Goal: Information Seeking & Learning: Learn about a topic

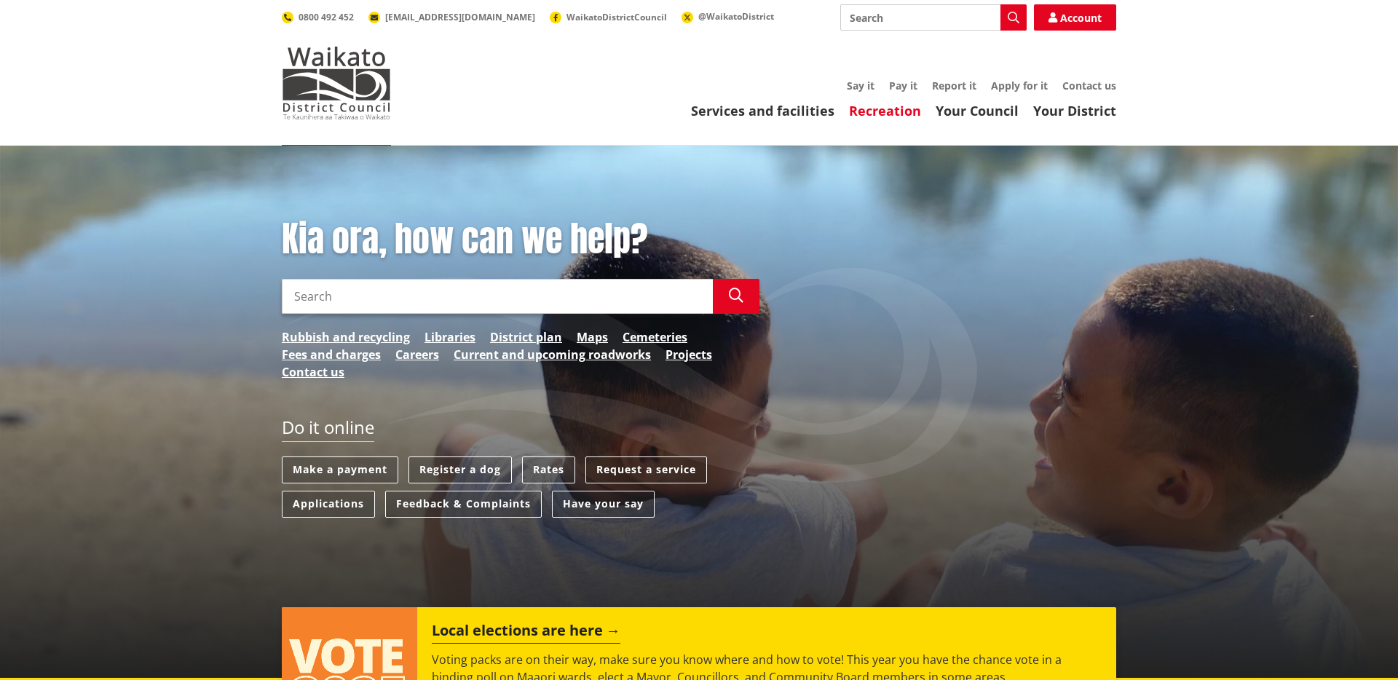
click at [885, 105] on link "Recreation" at bounding box center [885, 110] width 72 height 17
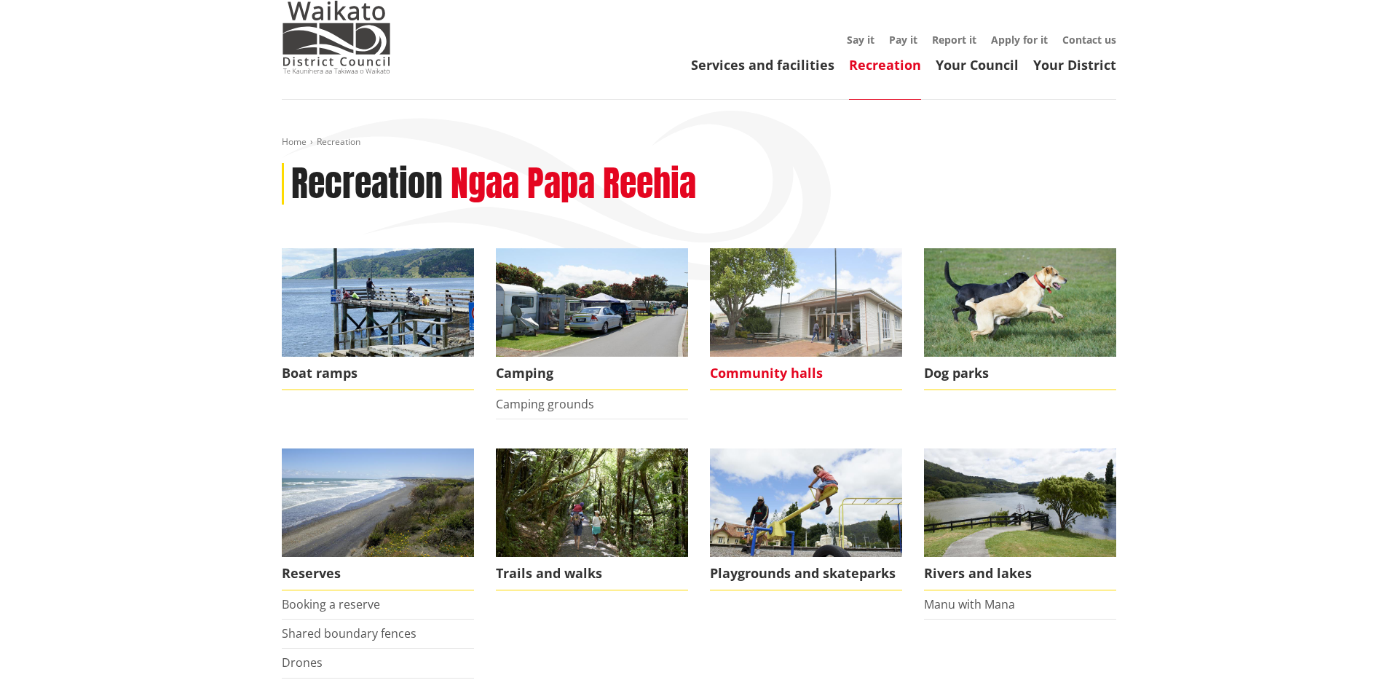
scroll to position [159, 0]
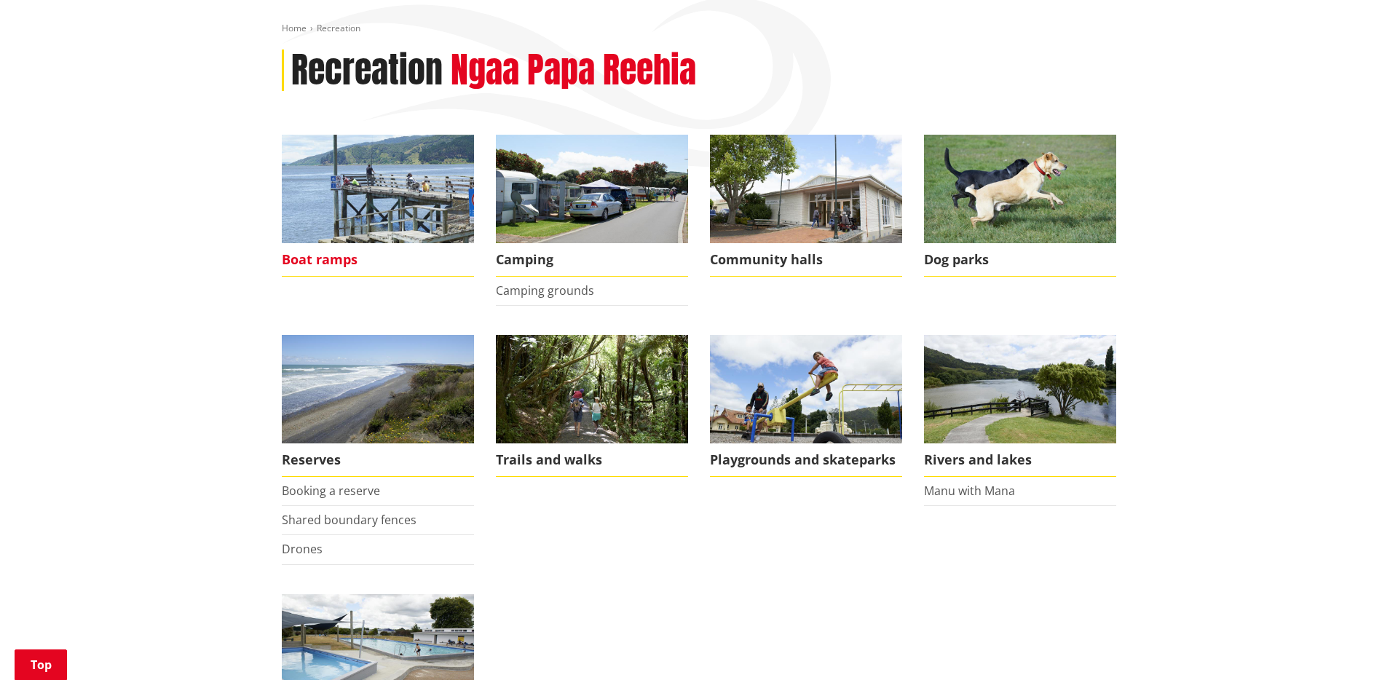
click at [334, 246] on span "Boat ramps" at bounding box center [378, 259] width 192 height 33
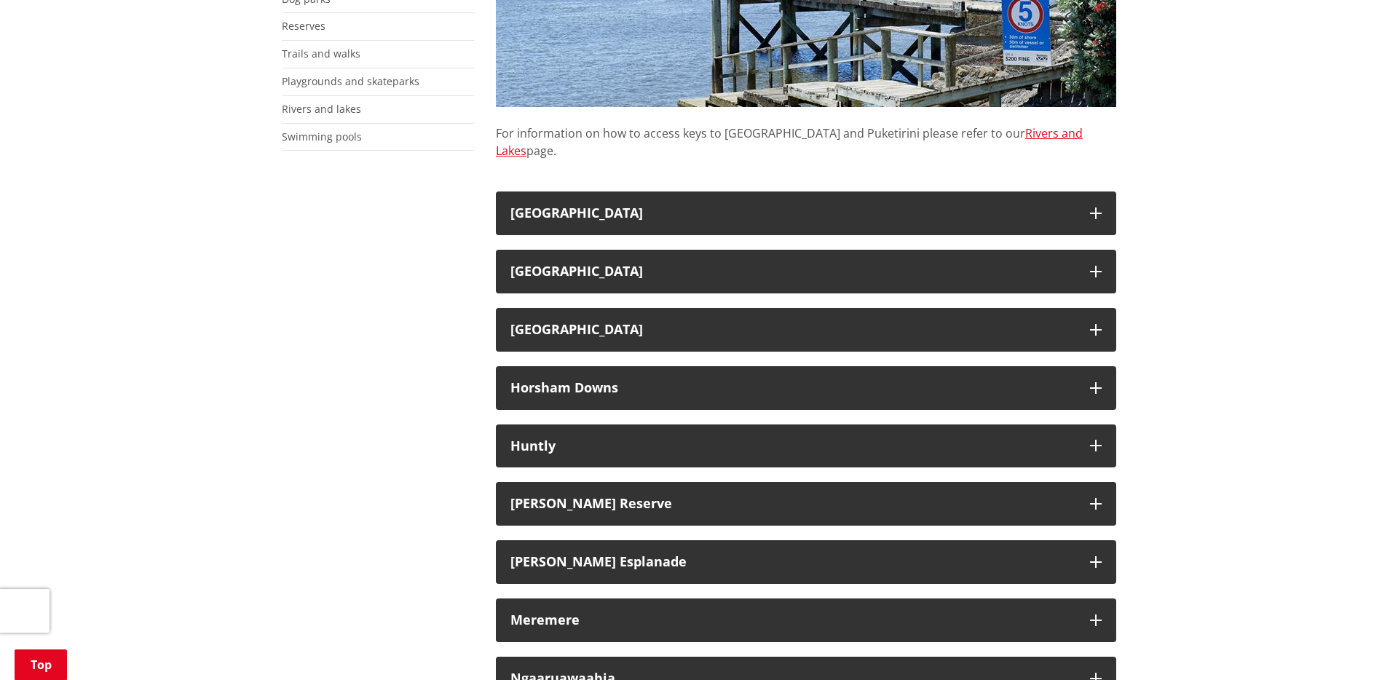
scroll to position [292, 0]
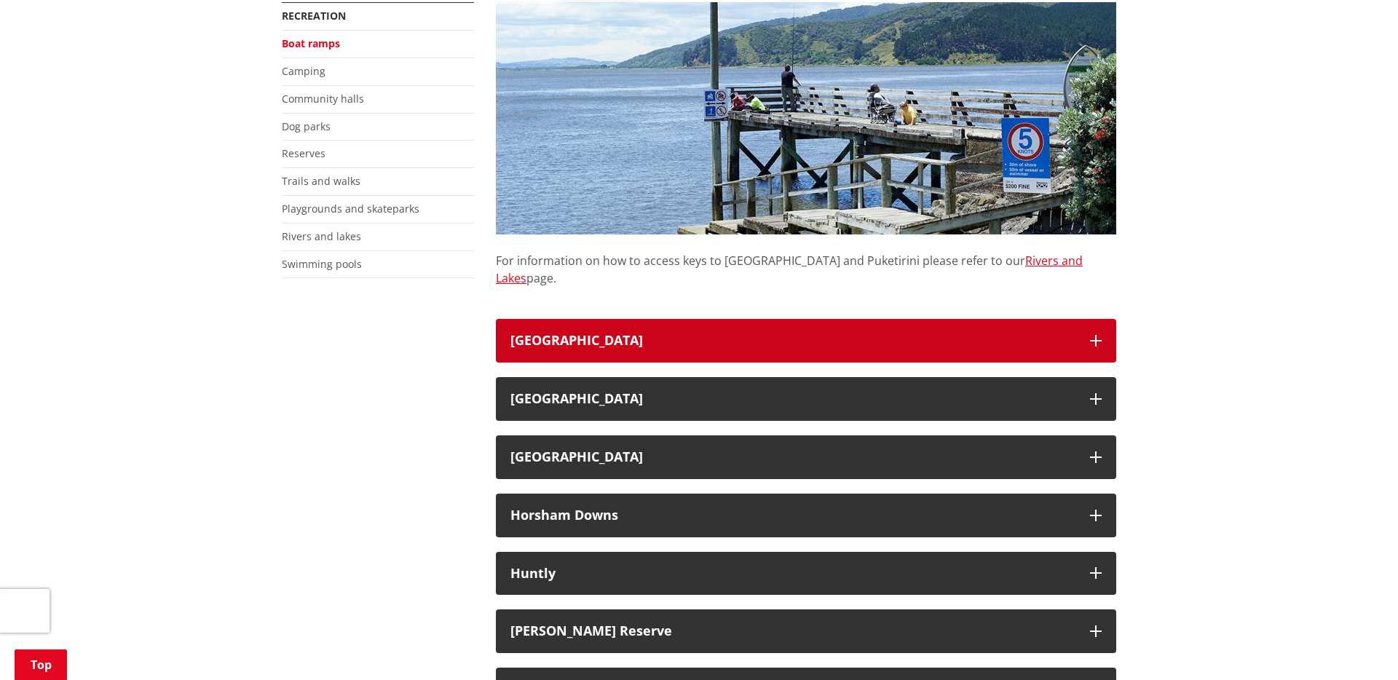
click at [637, 319] on button "Aotea Harbour" at bounding box center [806, 341] width 620 height 44
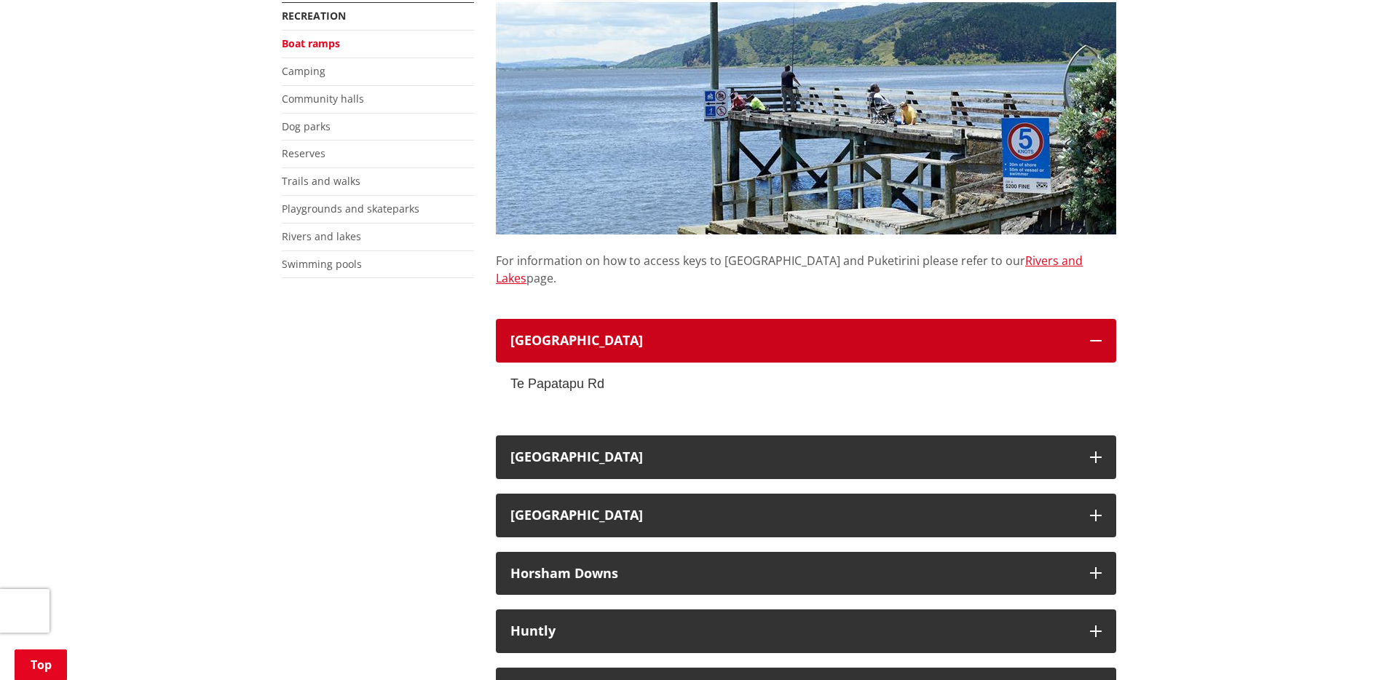
click at [637, 319] on button "Aotea Harbour" at bounding box center [806, 341] width 620 height 44
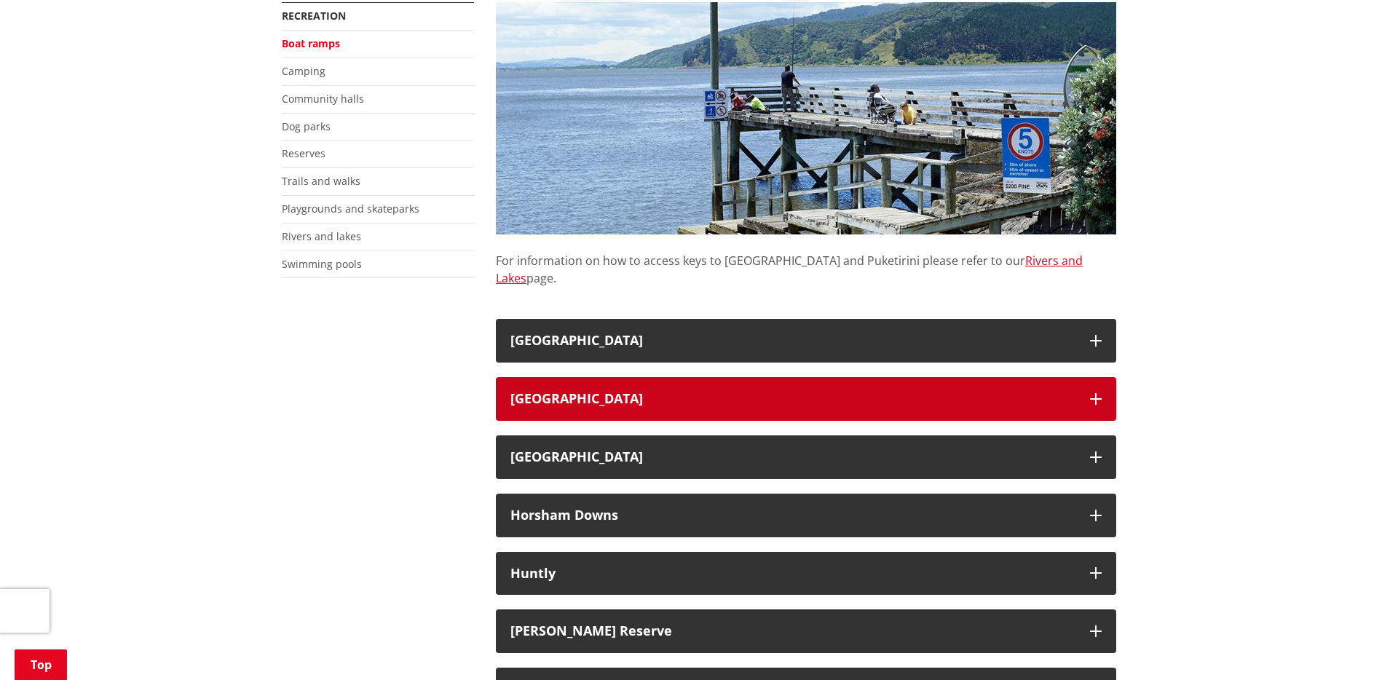
click at [644, 377] on button "Elbow Landing Reserve" at bounding box center [806, 399] width 620 height 44
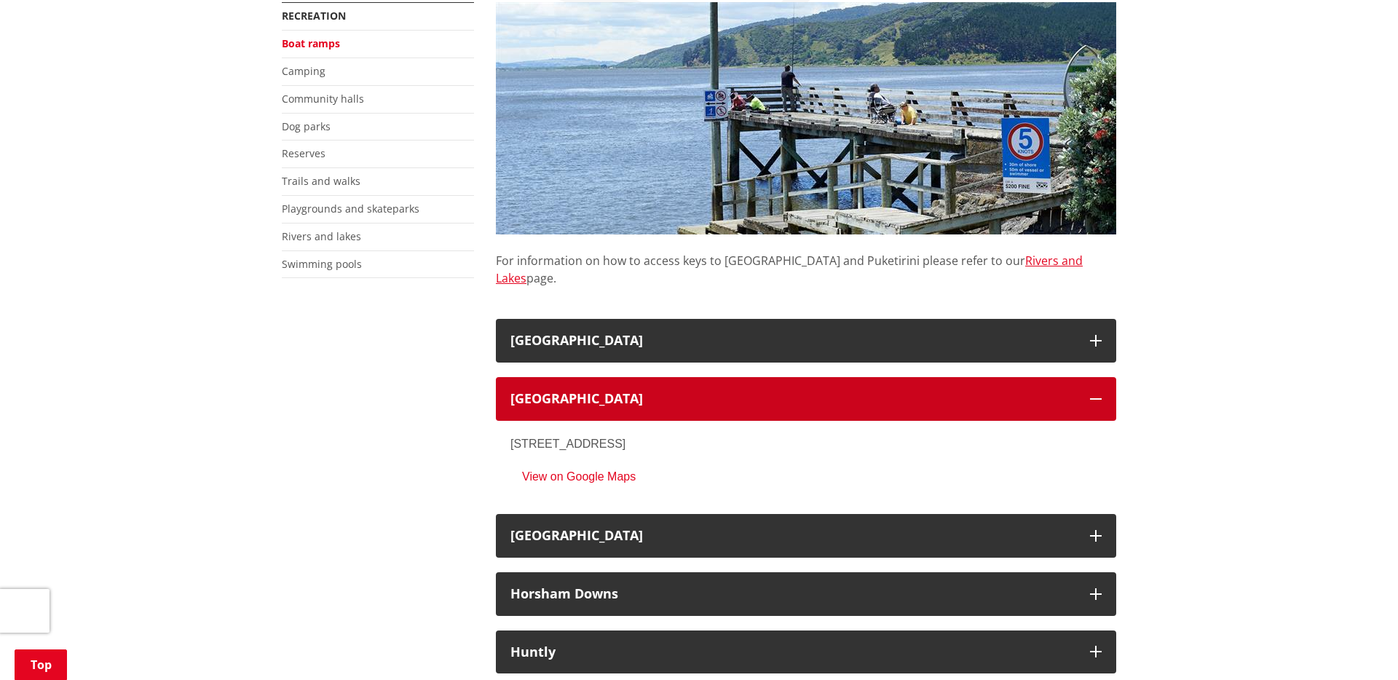
click at [644, 377] on button "Elbow Landing Reserve" at bounding box center [806, 399] width 620 height 44
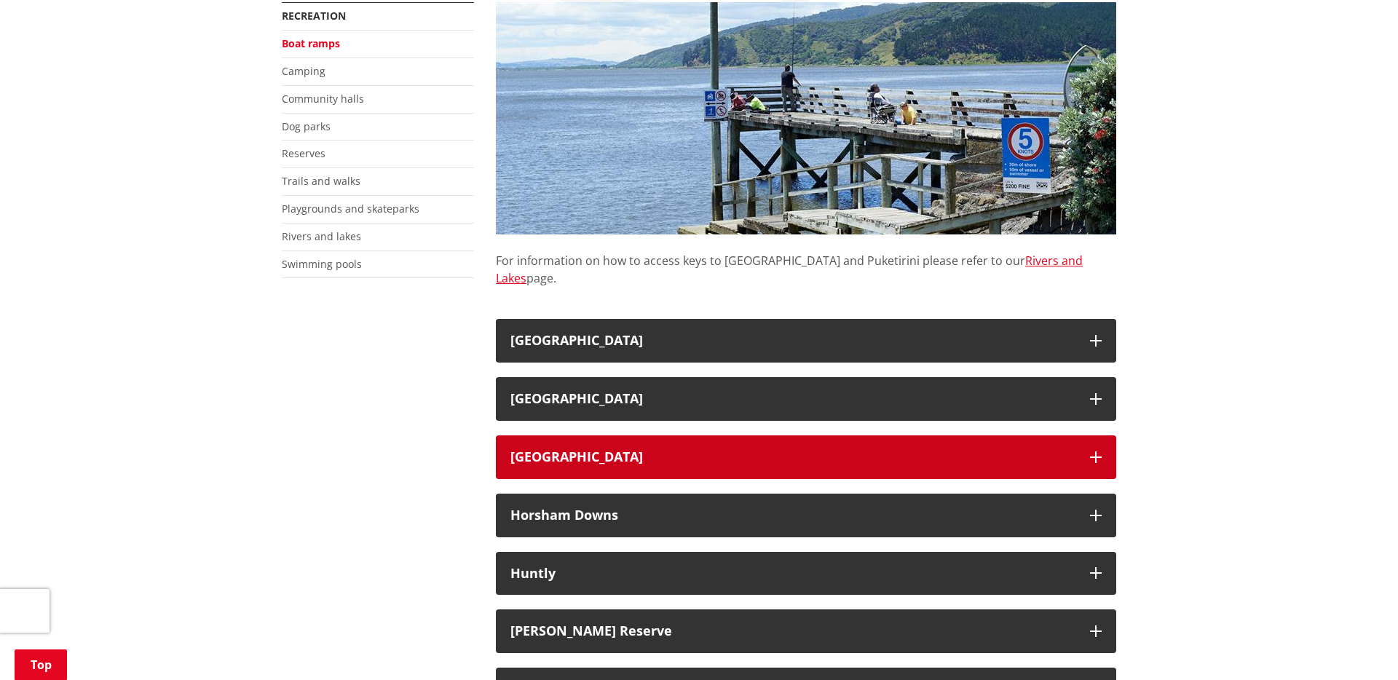
click at [625, 450] on h3 "Hoods Landing Reserve" at bounding box center [792, 457] width 565 height 15
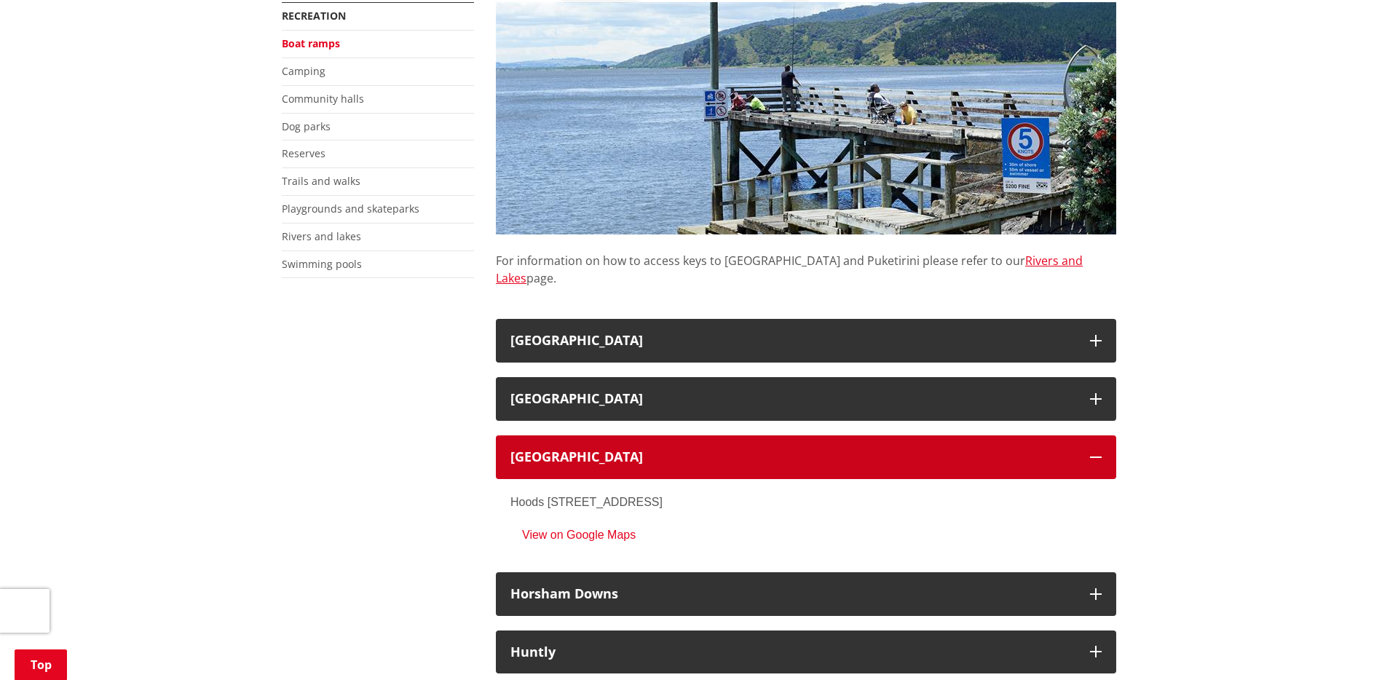
click at [626, 435] on button "Hoods Landing Reserve" at bounding box center [806, 457] width 620 height 44
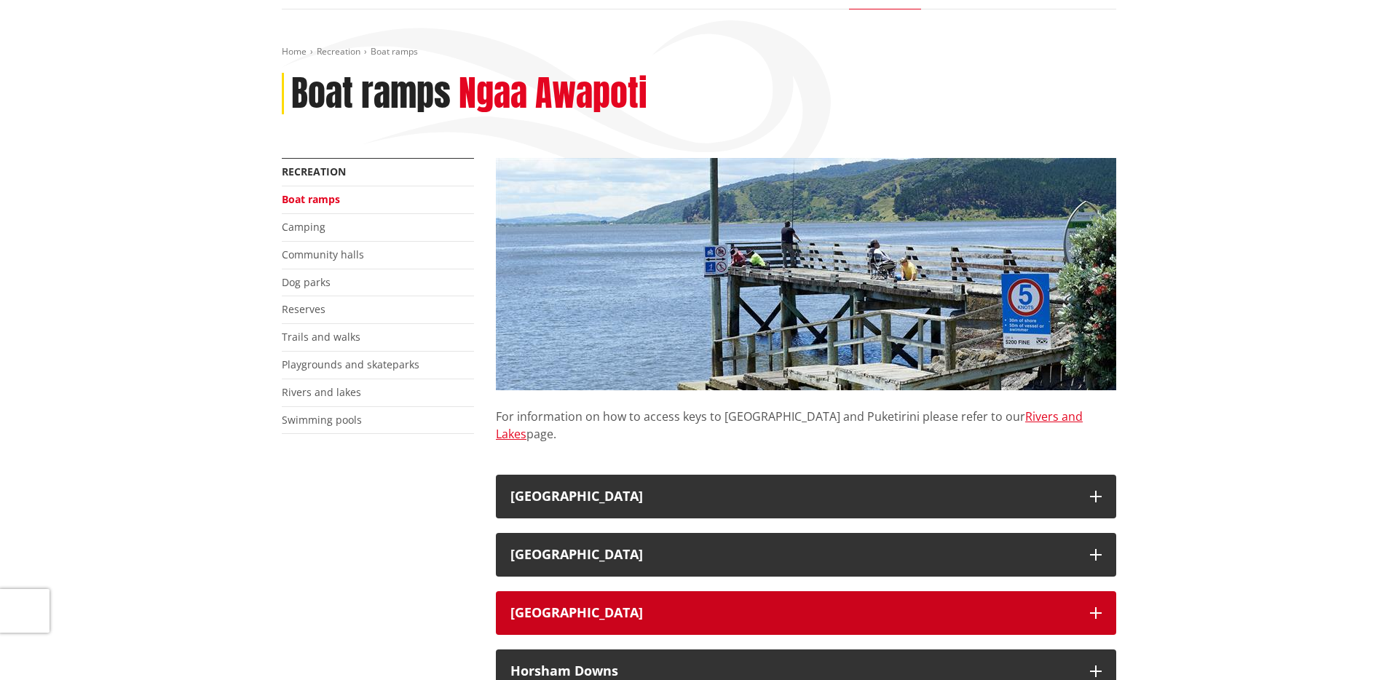
scroll to position [0, 0]
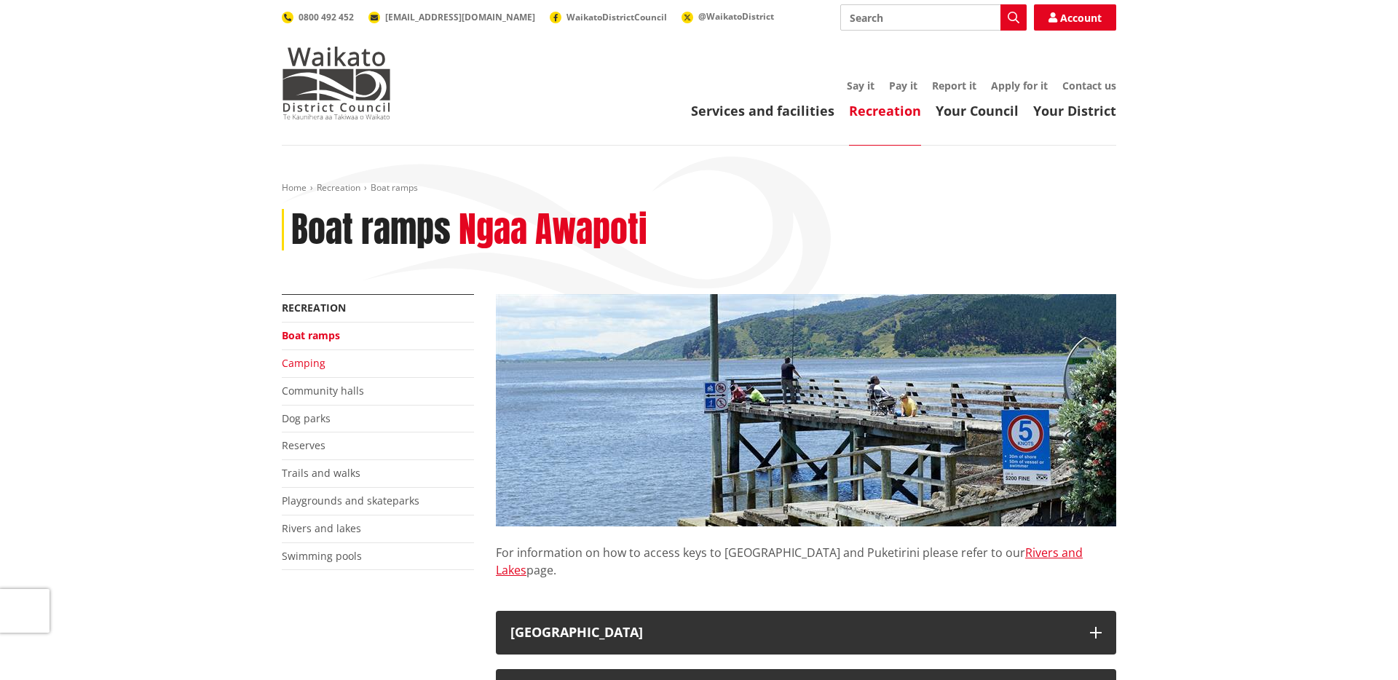
click at [305, 366] on link "Camping" at bounding box center [304, 363] width 44 height 14
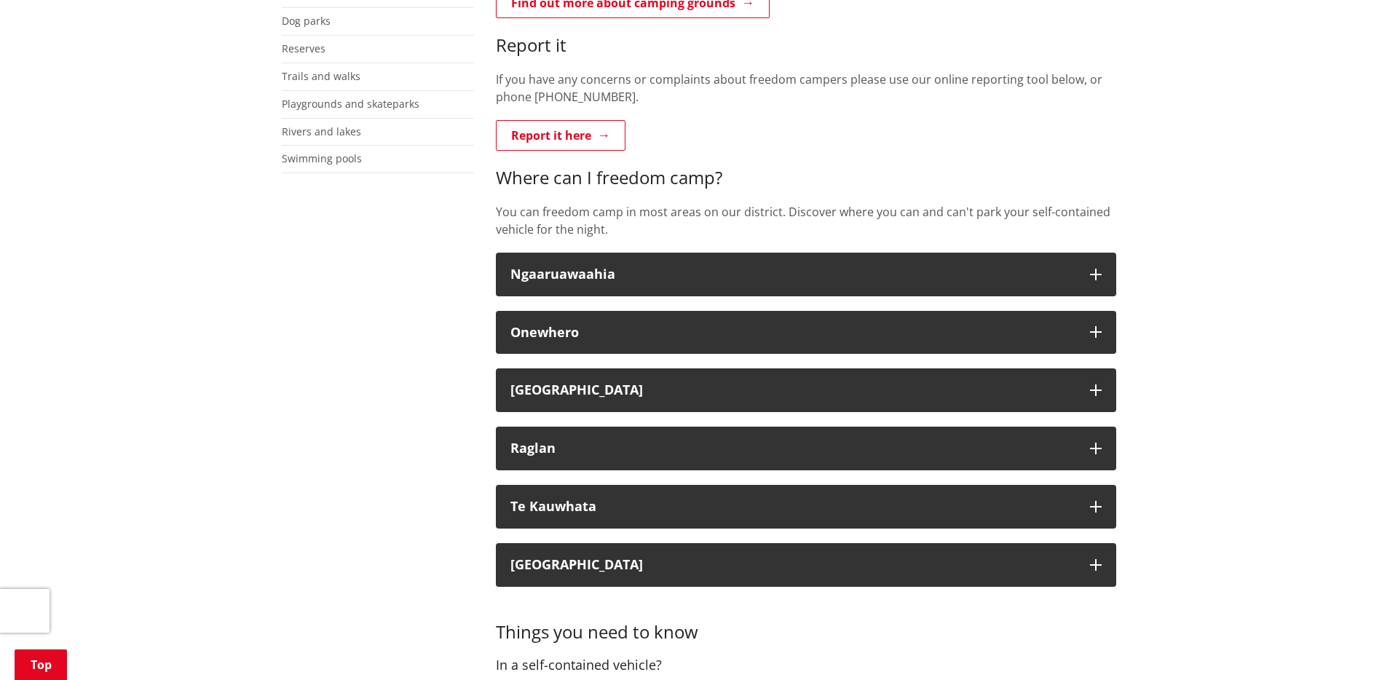
scroll to position [366, 0]
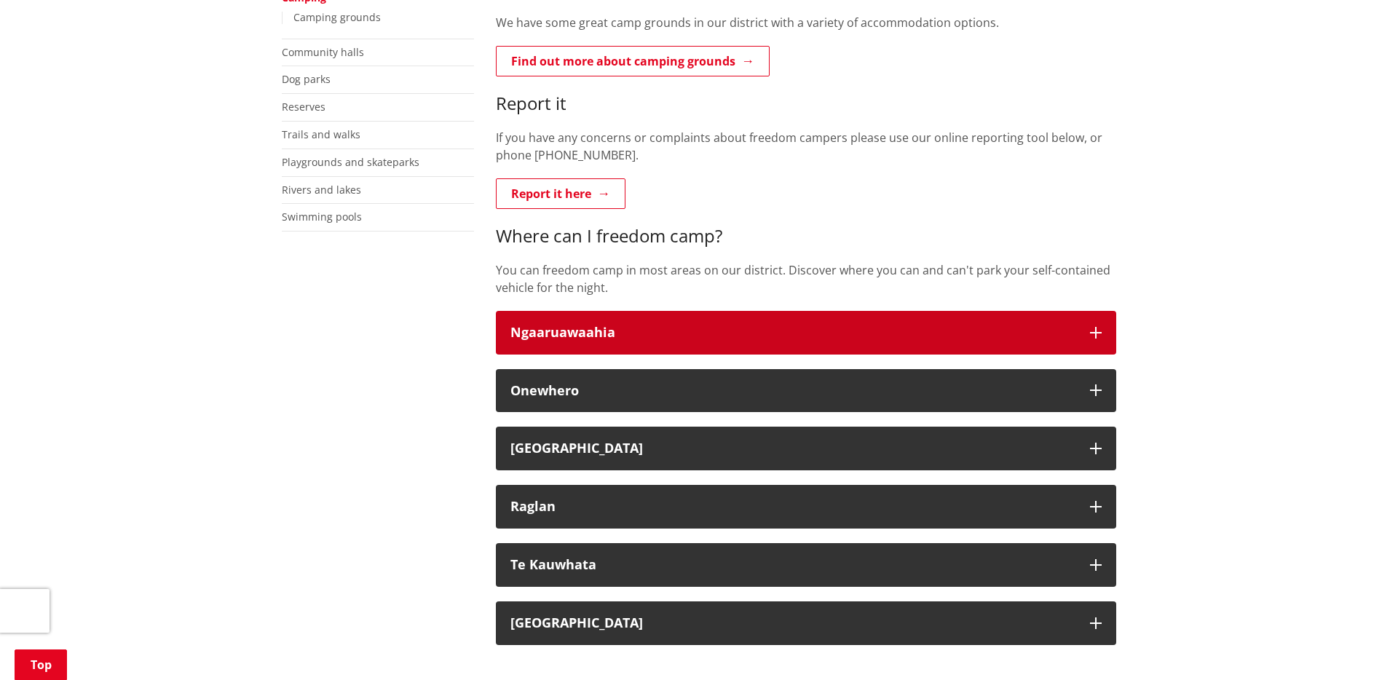
click at [637, 320] on button "Ngaaruawaahia" at bounding box center [806, 333] width 620 height 44
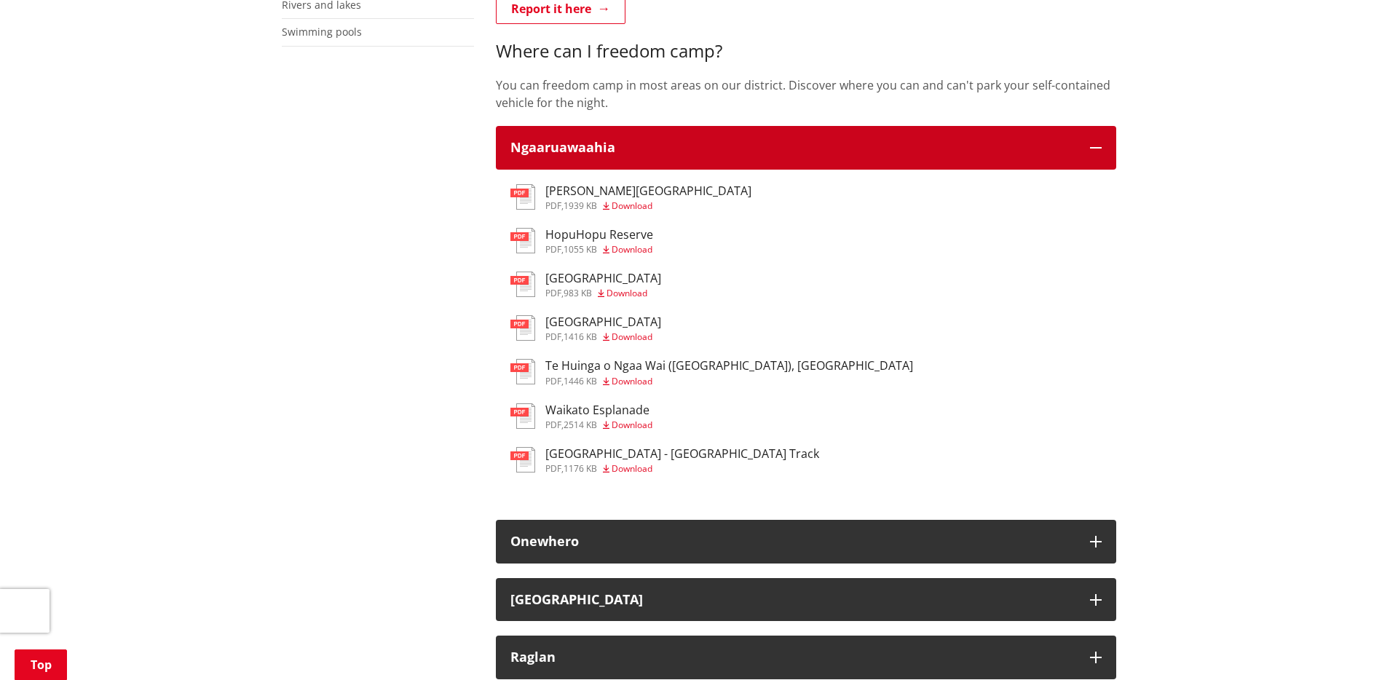
scroll to position [871, 0]
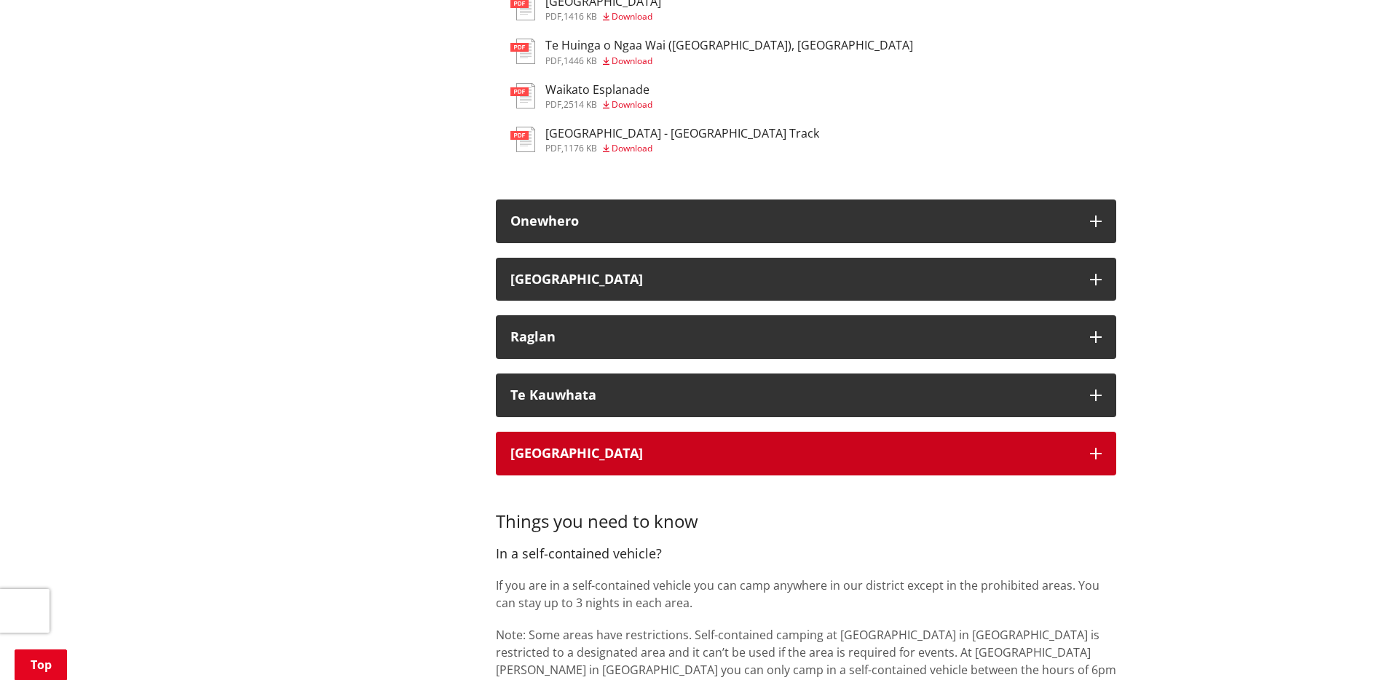
click at [663, 438] on button "Tuakau" at bounding box center [806, 454] width 620 height 44
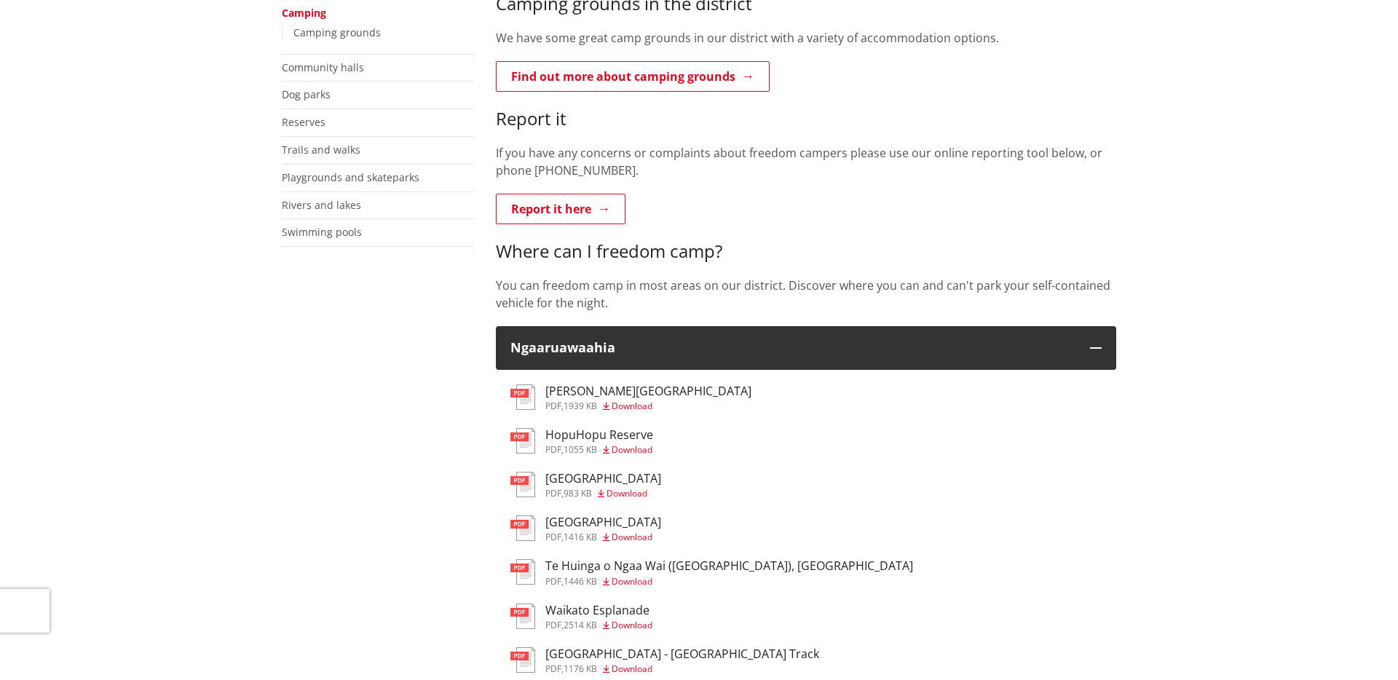
scroll to position [0, 0]
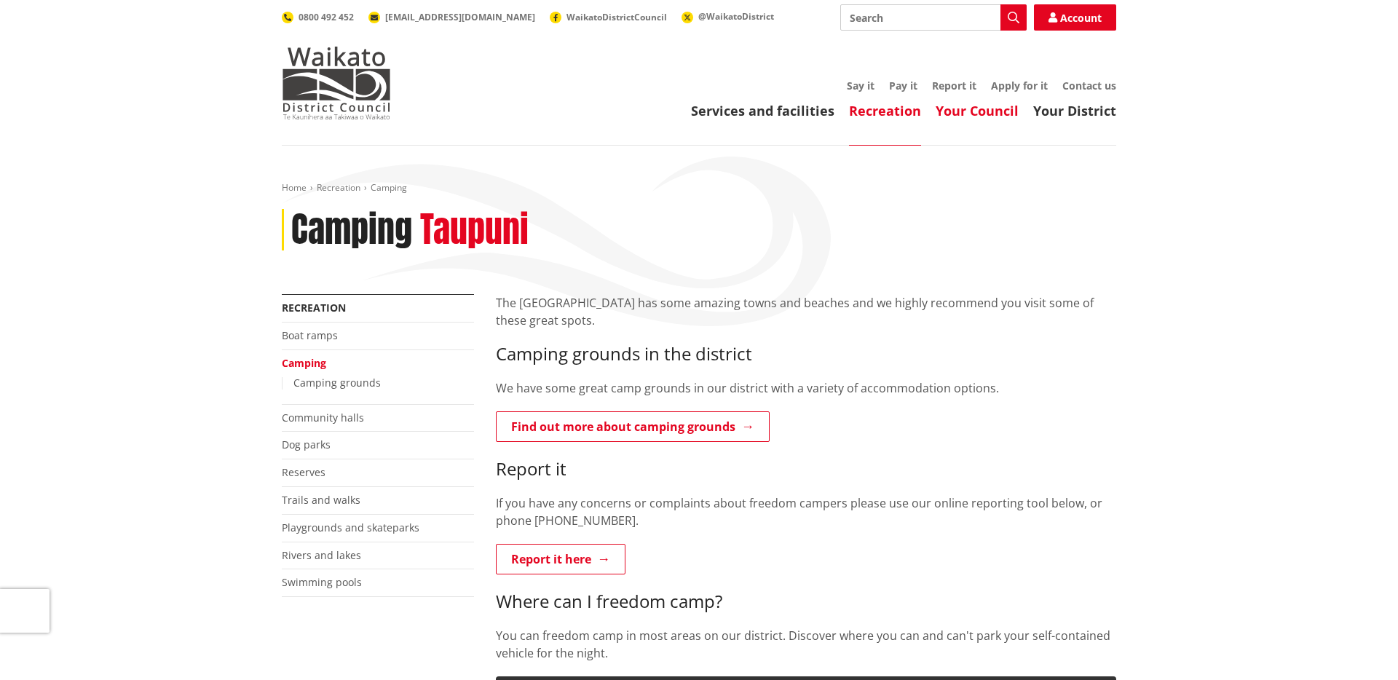
click at [959, 112] on link "Your Council" at bounding box center [977, 110] width 83 height 17
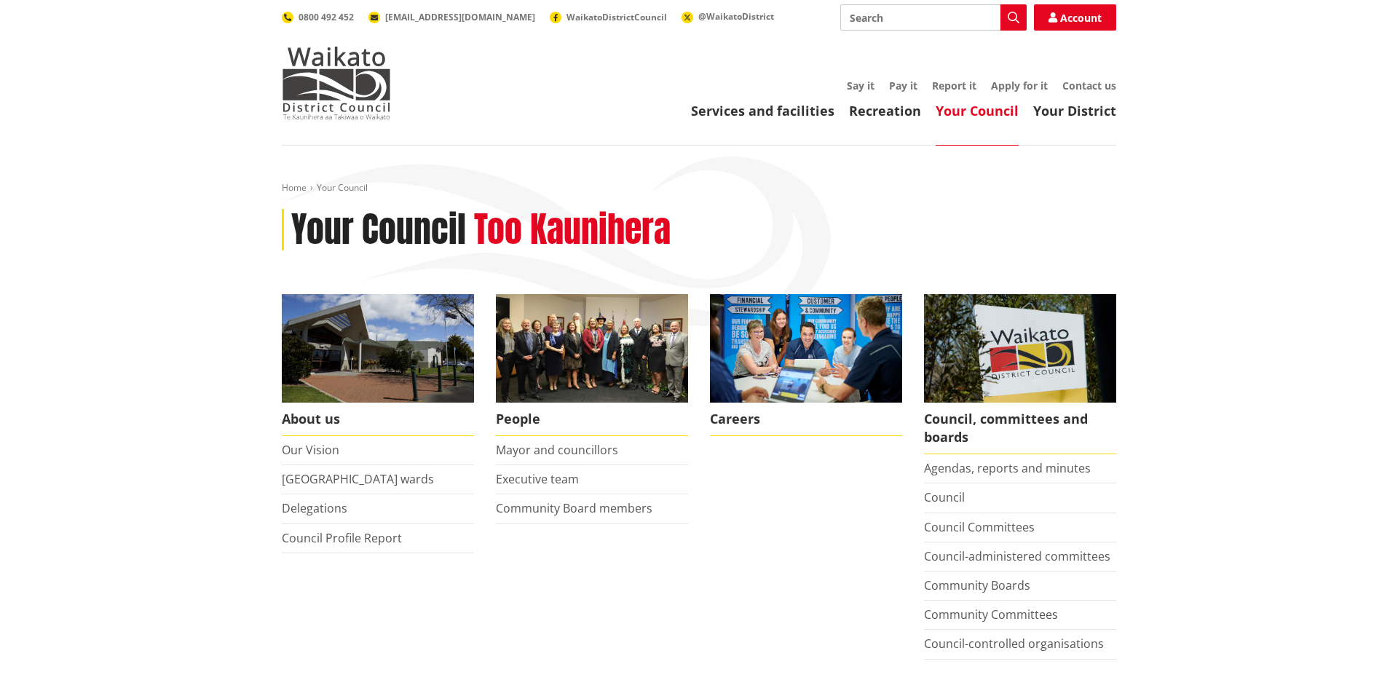
scroll to position [113, 0]
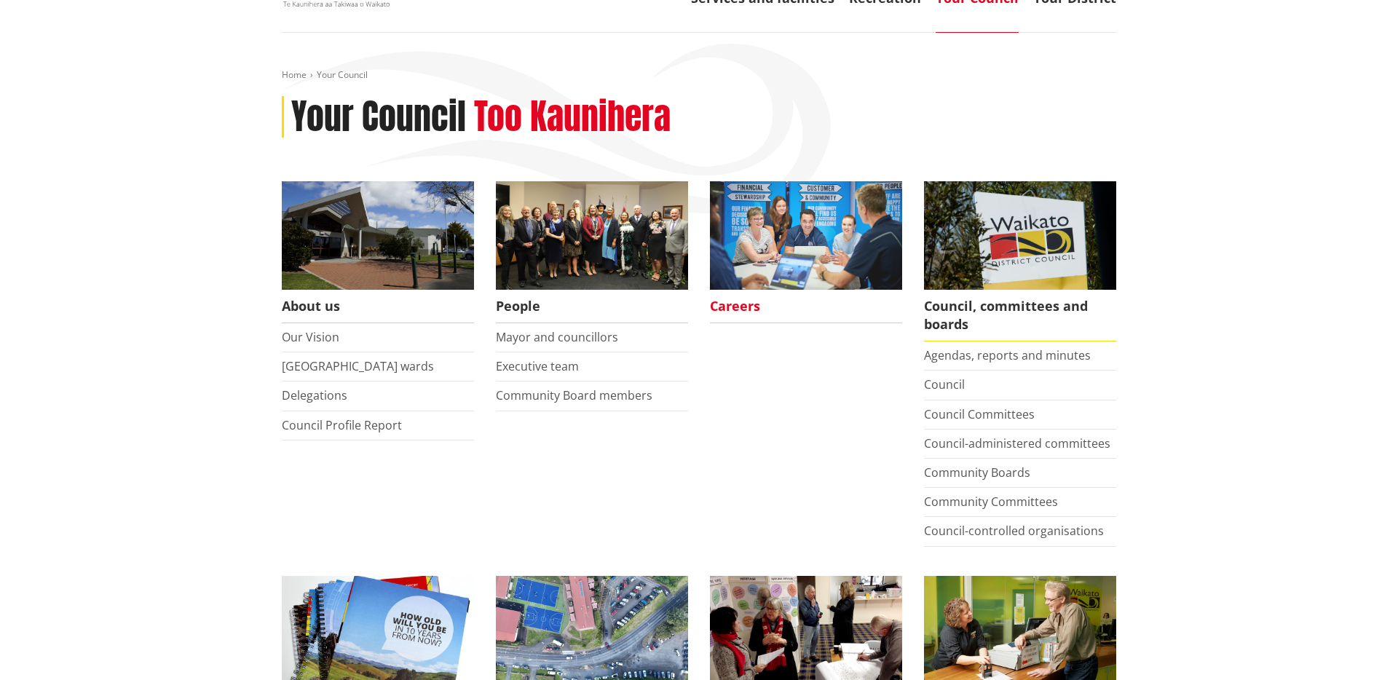
click at [731, 311] on span "Careers" at bounding box center [806, 306] width 192 height 33
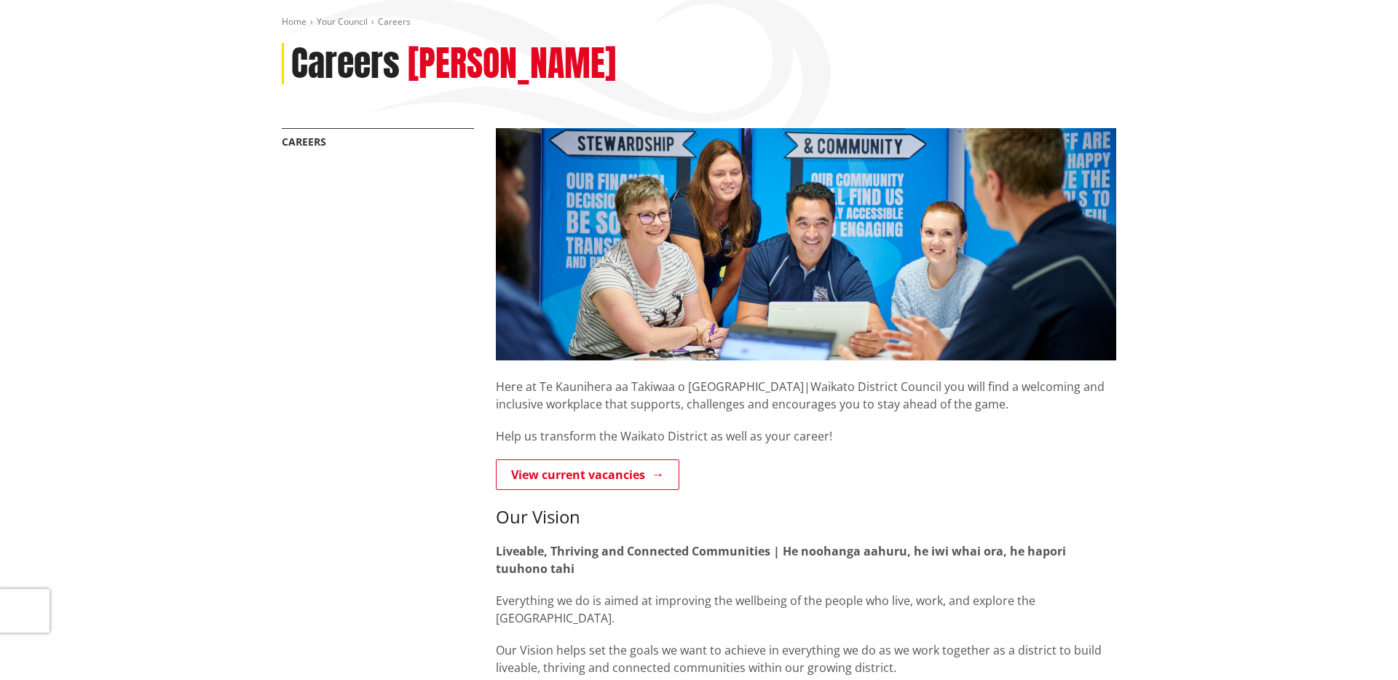
scroll to position [288, 0]
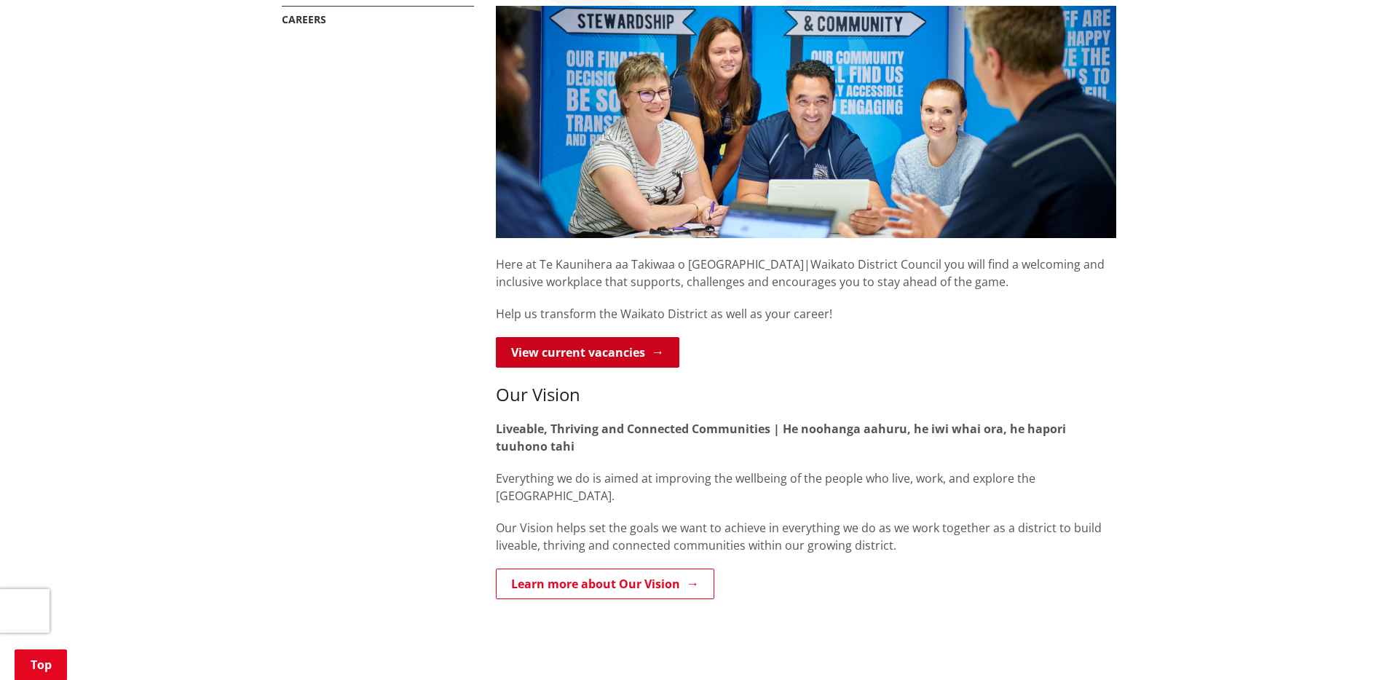
click at [593, 347] on link "View current vacancies" at bounding box center [587, 352] width 183 height 31
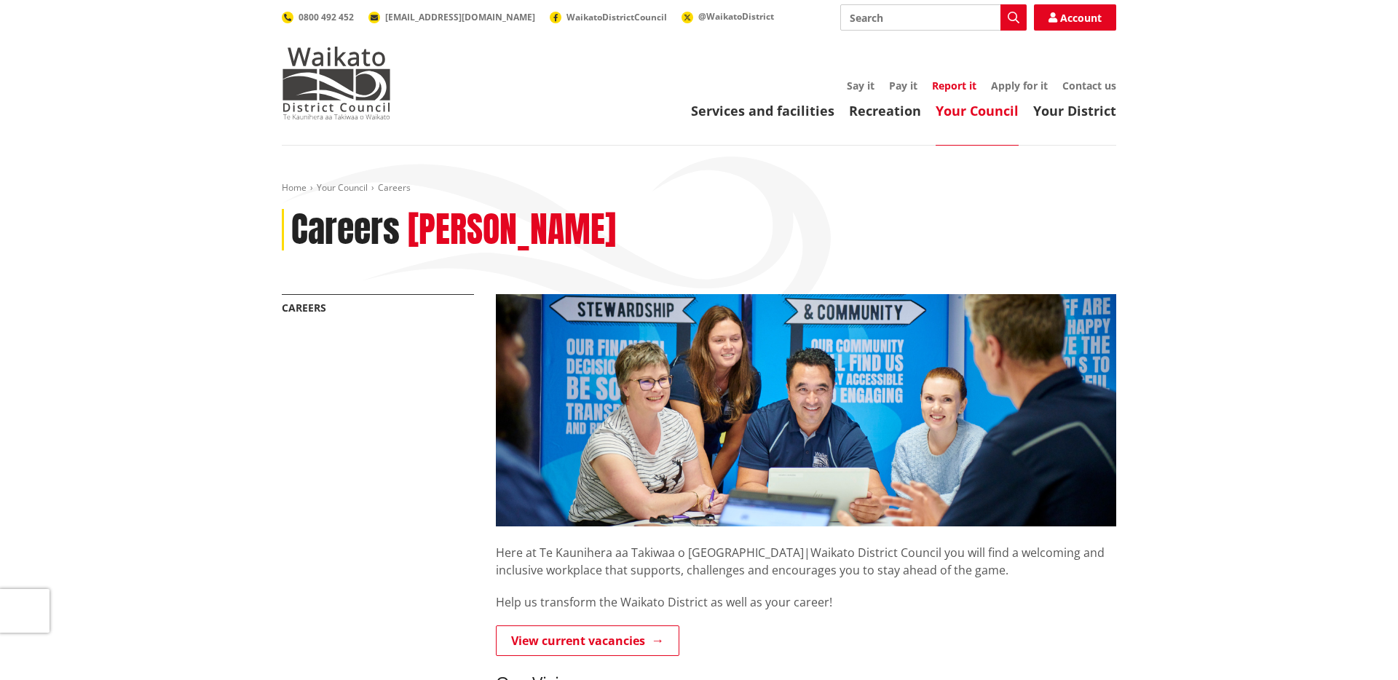
click at [950, 82] on link "Report it" at bounding box center [954, 86] width 44 height 14
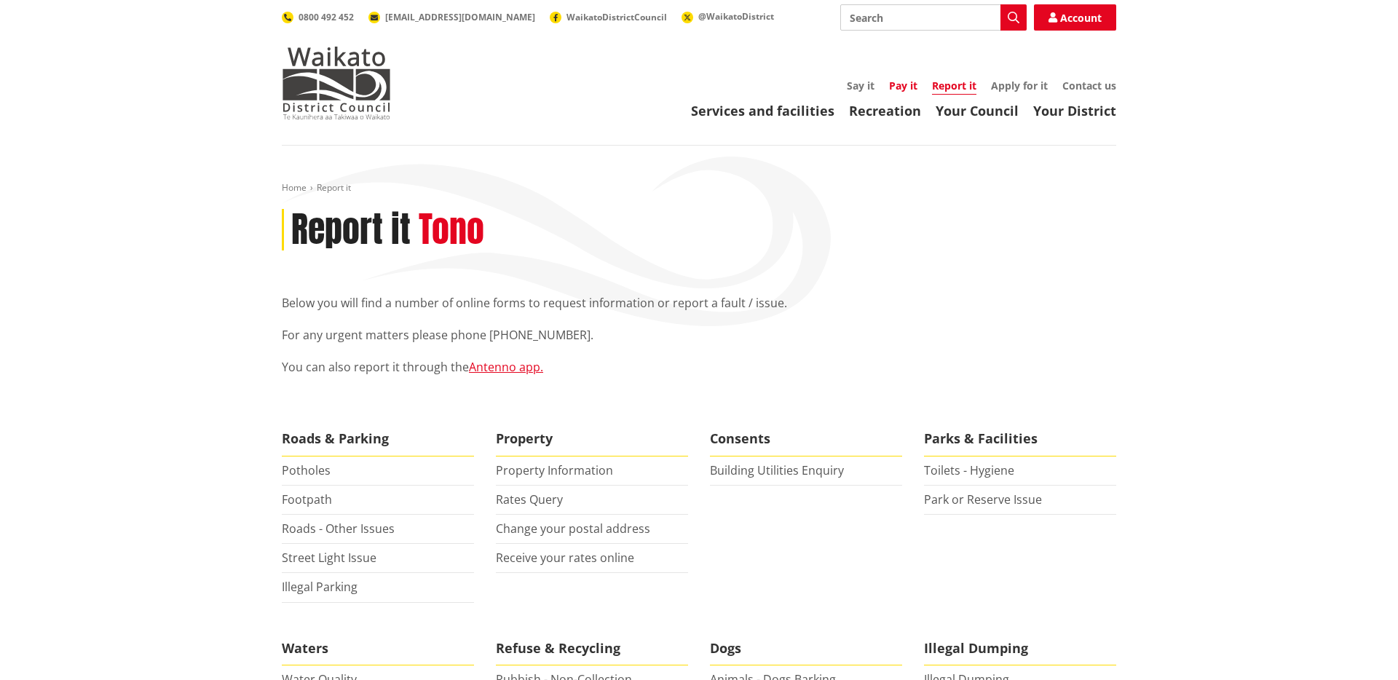
click at [904, 84] on link "Pay it" at bounding box center [903, 86] width 28 height 14
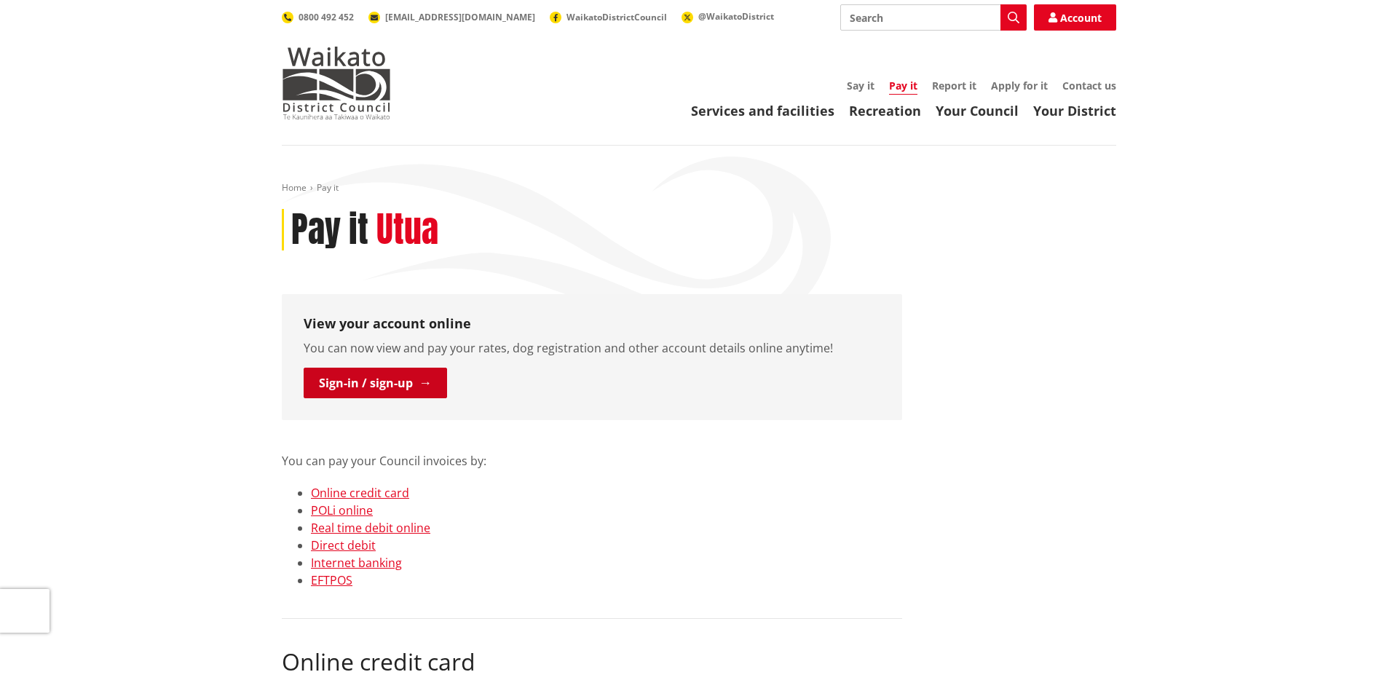
click at [391, 385] on link "Sign-in / sign-up" at bounding box center [375, 383] width 143 height 31
click at [1005, 110] on link "Your Council" at bounding box center [977, 110] width 83 height 17
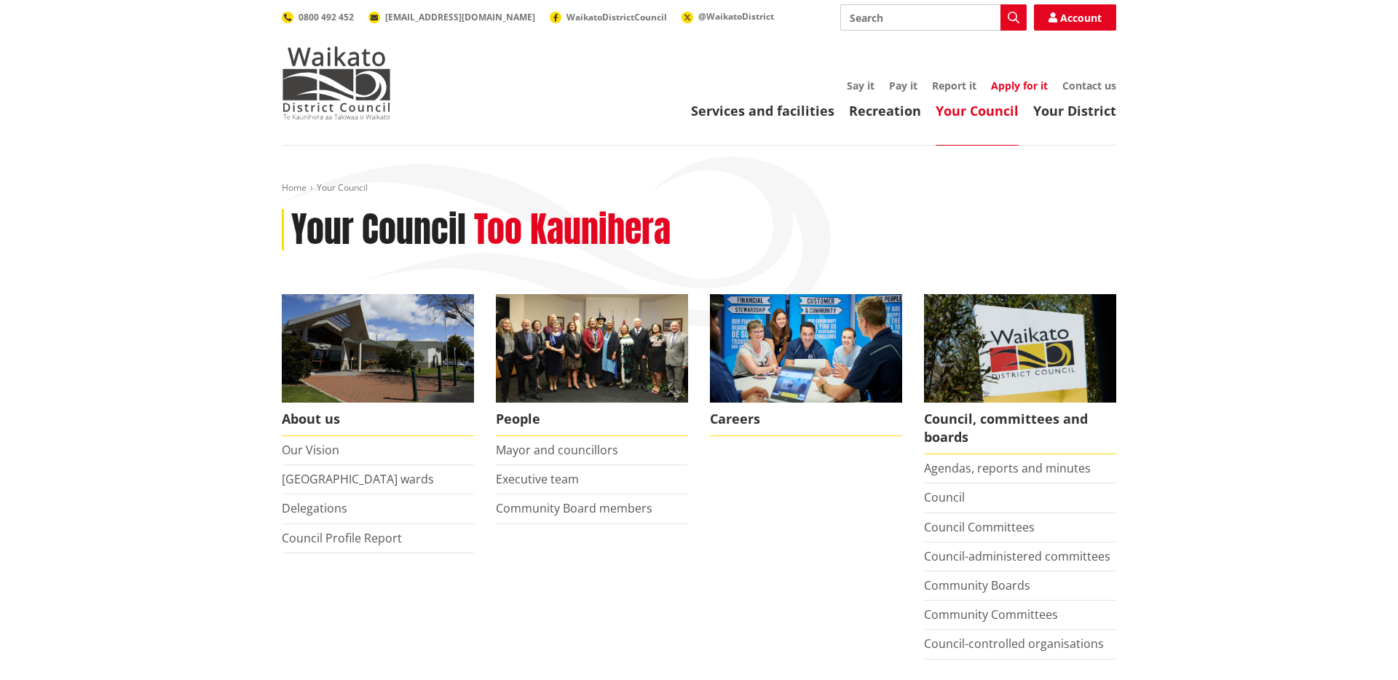
click at [1010, 82] on link "Apply for it" at bounding box center [1019, 86] width 57 height 14
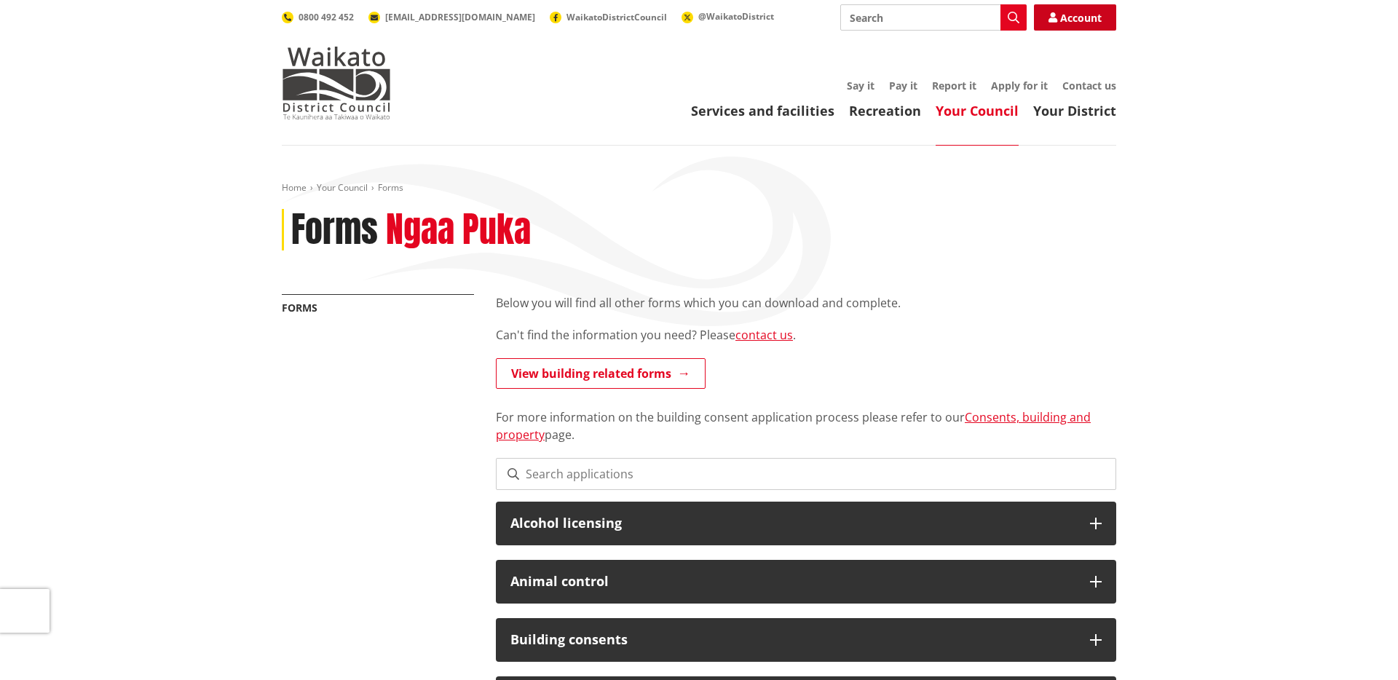
click at [1060, 12] on link "Account" at bounding box center [1075, 17] width 82 height 26
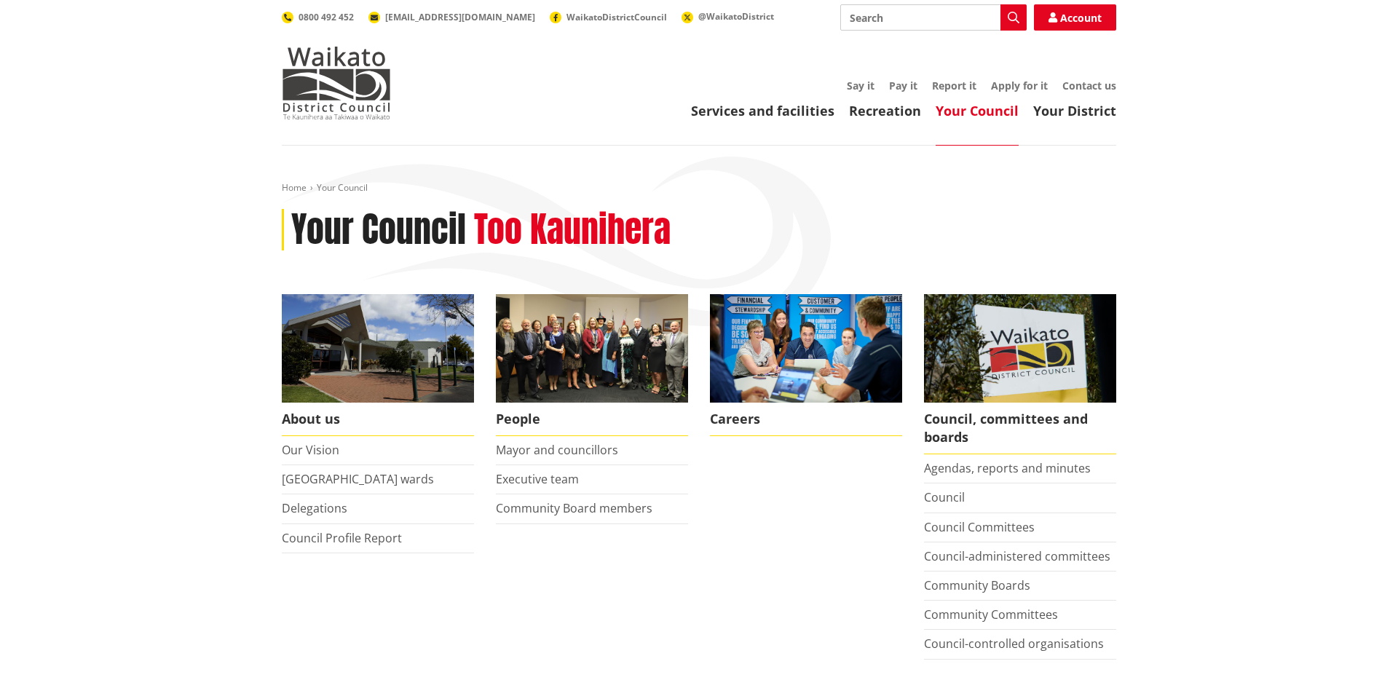
click at [897, 25] on input "Search" at bounding box center [933, 17] width 186 height 26
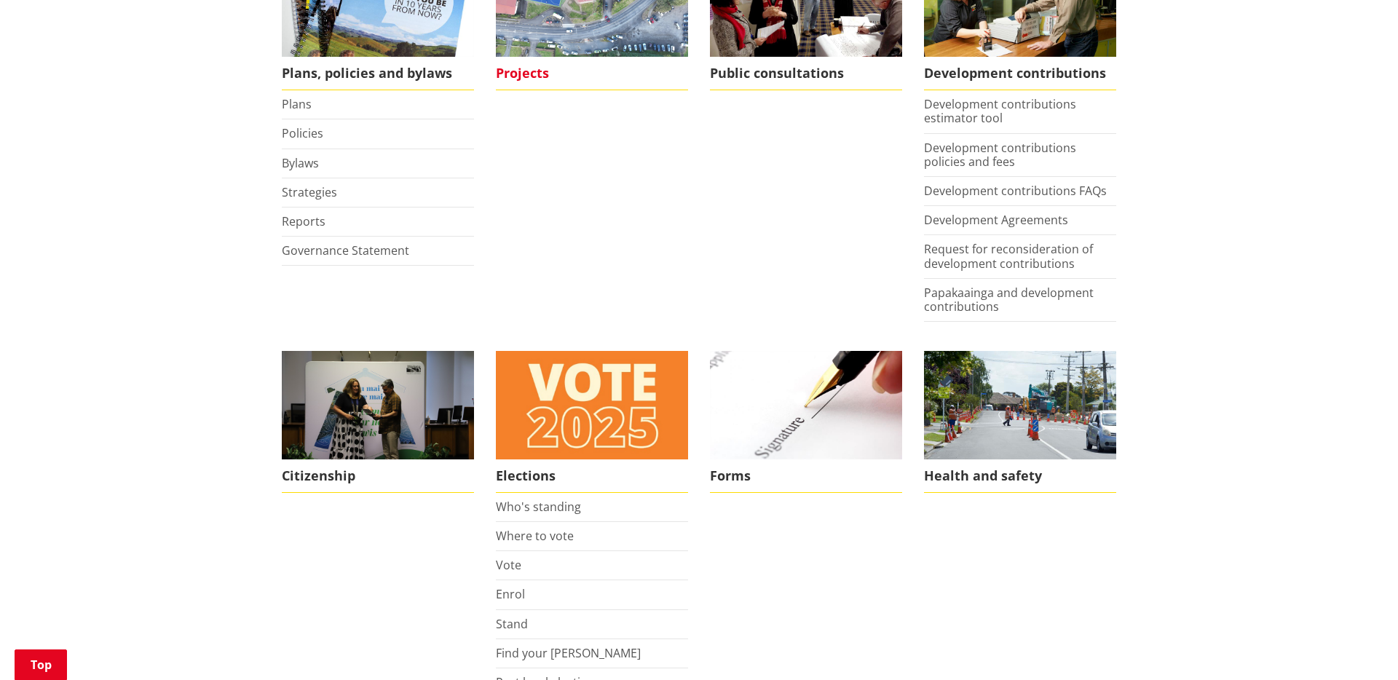
scroll to position [999, 0]
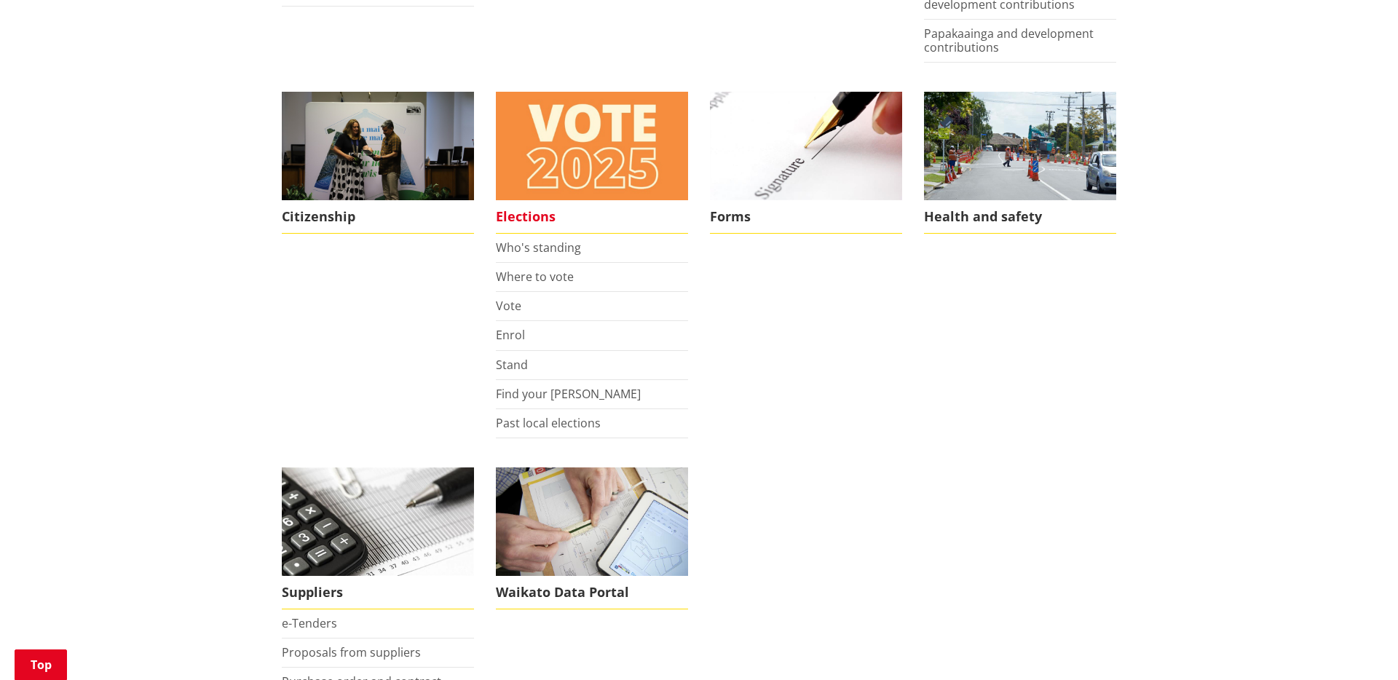
click at [537, 216] on span "Elections" at bounding box center [592, 216] width 192 height 33
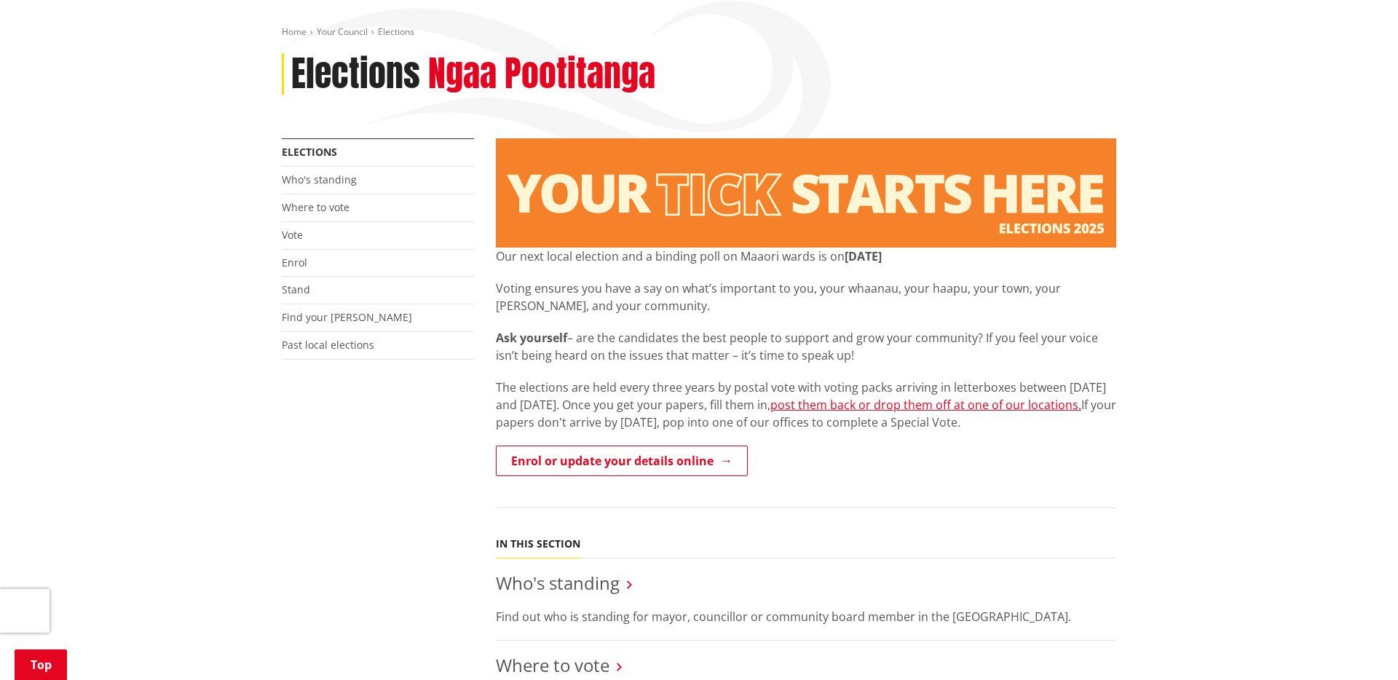
scroll to position [293, 0]
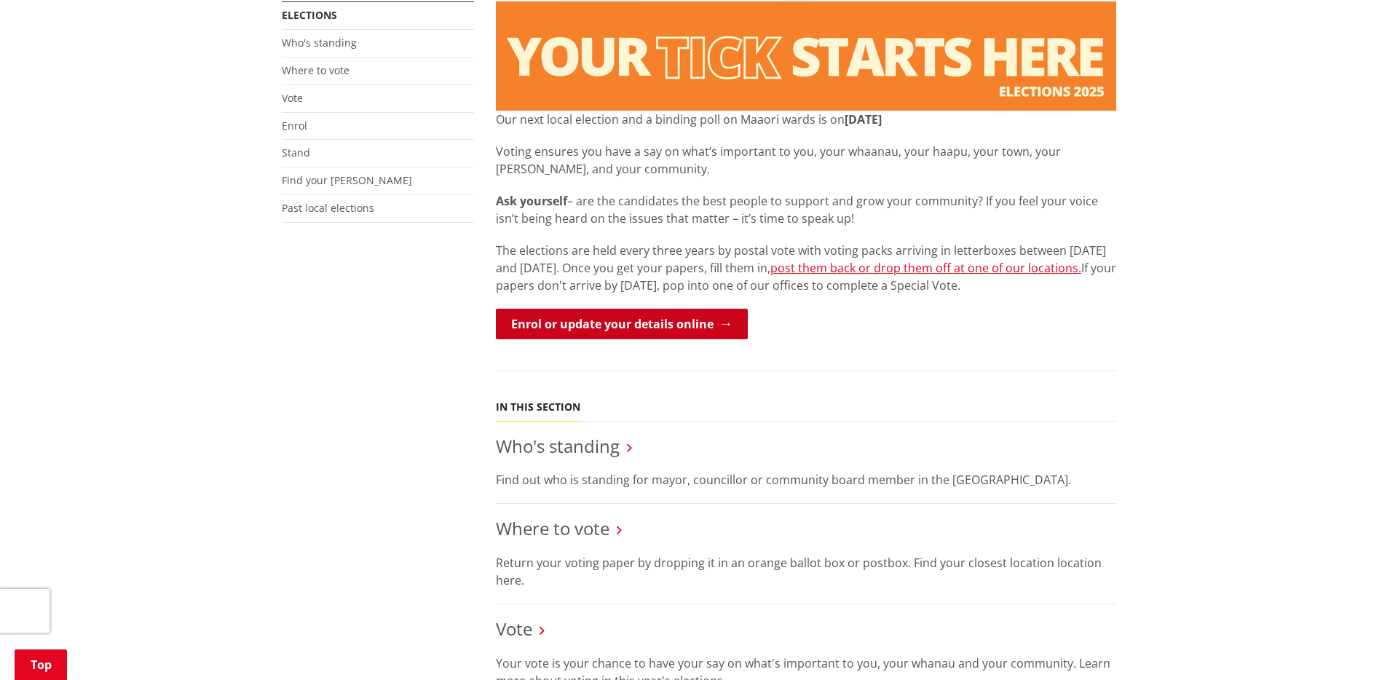
click at [609, 336] on link "Enrol or update your details online" at bounding box center [622, 324] width 252 height 31
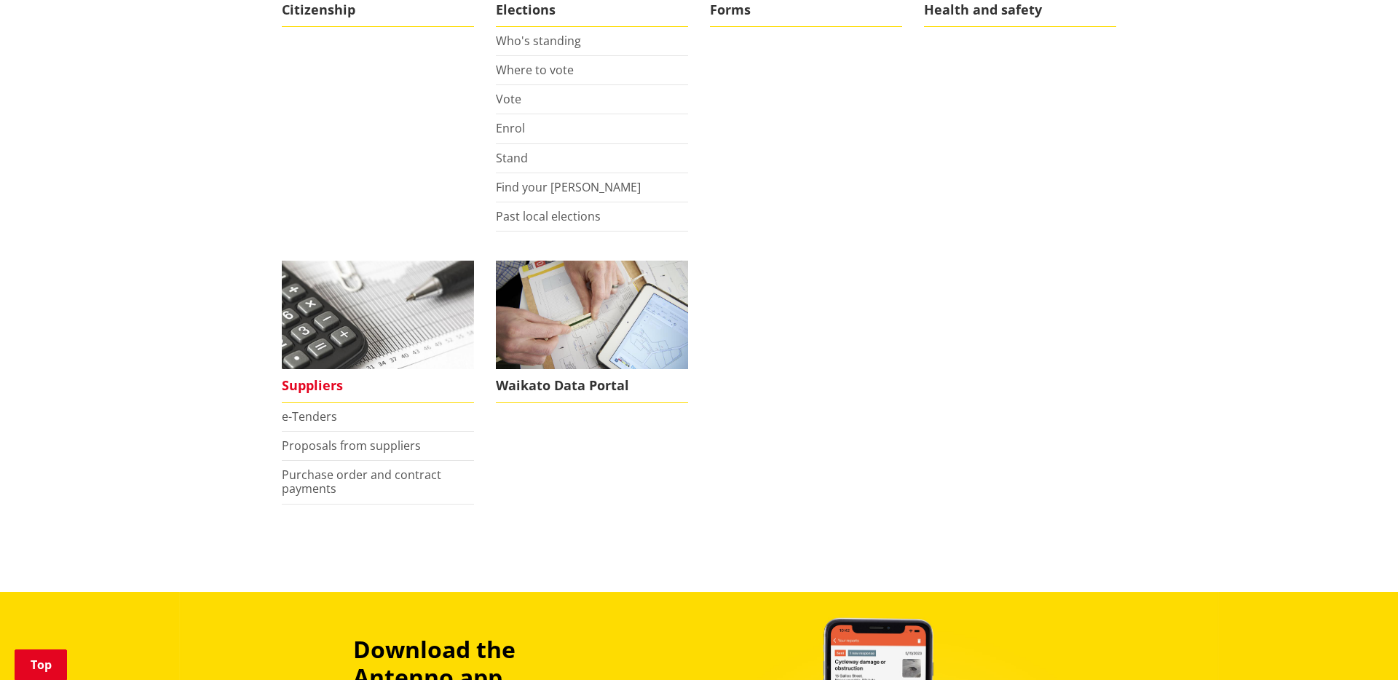
scroll to position [1370, 0]
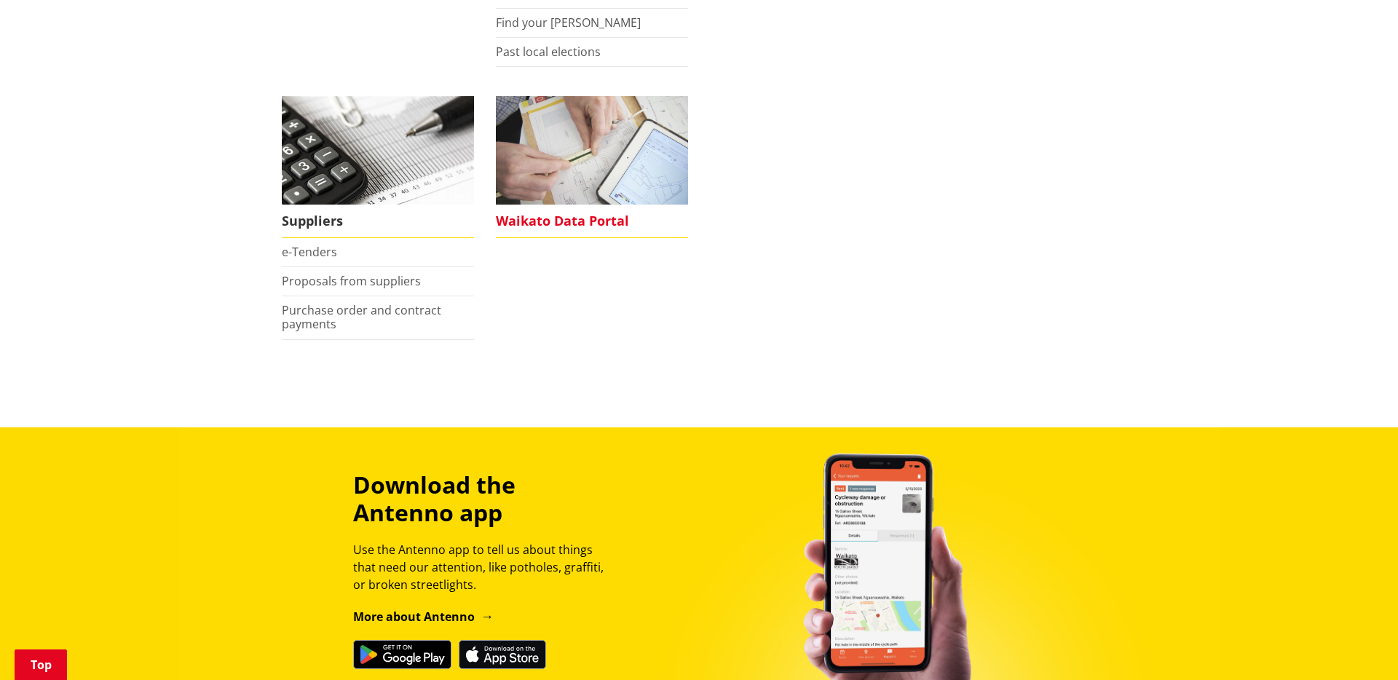
click at [587, 215] on span "Waikato Data Portal" at bounding box center [592, 221] width 192 height 33
click at [566, 223] on span "Waikato Data Portal" at bounding box center [592, 221] width 192 height 33
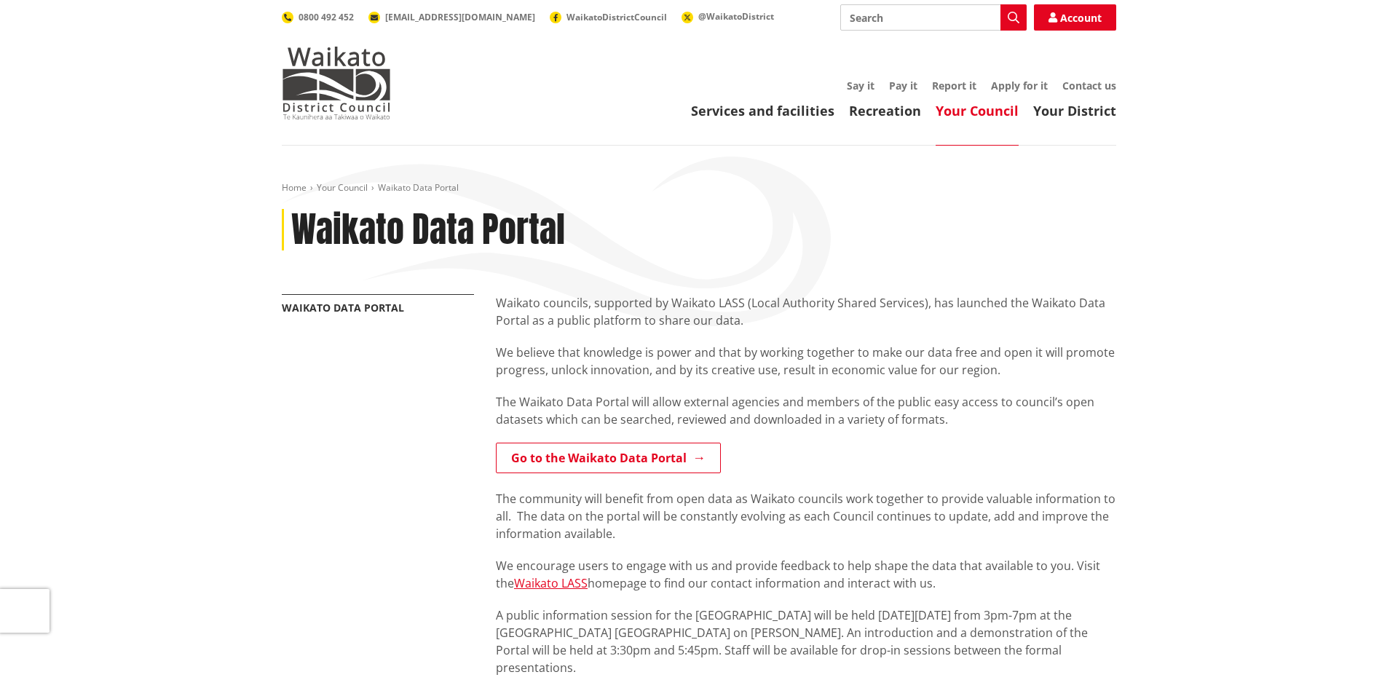
scroll to position [10, 0]
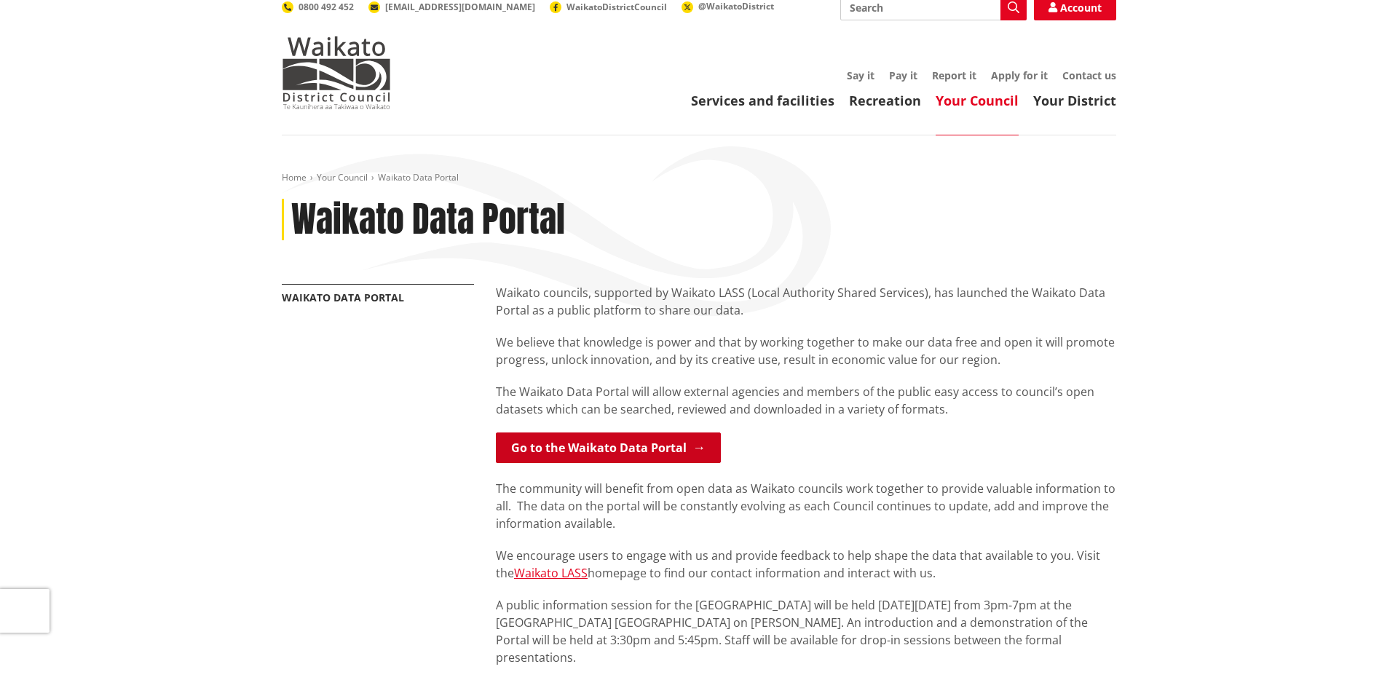
click at [586, 454] on link "Go to the Waikato Data Portal" at bounding box center [608, 448] width 225 height 31
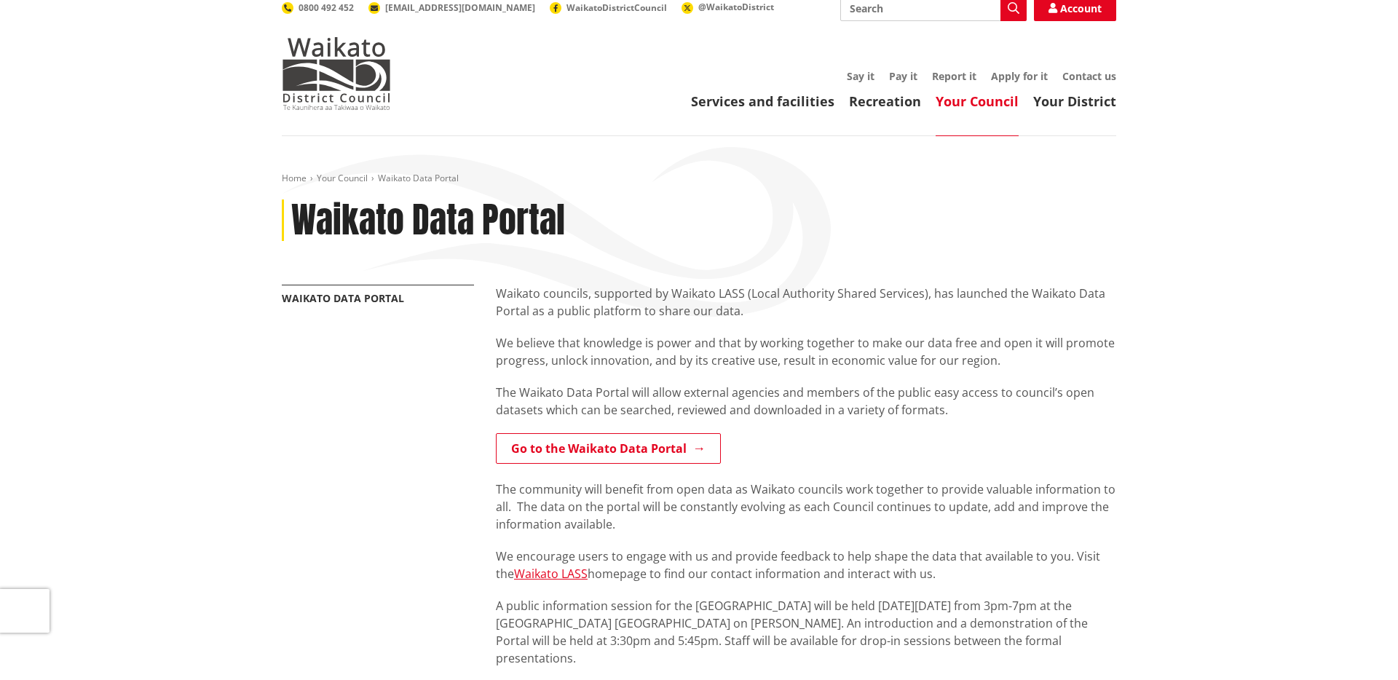
scroll to position [0, 0]
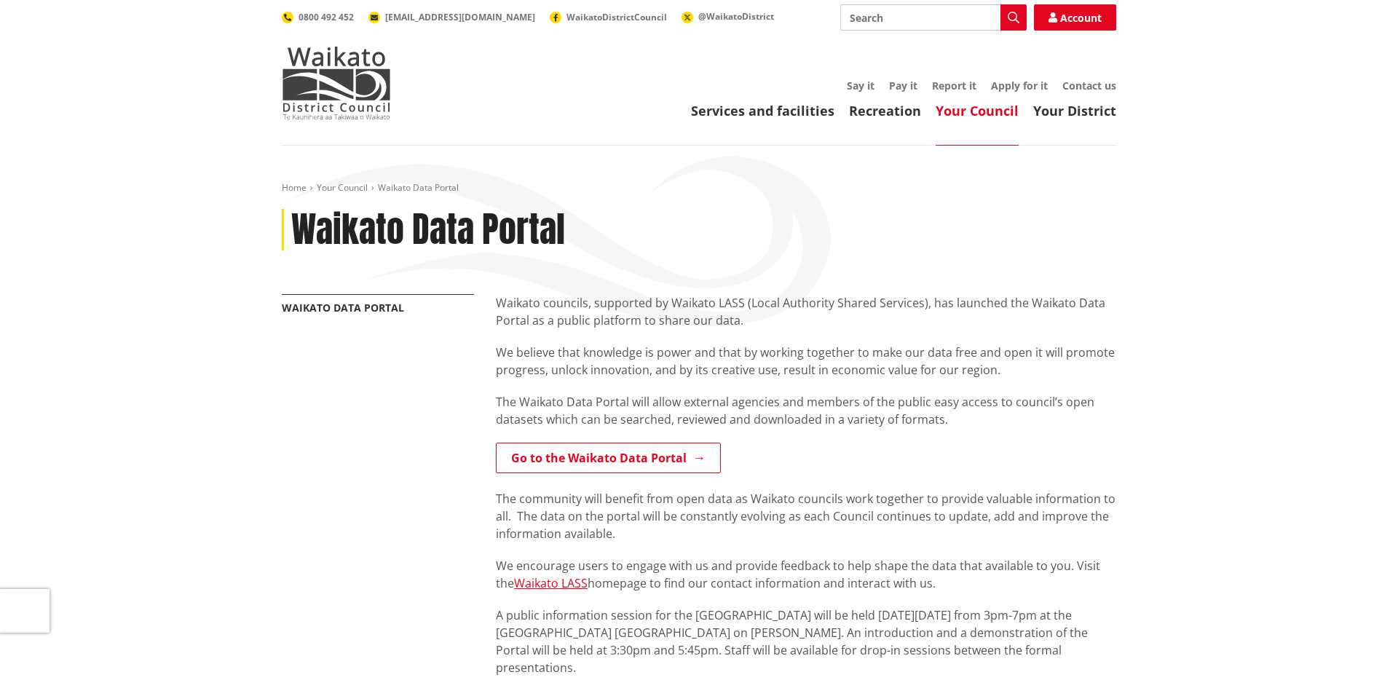
click at [968, 15] on input "Search" at bounding box center [933, 17] width 186 height 26
click at [341, 189] on link "Your Council" at bounding box center [342, 187] width 51 height 12
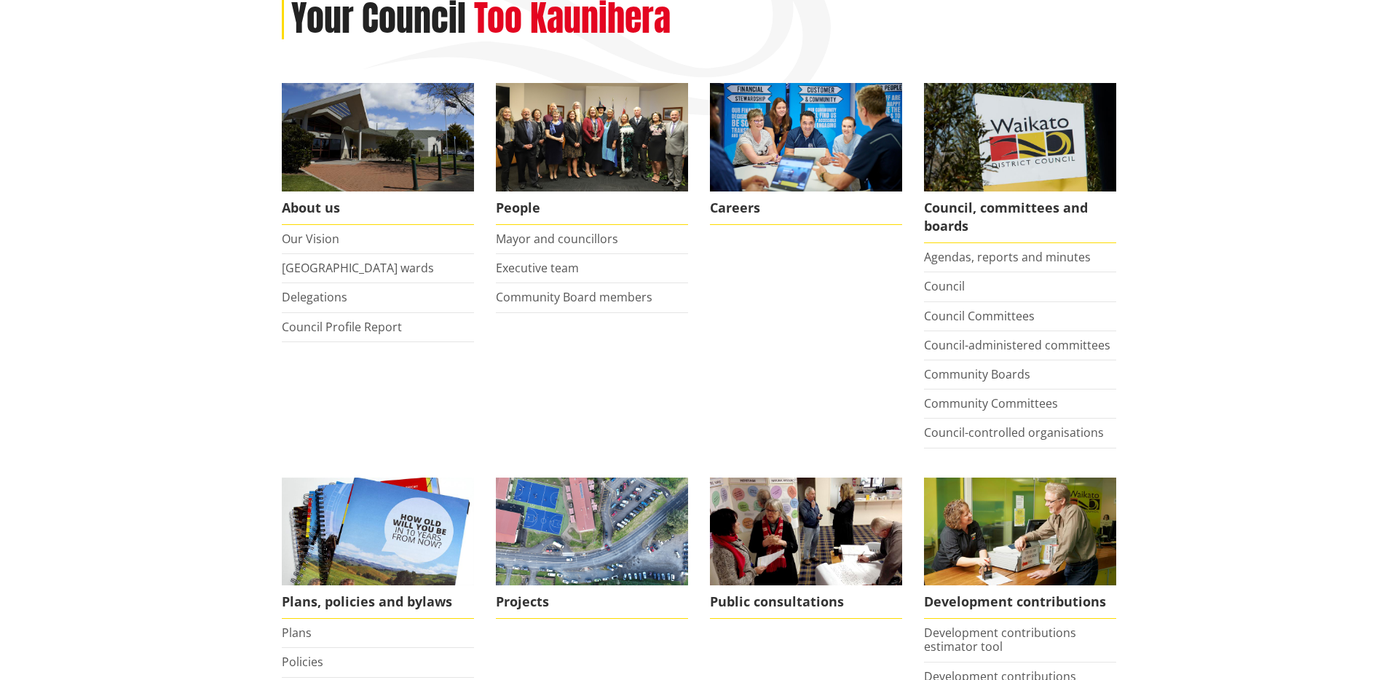
scroll to position [235, 0]
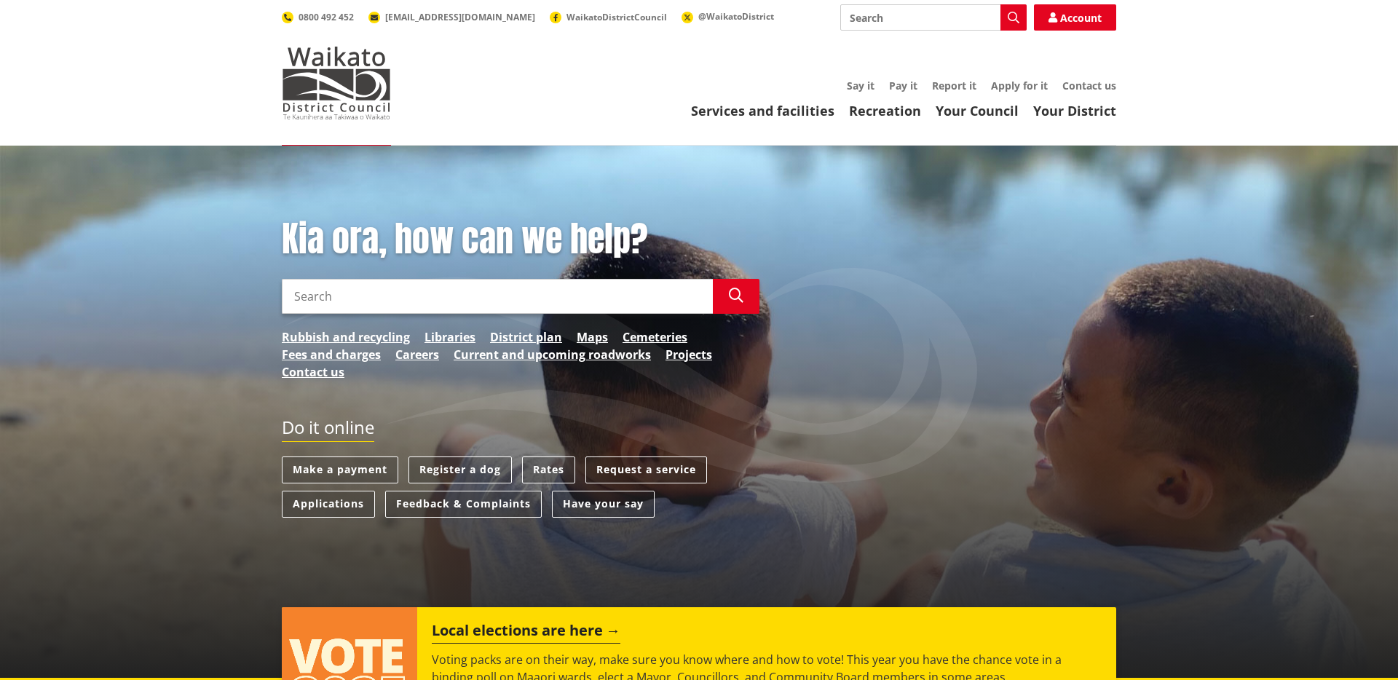
click at [525, 373] on ul "Rubbish and recycling Libraries District plan Maps Cemeteries Fees and charges …" at bounding box center [521, 354] width 478 height 52
click at [658, 335] on link "Cemeteries" at bounding box center [655, 336] width 65 height 17
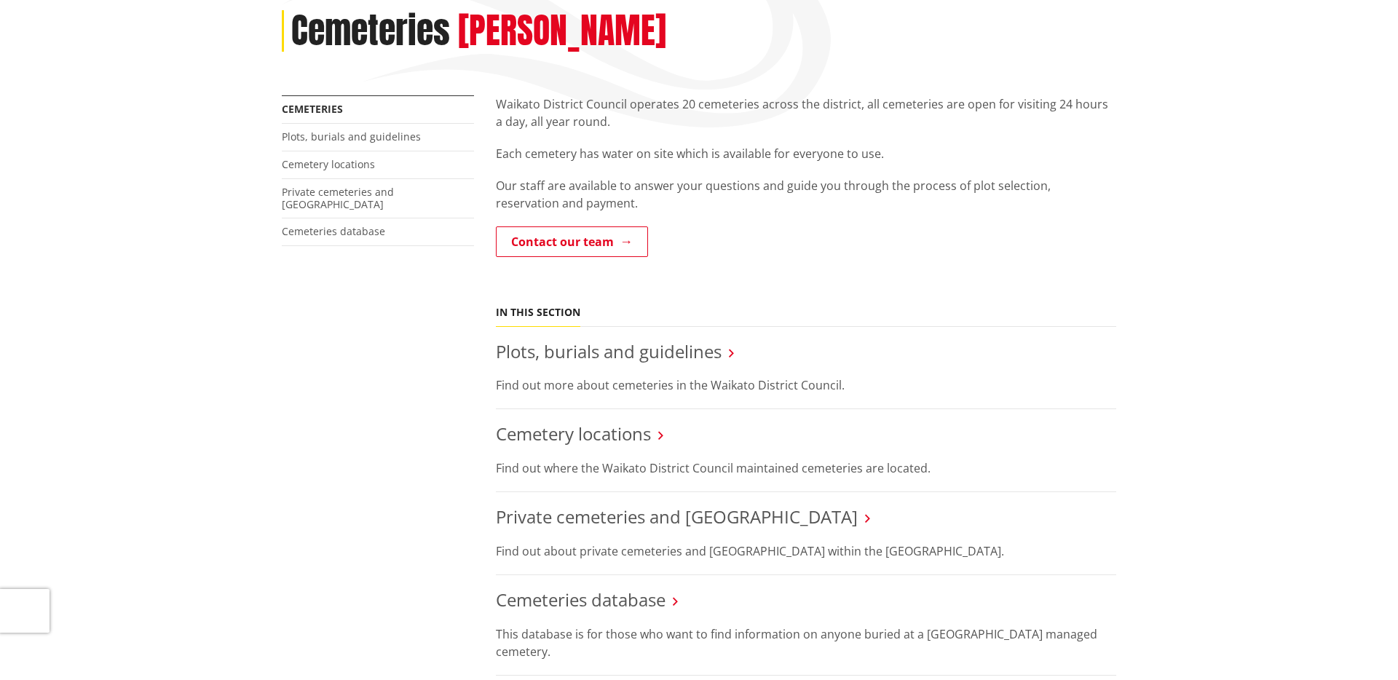
scroll to position [353, 0]
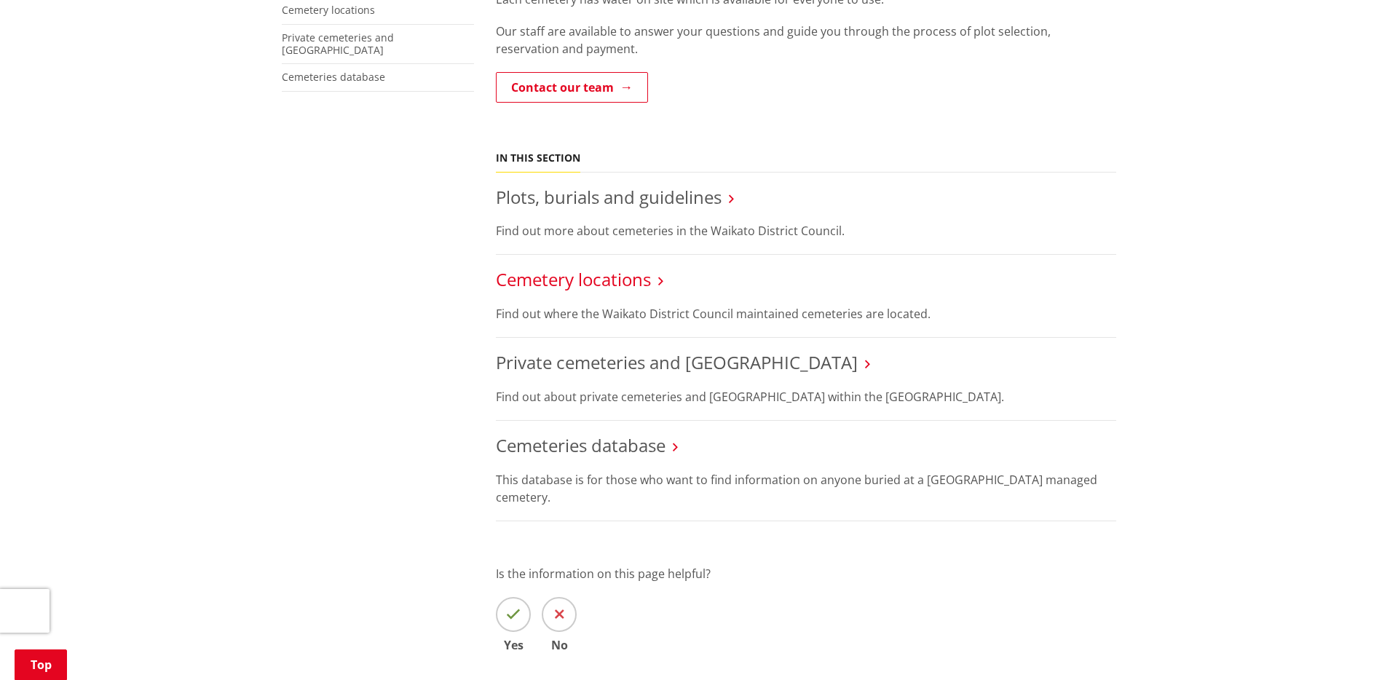
click at [618, 285] on link "Cemetery locations" at bounding box center [573, 279] width 155 height 24
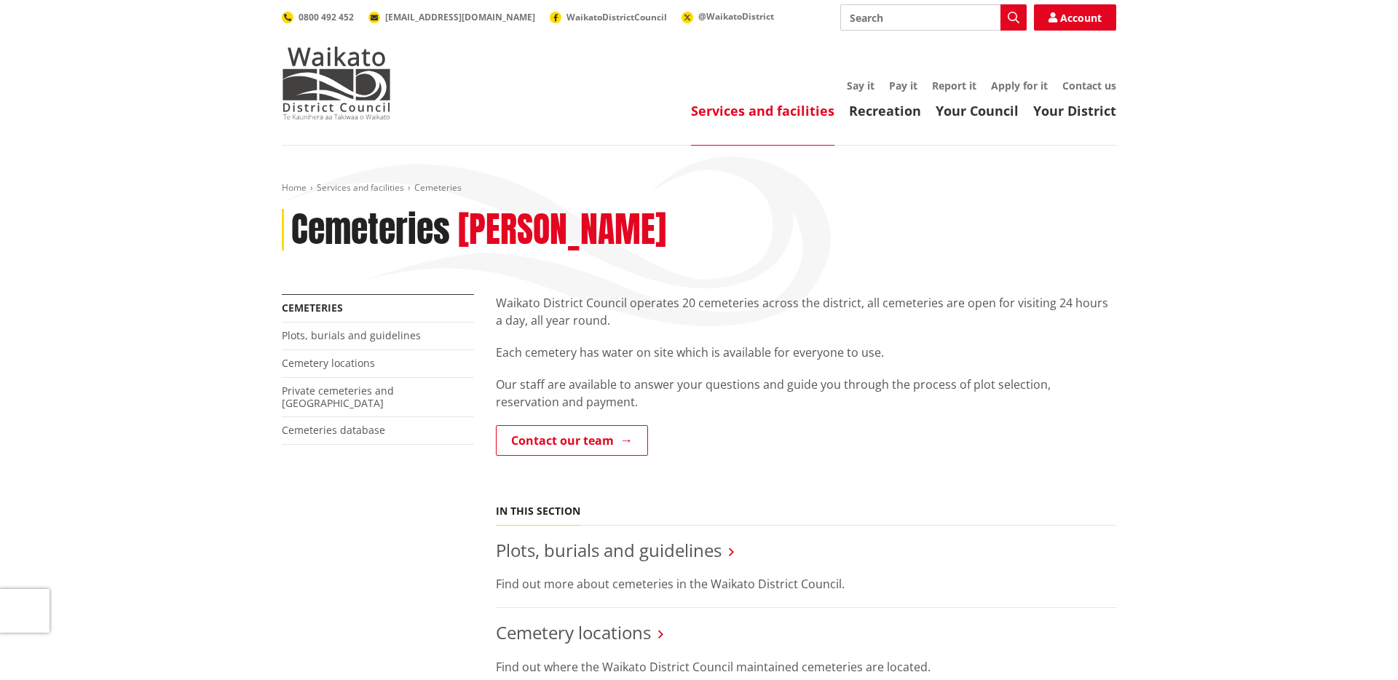
scroll to position [353, 0]
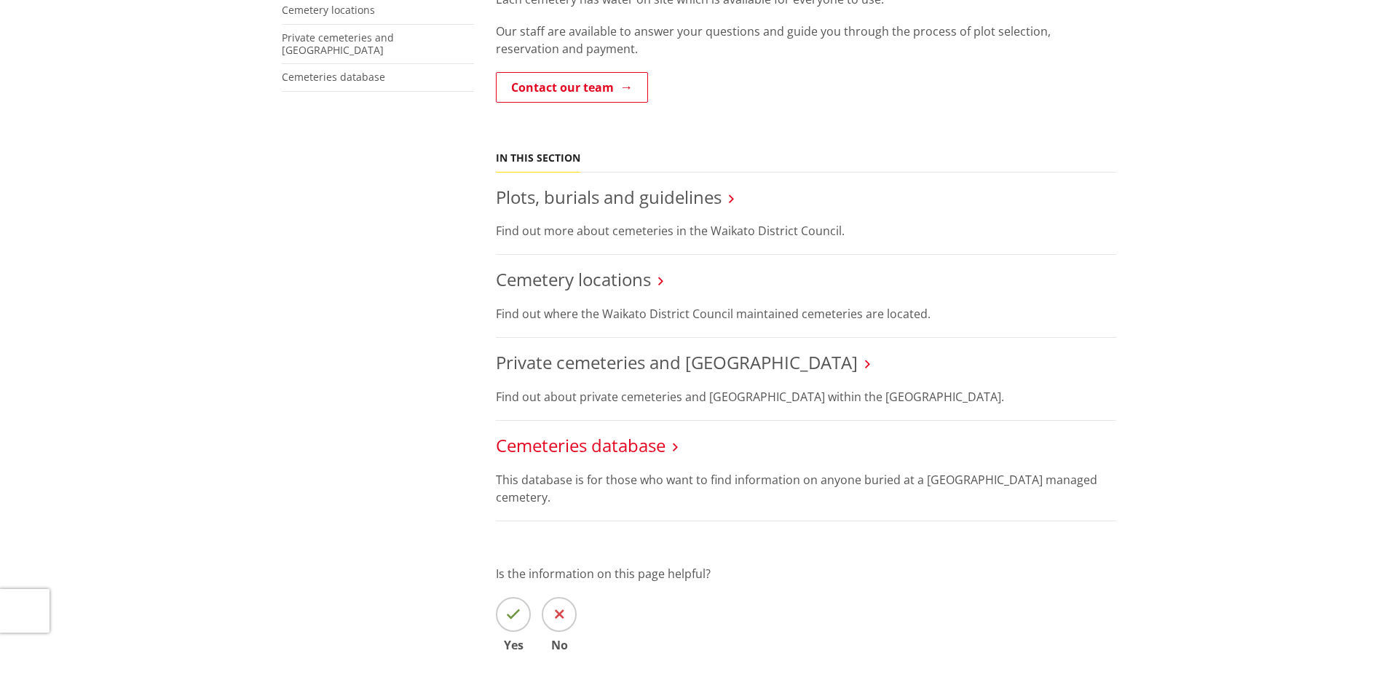
click at [544, 446] on link "Cemeteries database" at bounding box center [581, 445] width 170 height 24
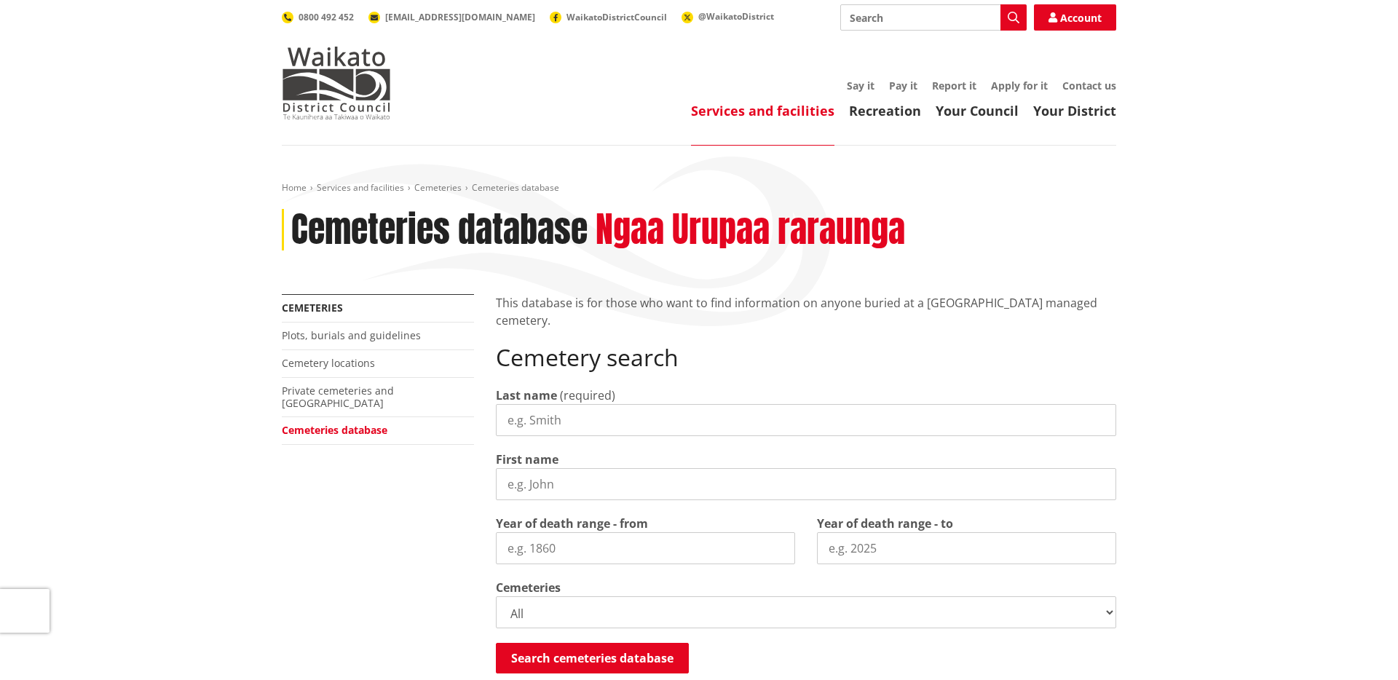
click at [907, 19] on input "Search" at bounding box center [933, 17] width 186 height 26
paste input "https://www.waikatodistrict.govt.nz/services-facilities/cemeteries/cemeteries-d…"
click at [907, 19] on input "https://www.waikatodistrict.govt.nz/services-facilities/cemeteries/cemeteries-d…" at bounding box center [933, 17] width 186 height 26
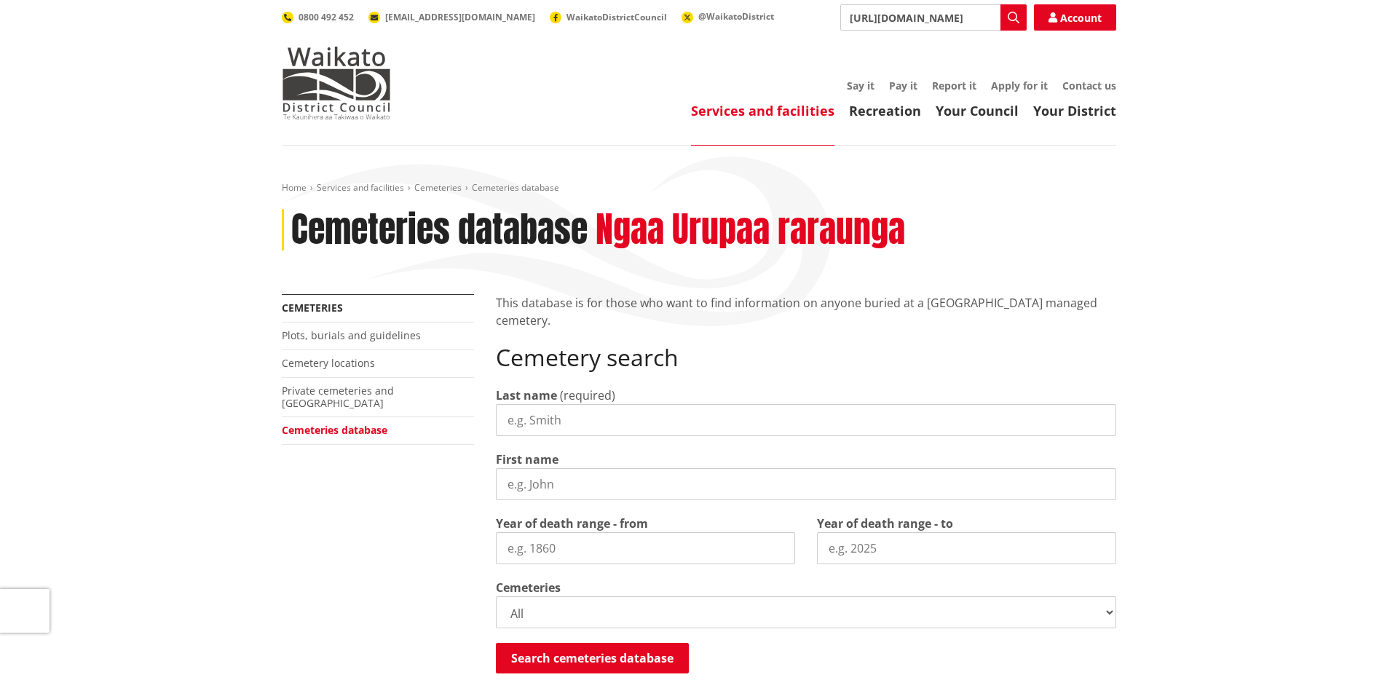
click at [907, 19] on input "https://www.waikatodistrict.govt.nz/services-facilities/cemeteries/cemeteries-d…" at bounding box center [933, 17] width 186 height 26
type input "Rubish lookup"
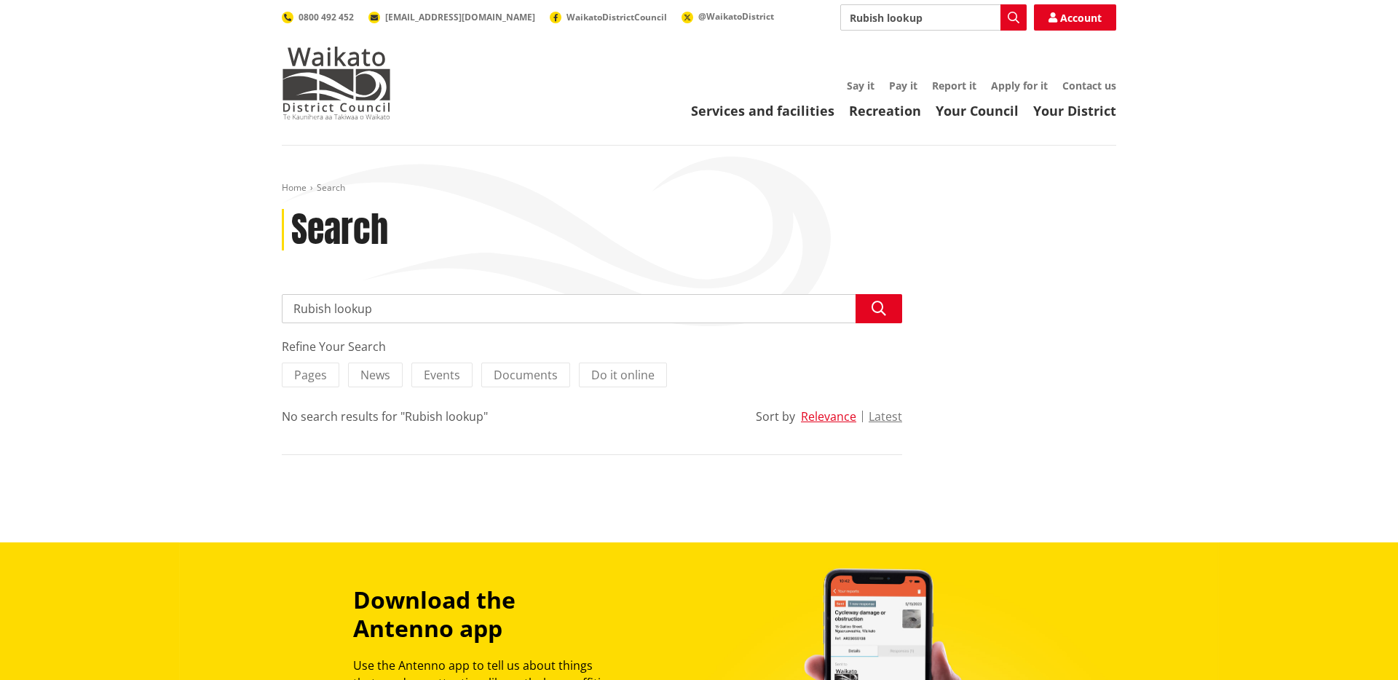
click at [312, 307] on input "Rubish lookup" at bounding box center [592, 308] width 620 height 29
type input "Rubbish lookup"
click at [875, 314] on icon "button" at bounding box center [879, 308] width 15 height 15
click at [437, 301] on input "Rubbish lookup" at bounding box center [592, 308] width 620 height 29
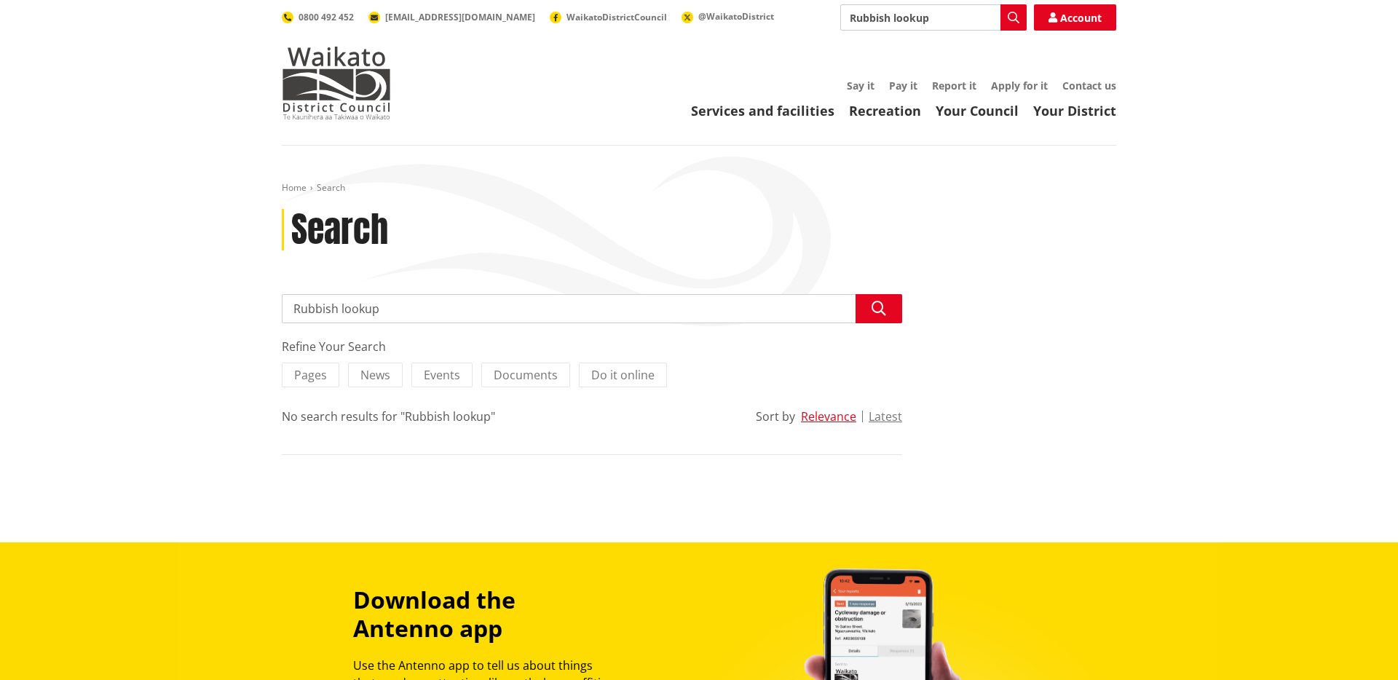
type input "Rubbish"
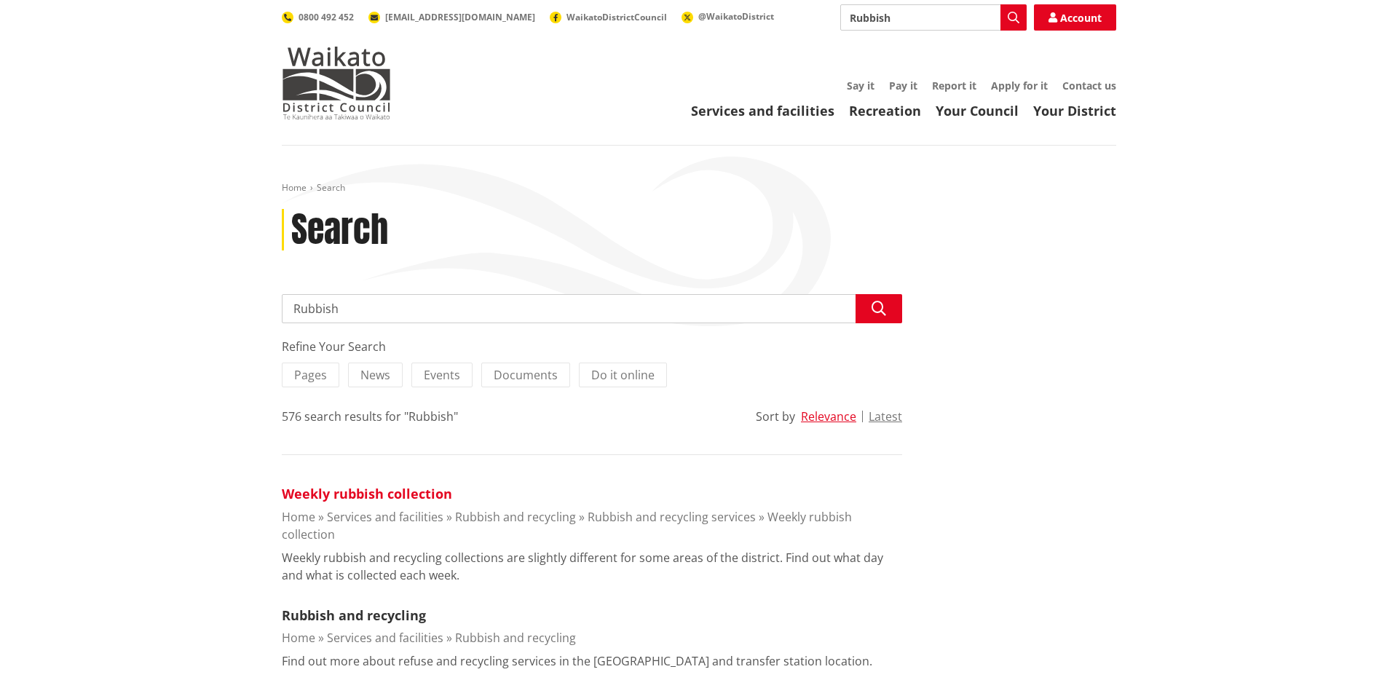
click at [424, 489] on link "Weekly rubbish collection" at bounding box center [367, 493] width 170 height 17
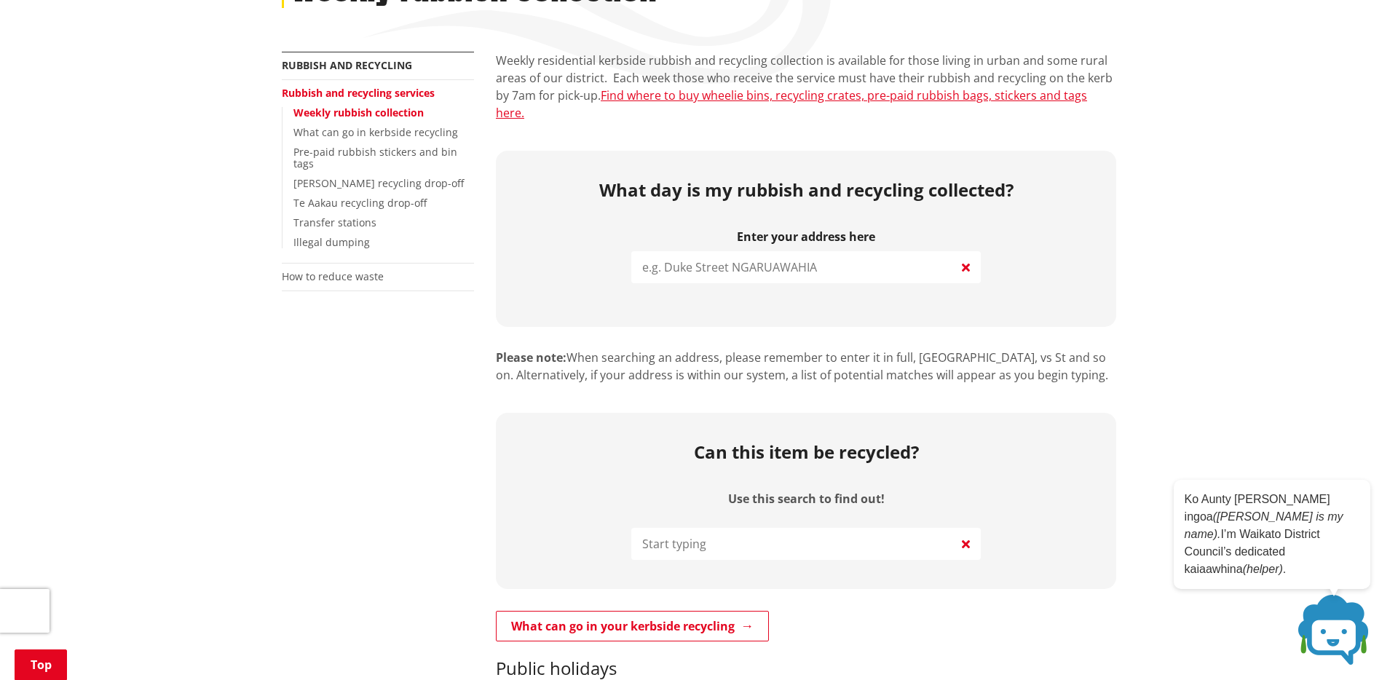
scroll to position [406, 0]
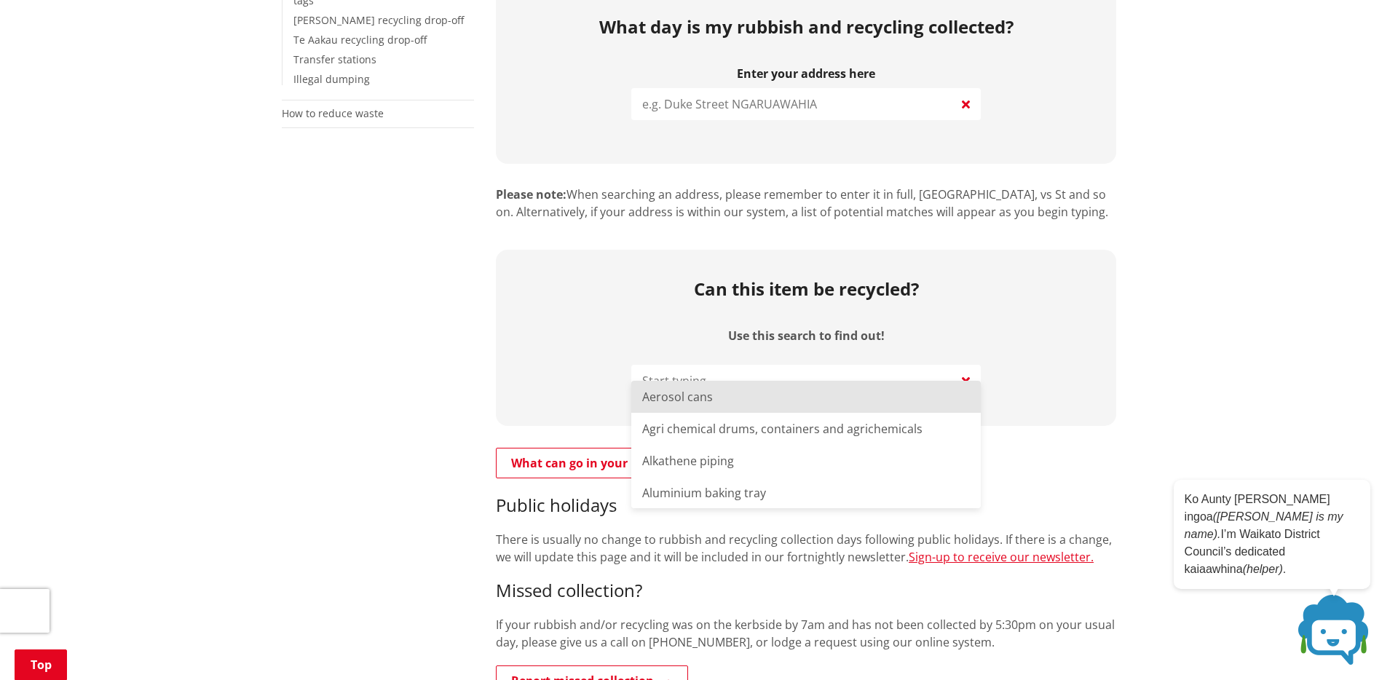
click at [679, 365] on input "Use this search to find out!" at bounding box center [806, 381] width 350 height 32
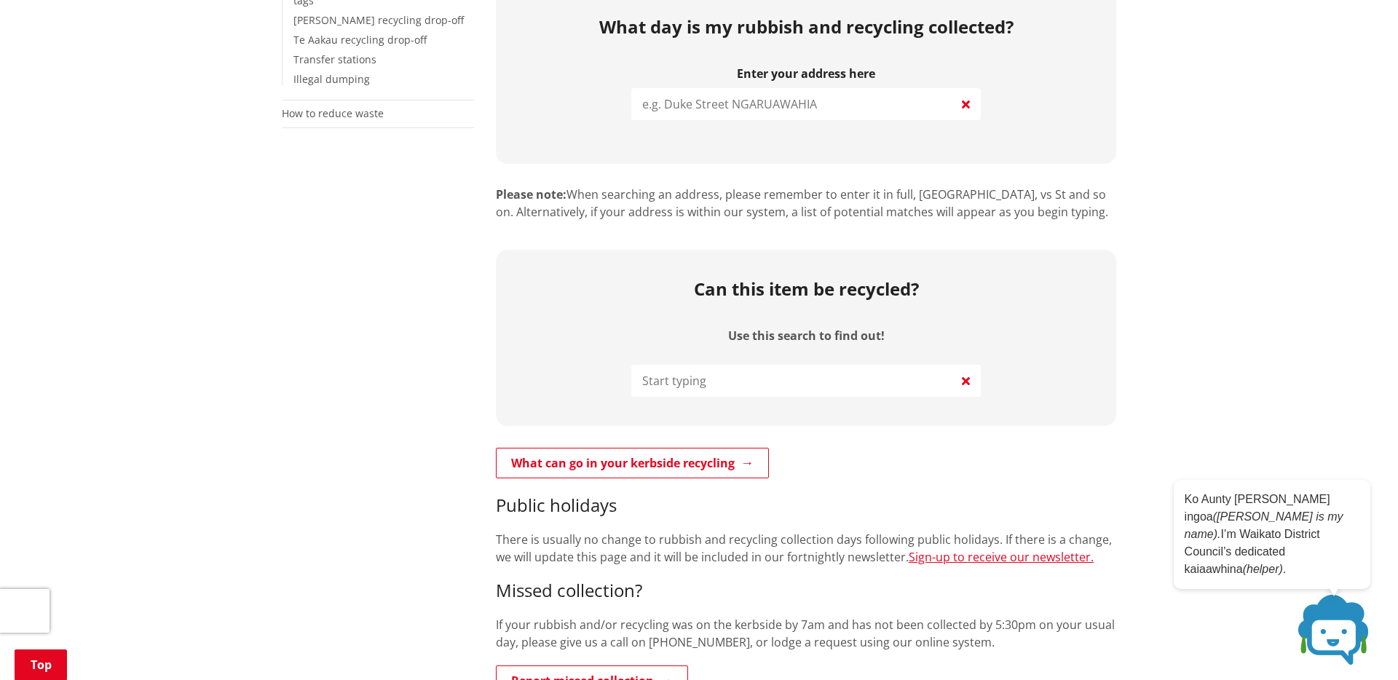
click at [550, 356] on div "Can this item be recycled? Use this search to find out!" at bounding box center [806, 338] width 620 height 176
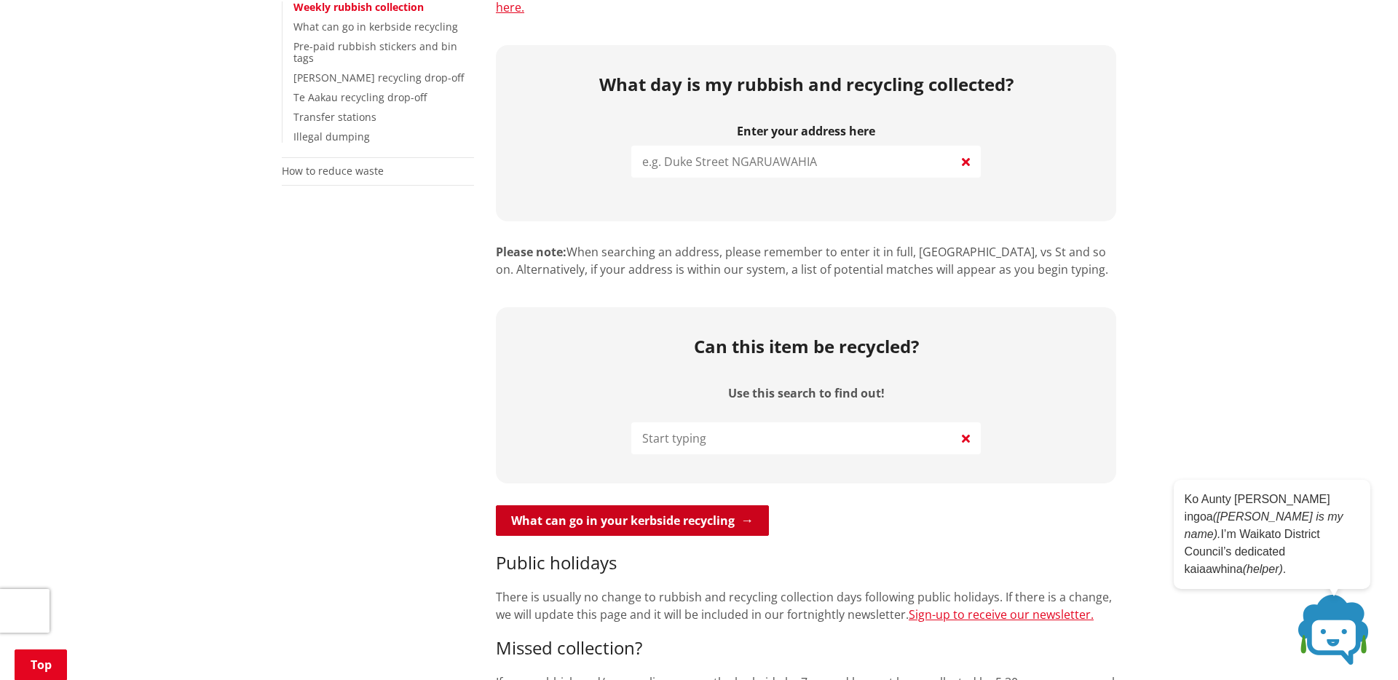
scroll to position [259, 0]
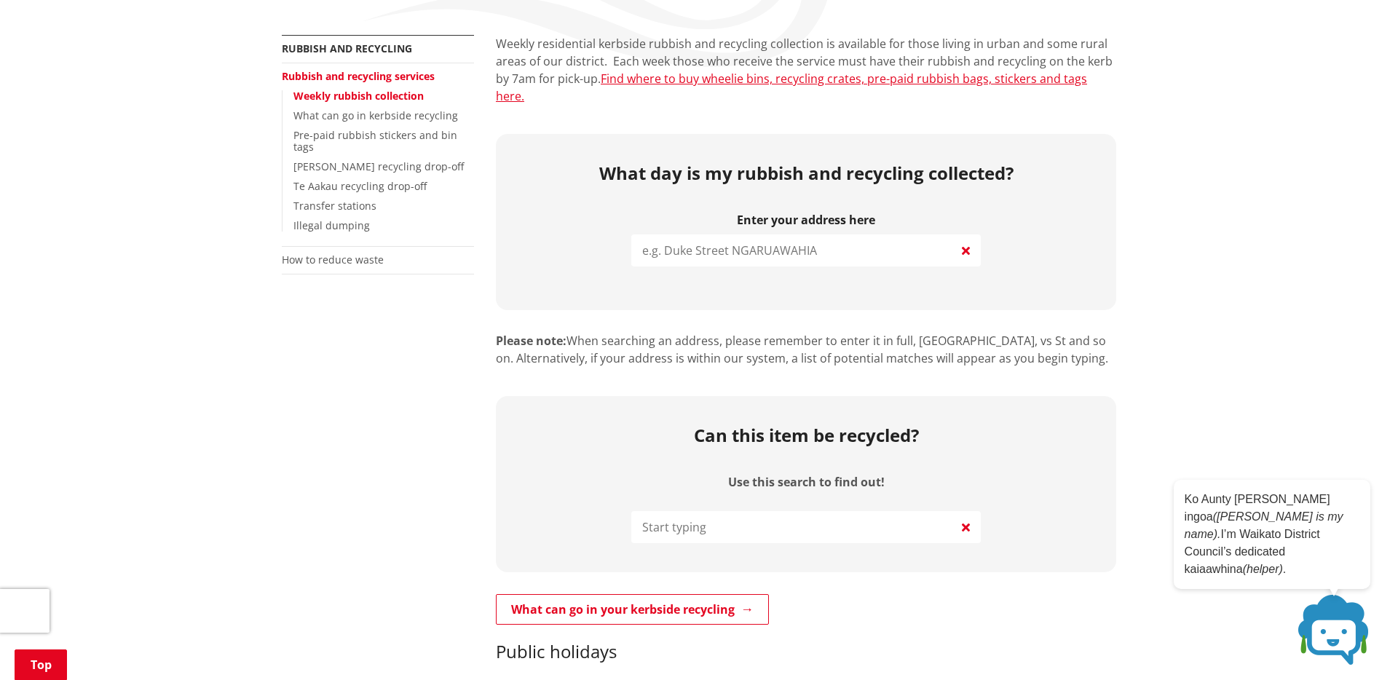
click at [783, 237] on input "search" at bounding box center [806, 250] width 350 height 32
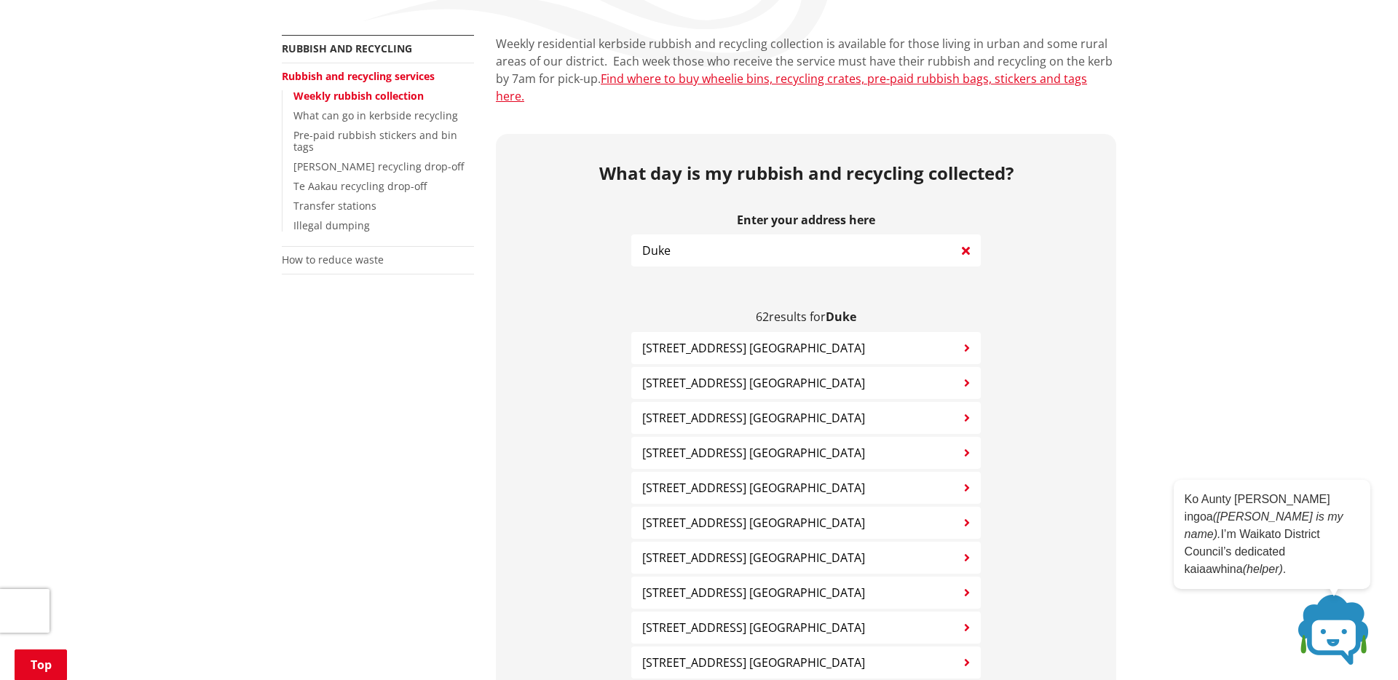
click at [783, 341] on button "89 Duke Street NGARUAWAHIA" at bounding box center [806, 348] width 350 height 32
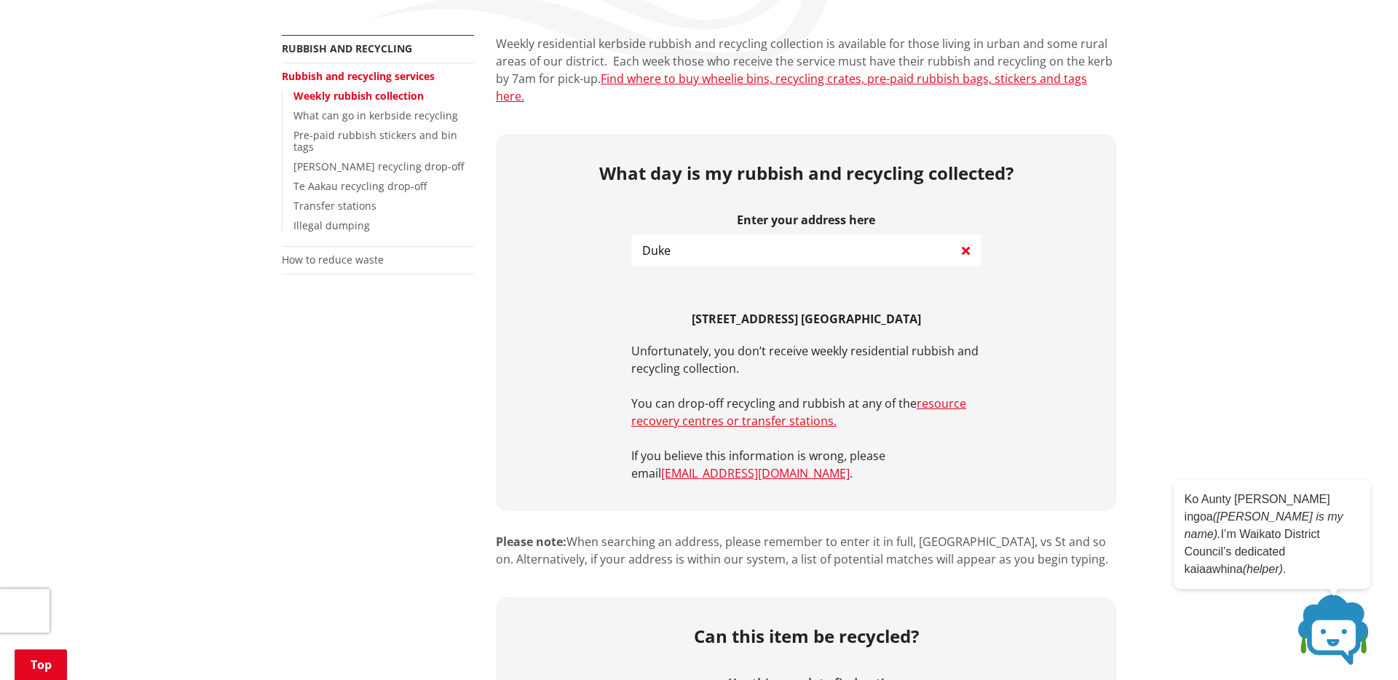
click at [678, 234] on input "Duke" at bounding box center [806, 250] width 350 height 32
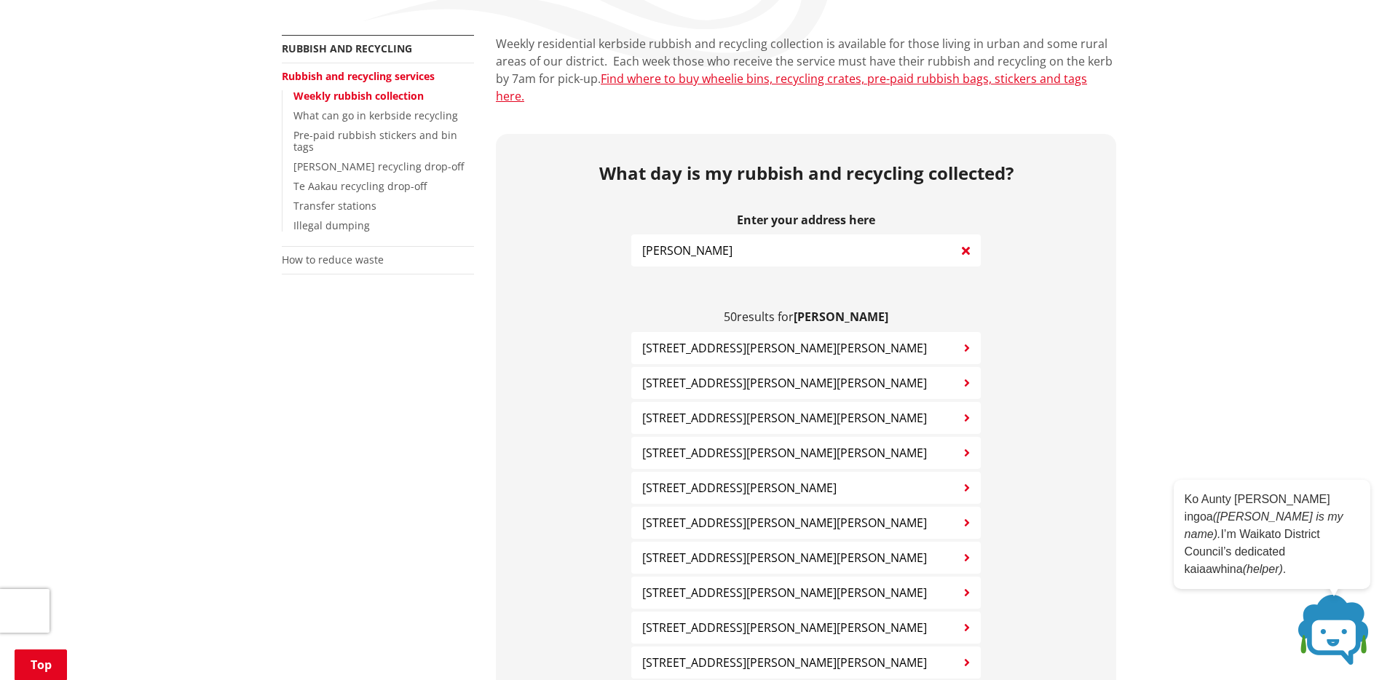
type input "Hamilton"
click at [706, 374] on span "69 Hopkins Road HAMILTON" at bounding box center [784, 382] width 285 height 17
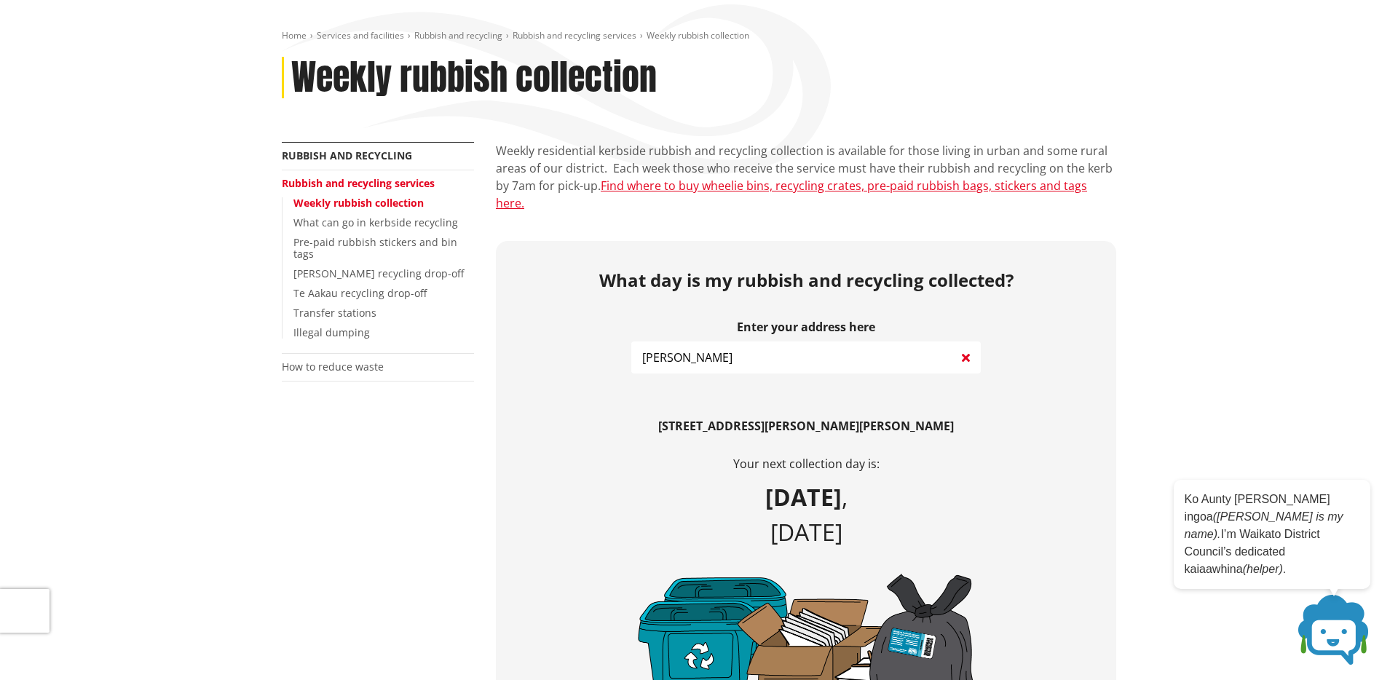
scroll to position [0, 0]
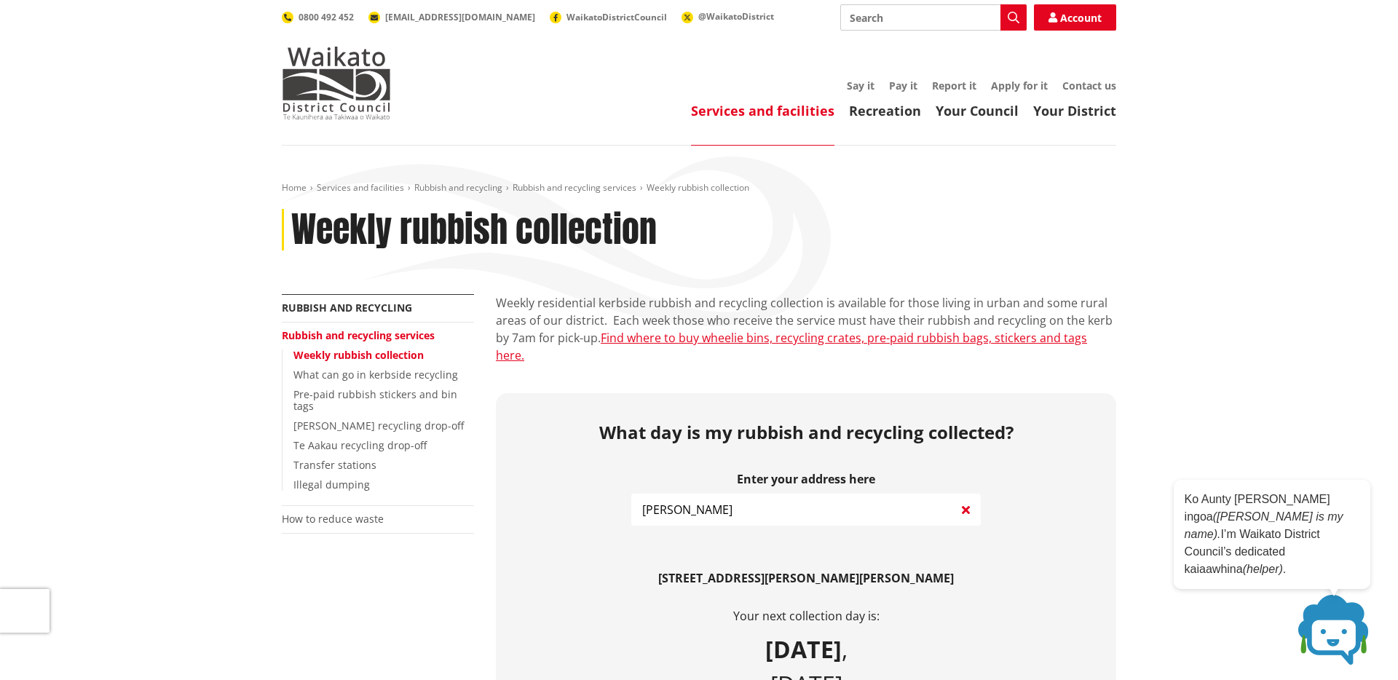
click at [963, 23] on input "Search" at bounding box center [933, 17] width 186 height 26
type input "Project CAAMS"
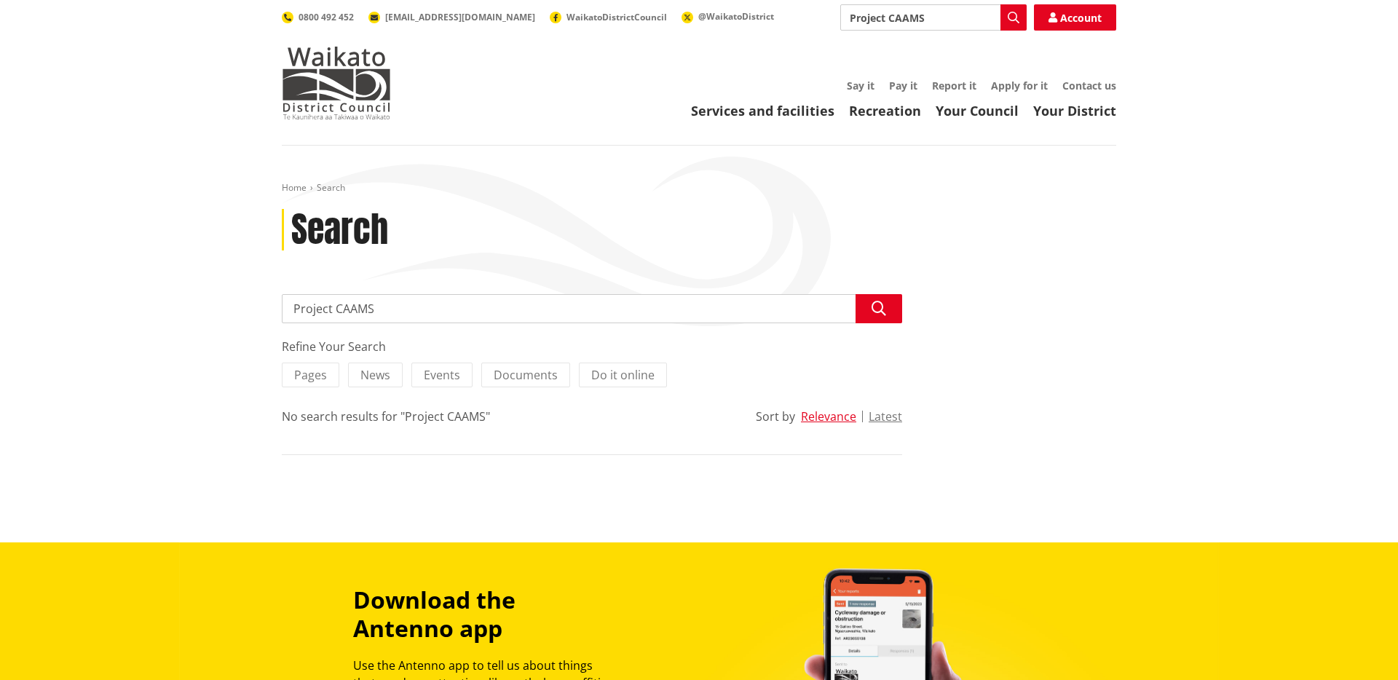
click at [441, 342] on div "Refine Your Search" at bounding box center [592, 346] width 620 height 17
click at [426, 311] on input "Project CAAMS" at bounding box center [592, 308] width 620 height 29
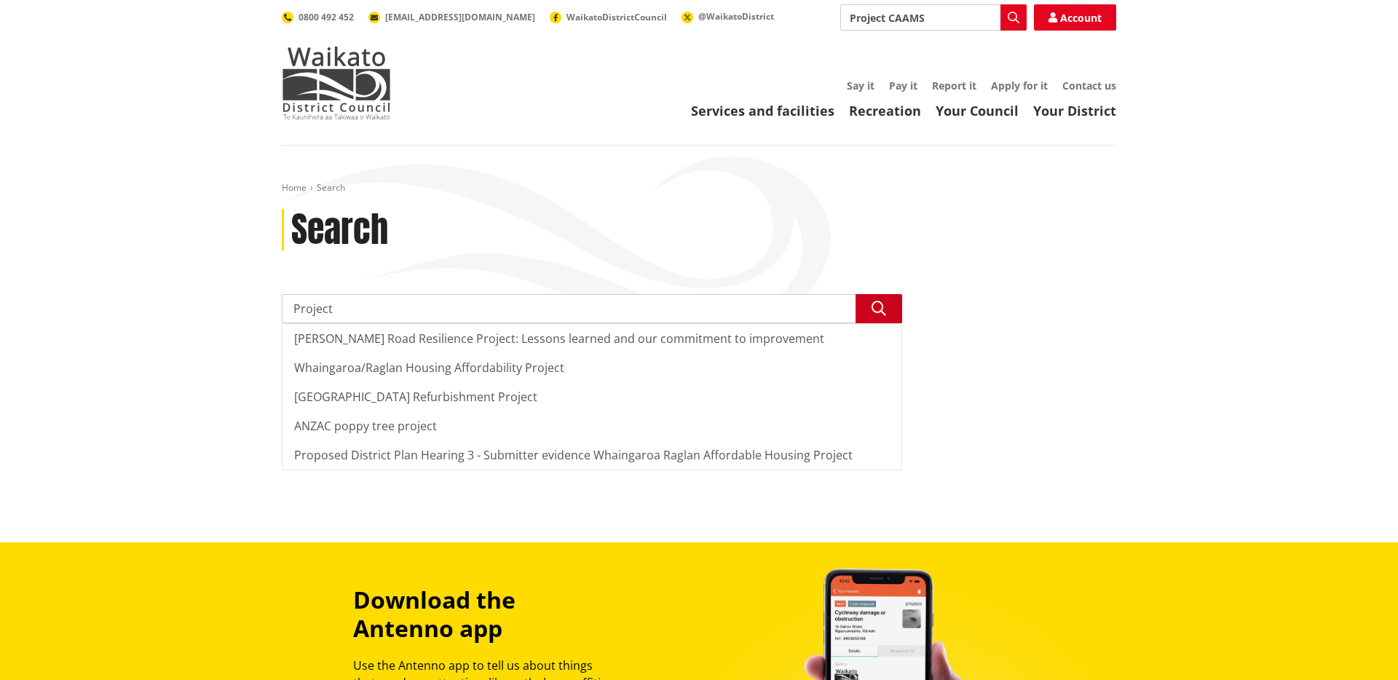
type input "Project"
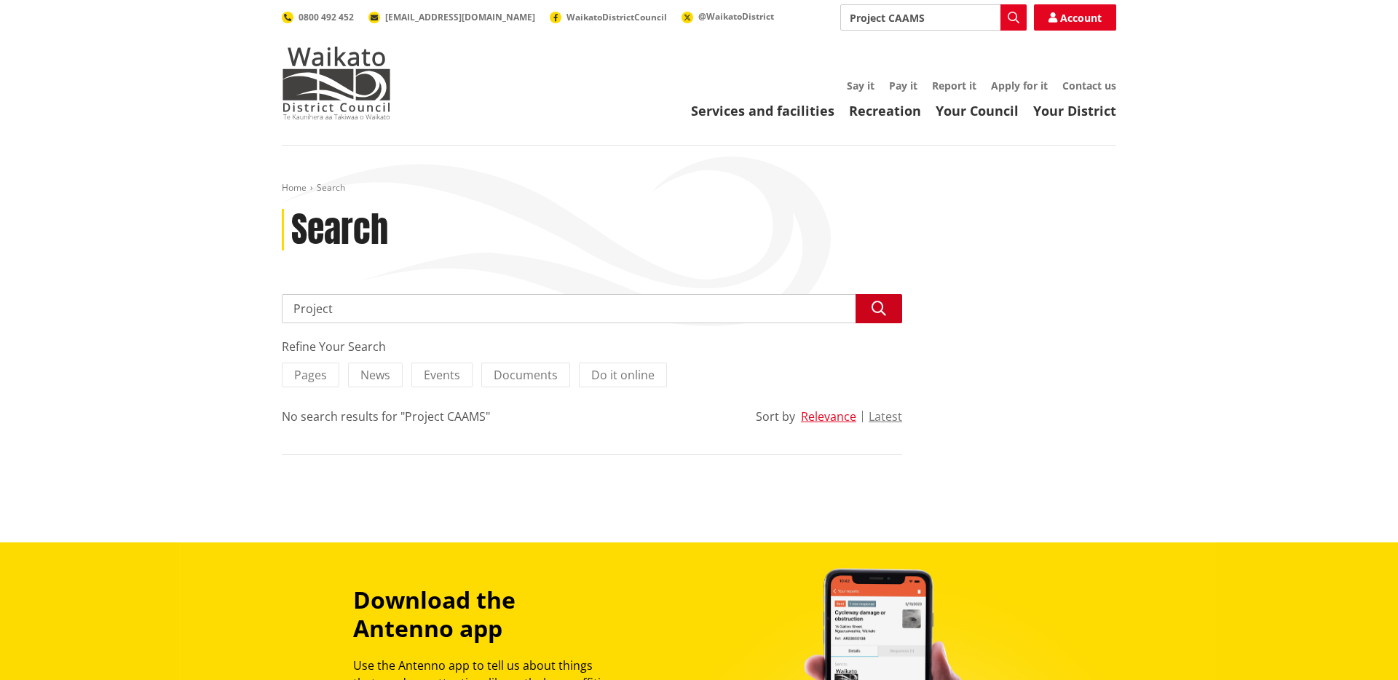
click at [877, 305] on icon "button" at bounding box center [879, 308] width 15 height 15
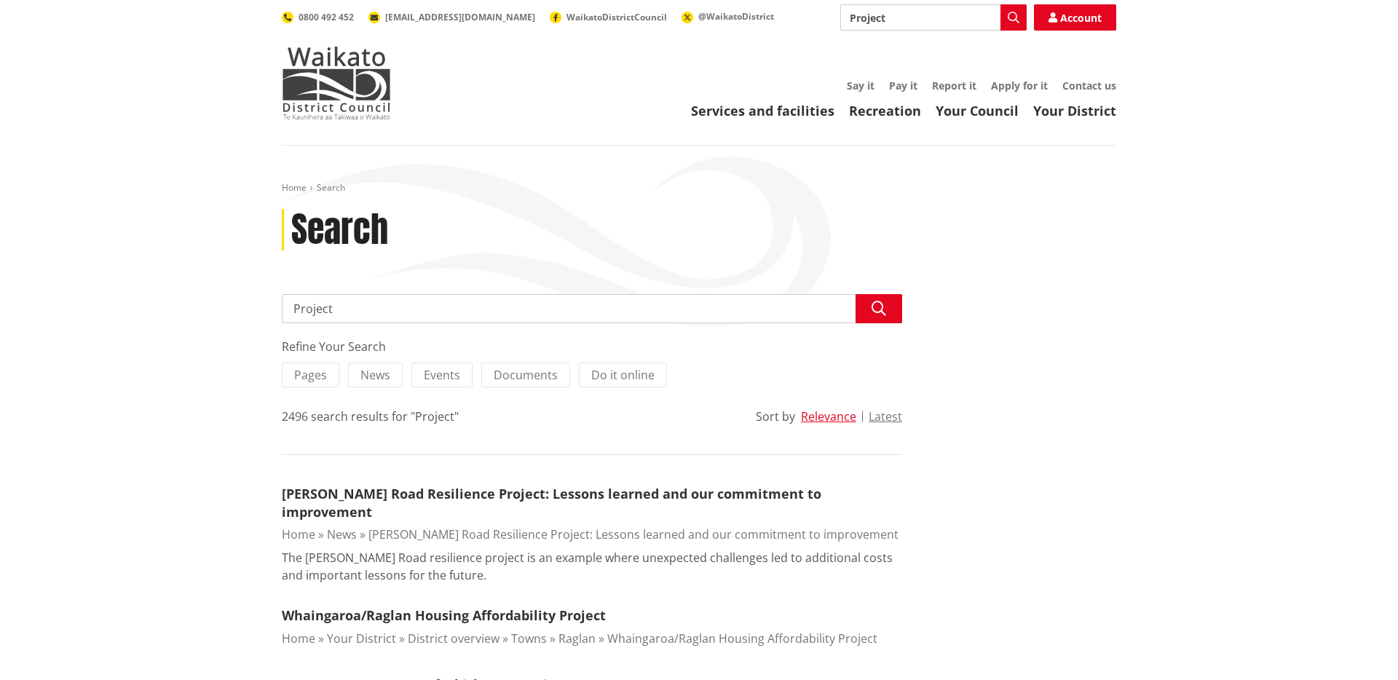
scroll to position [306, 0]
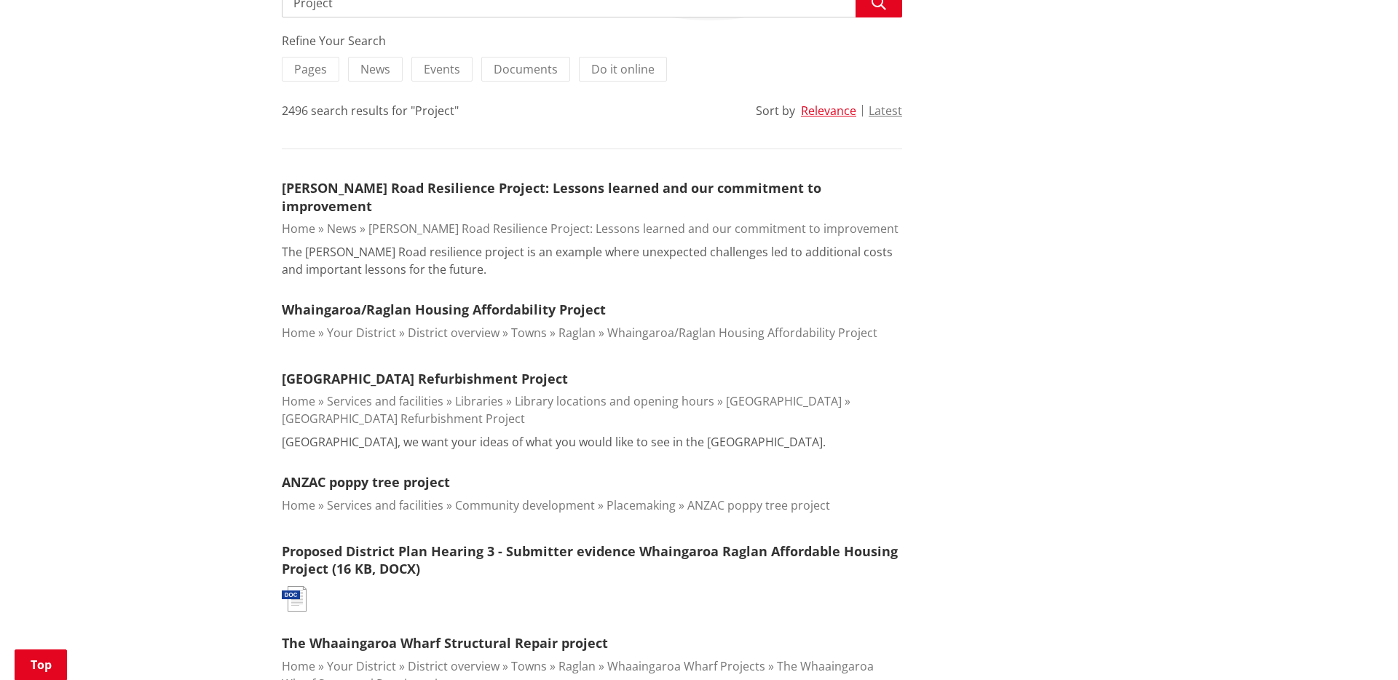
click at [756, 14] on input "Project" at bounding box center [592, 2] width 620 height 29
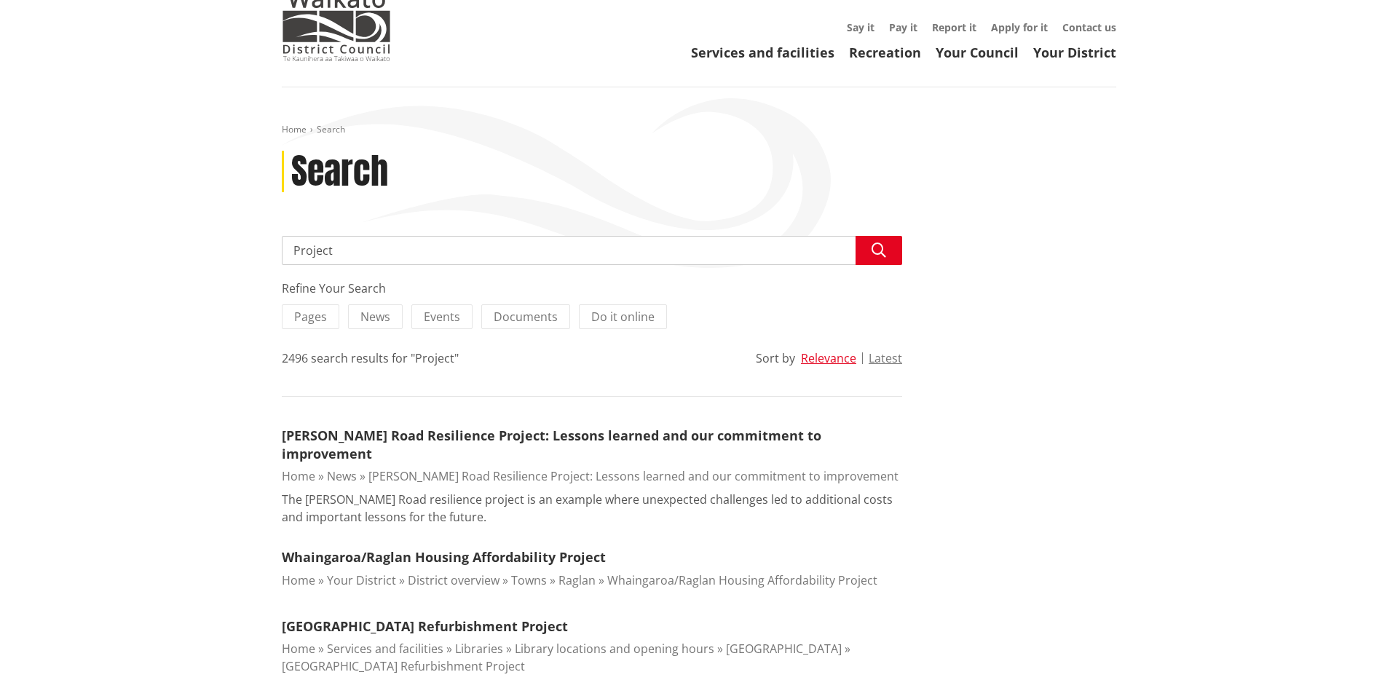
scroll to position [54, 0]
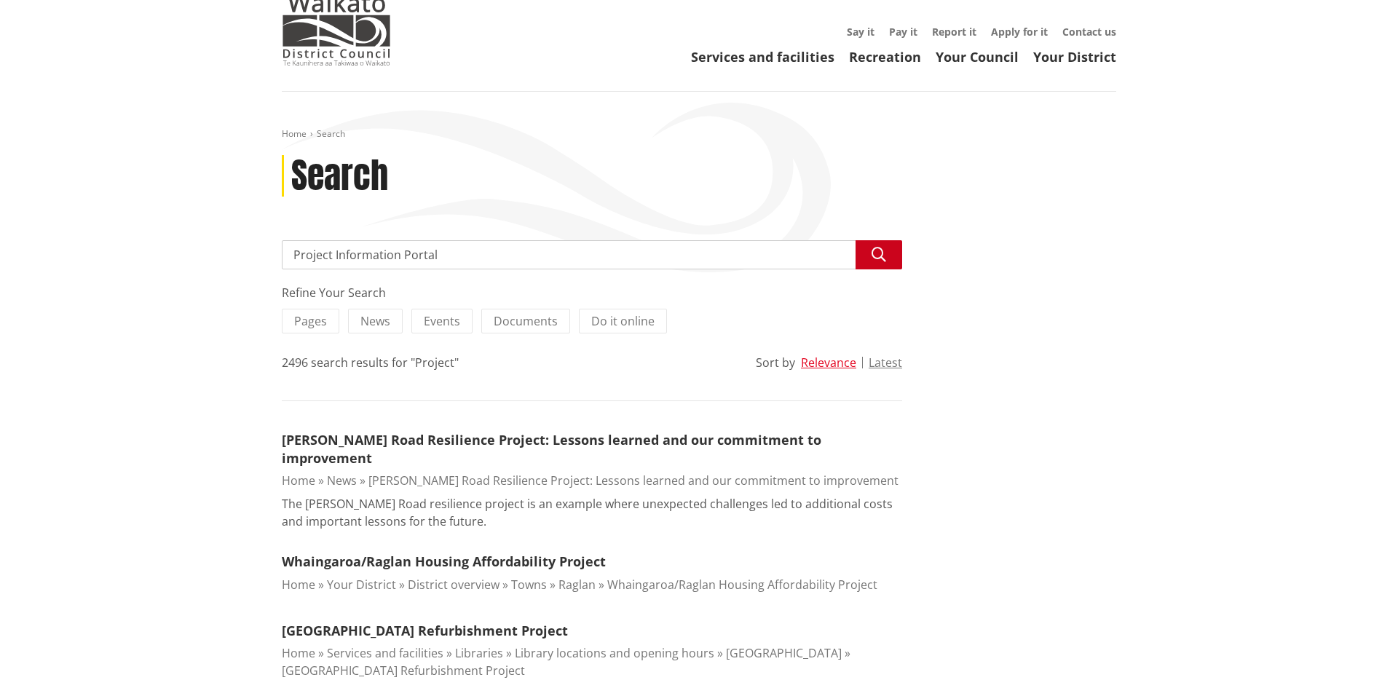
type input "Project Information Portal"
click at [881, 253] on icon "button" at bounding box center [879, 255] width 15 height 15
click at [456, 256] on input "Project Information Portal" at bounding box center [592, 254] width 620 height 29
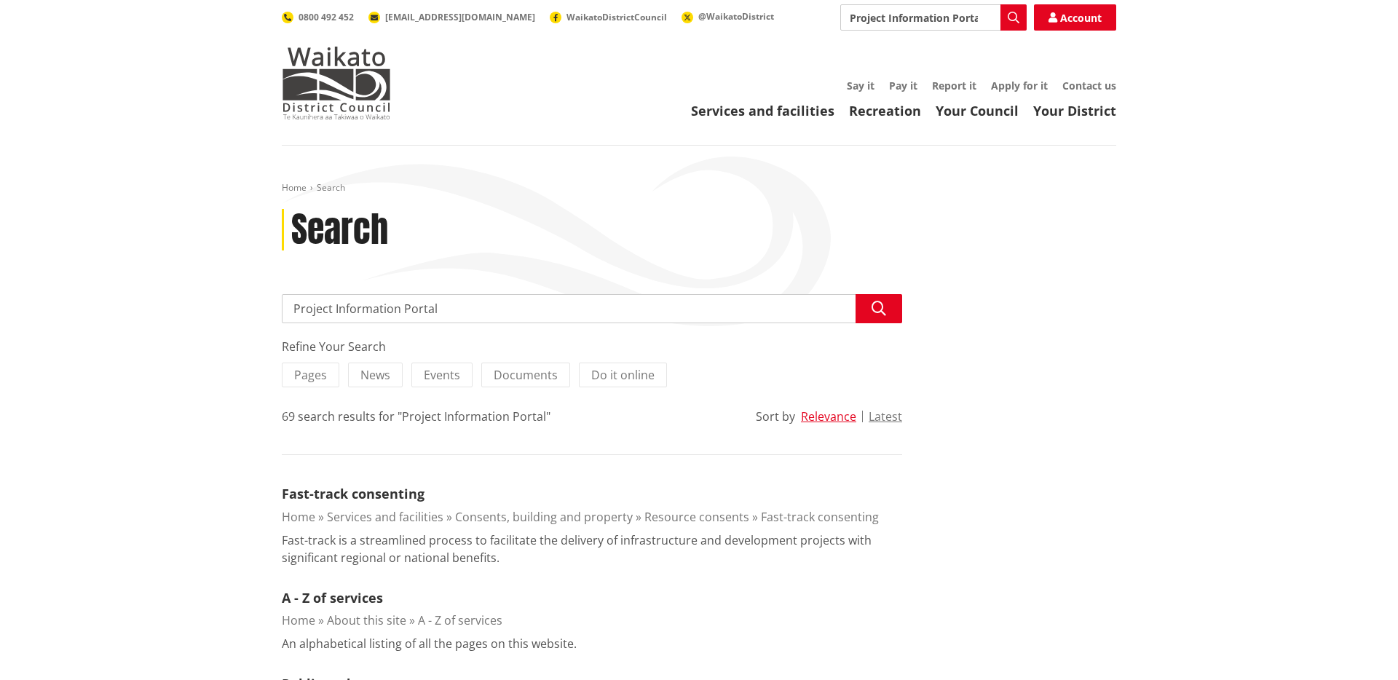
click at [324, 310] on input "Project Information Portal" at bounding box center [592, 308] width 620 height 29
type input "Property Information Portal"
click at [877, 308] on icon "button" at bounding box center [879, 308] width 15 height 15
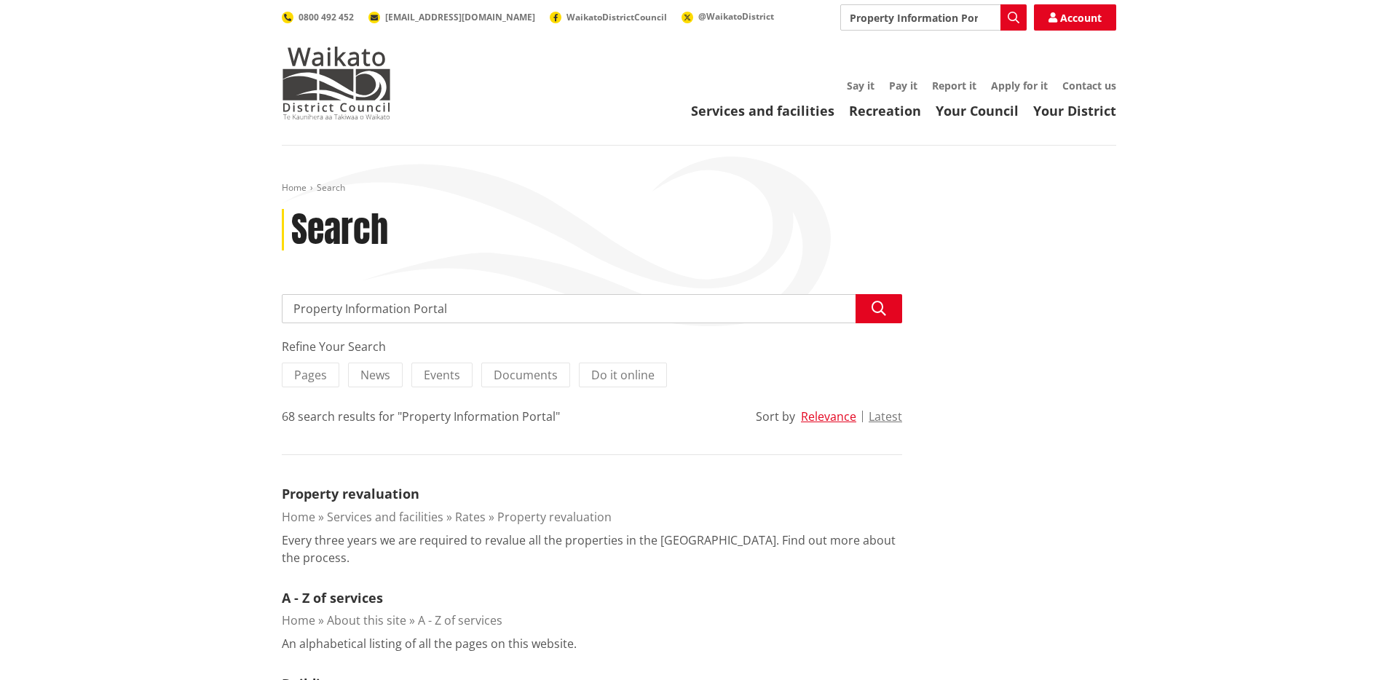
click at [449, 434] on div "Refine Your Search Pages News Events Documents Do it online 68 search results f…" at bounding box center [592, 396] width 620 height 117
click at [336, 61] on img at bounding box center [336, 83] width 109 height 73
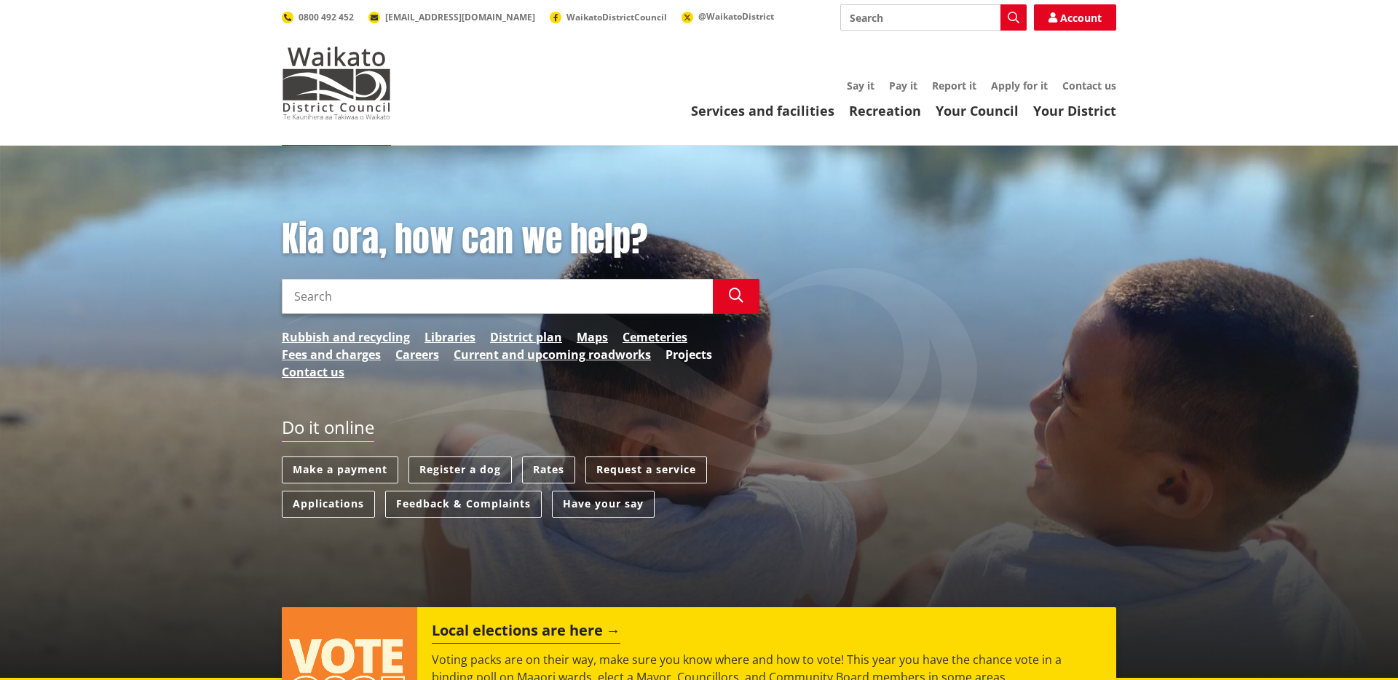
click at [677, 352] on link "Projects" at bounding box center [689, 354] width 47 height 17
click at [420, 407] on div "Kia ora, how can we help? Search Search Rubbish and recycling Libraries Distric…" at bounding box center [699, 375] width 856 height 314
click at [588, 340] on link "Maps" at bounding box center [592, 336] width 31 height 17
click at [360, 347] on link "Fees and charges" at bounding box center [331, 354] width 99 height 17
click at [484, 355] on link "Current and upcoming roadworks" at bounding box center [552, 354] width 197 height 17
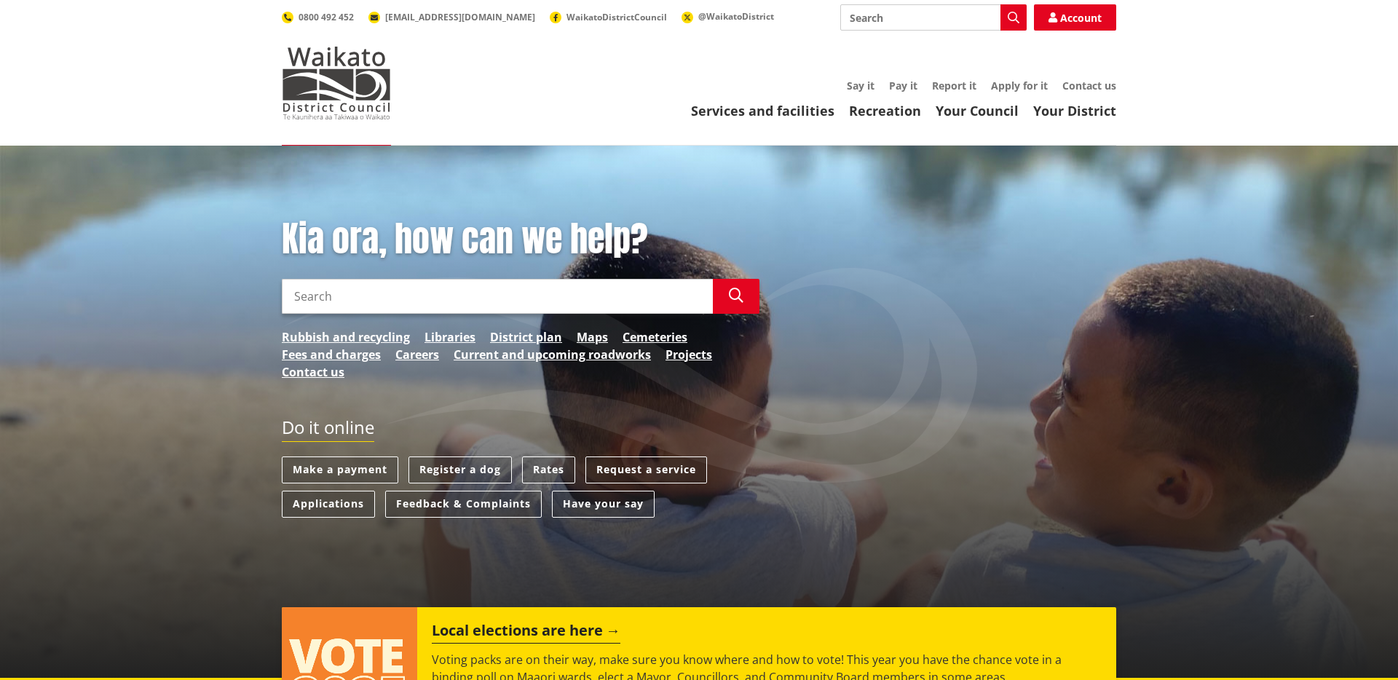
click at [917, 8] on input "Search" at bounding box center [933, 17] width 186 height 26
paste input "Attekus Bookable"
type input "Attekus Bookable"
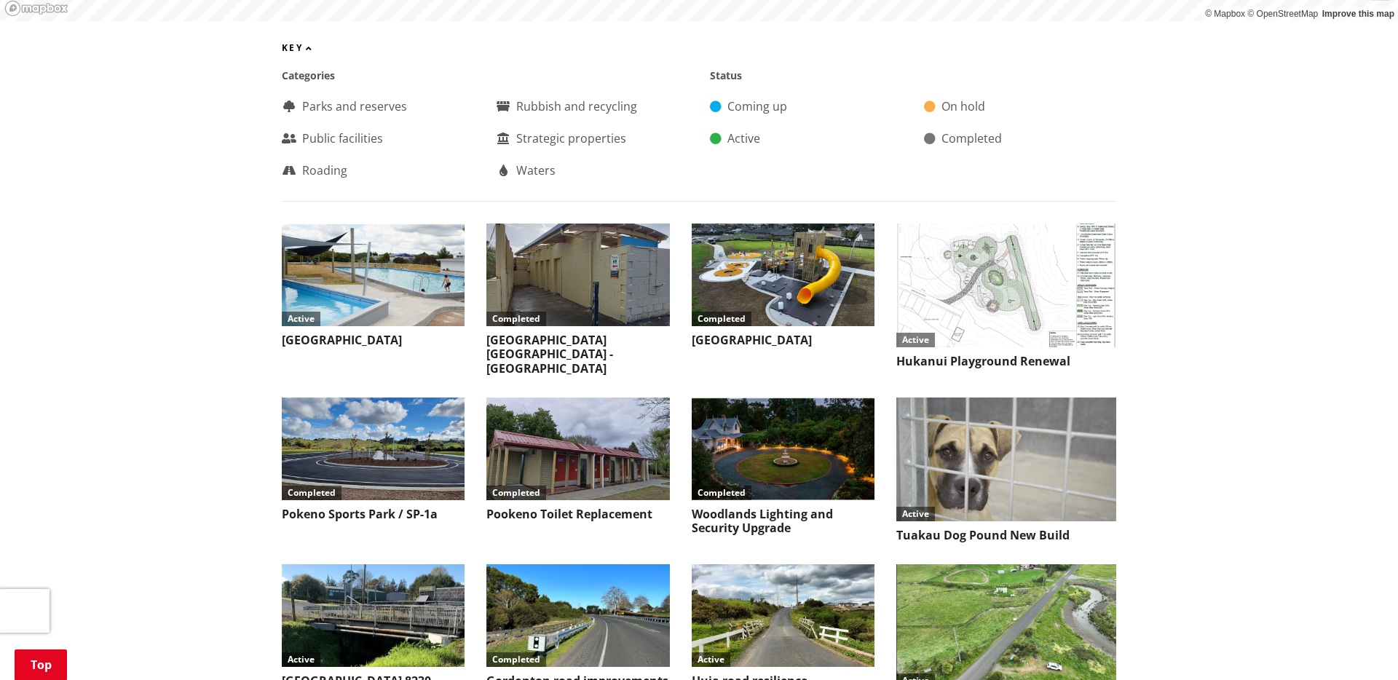
scroll to position [832, 0]
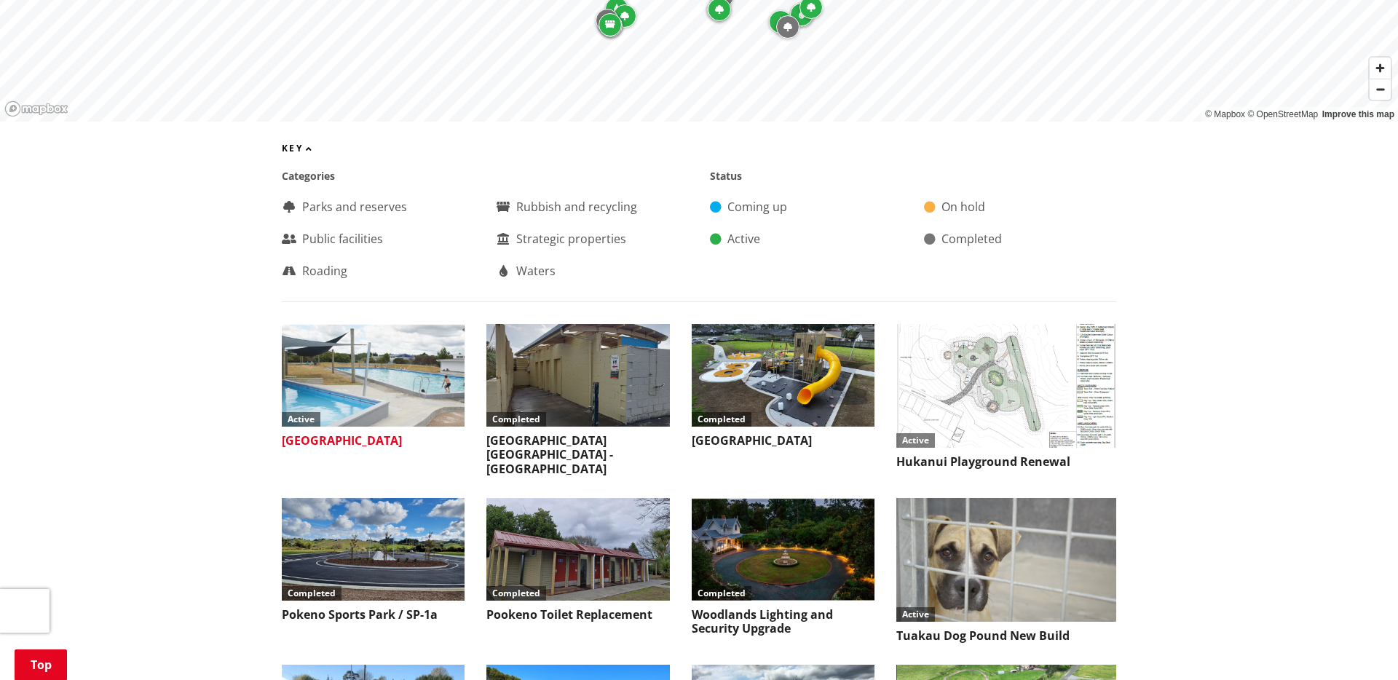
click at [355, 434] on h3 "[GEOGRAPHIC_DATA]" at bounding box center [373, 441] width 183 height 14
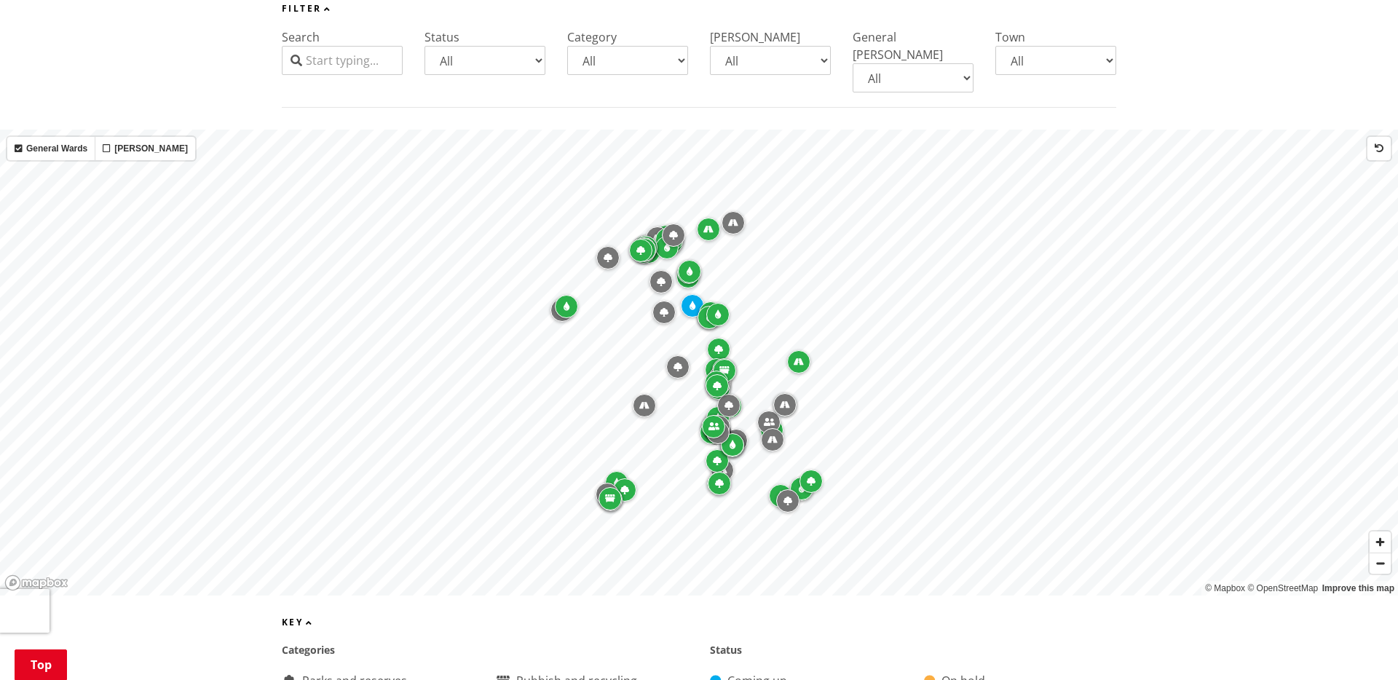
scroll to position [358, 0]
click at [494, 73] on select "All Coming up Active On hold Completed" at bounding box center [485, 59] width 121 height 29
click at [500, 19] on div "Filter Search Status All Coming up Active On hold Completed Category All Parks …" at bounding box center [699, 55] width 834 height 104
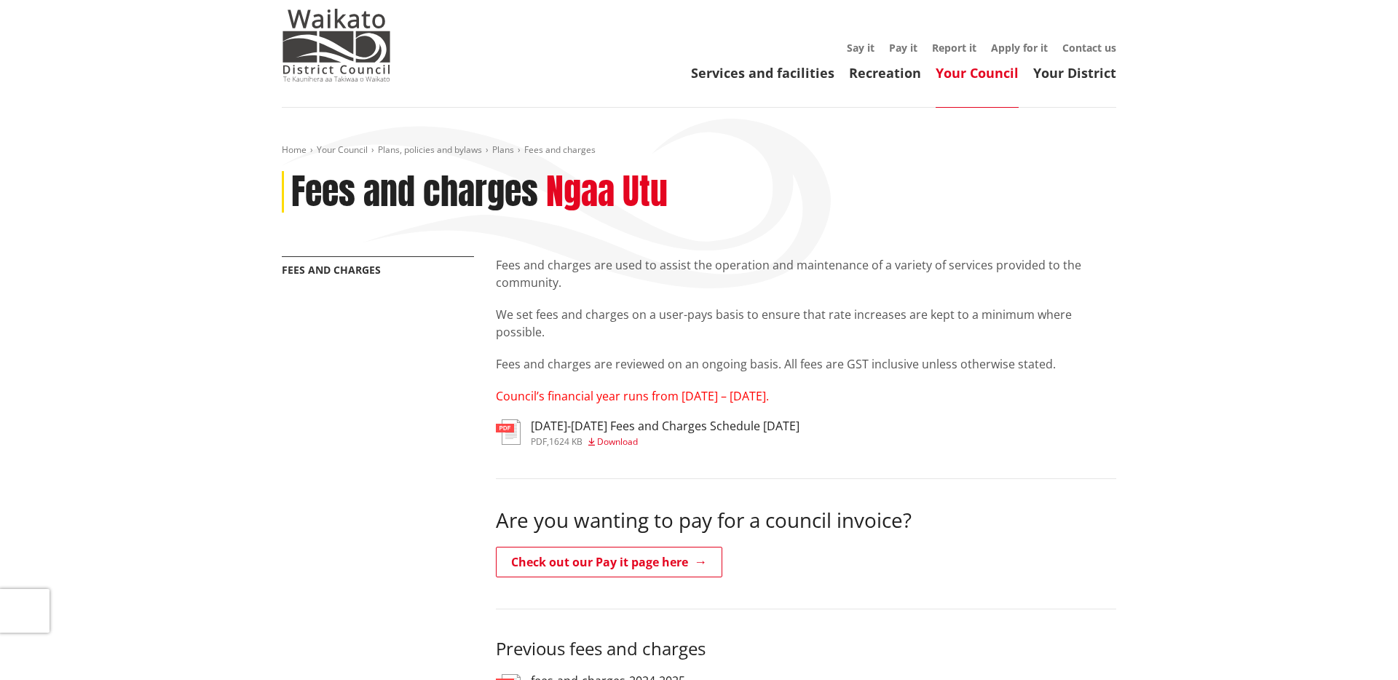
scroll to position [45, 0]
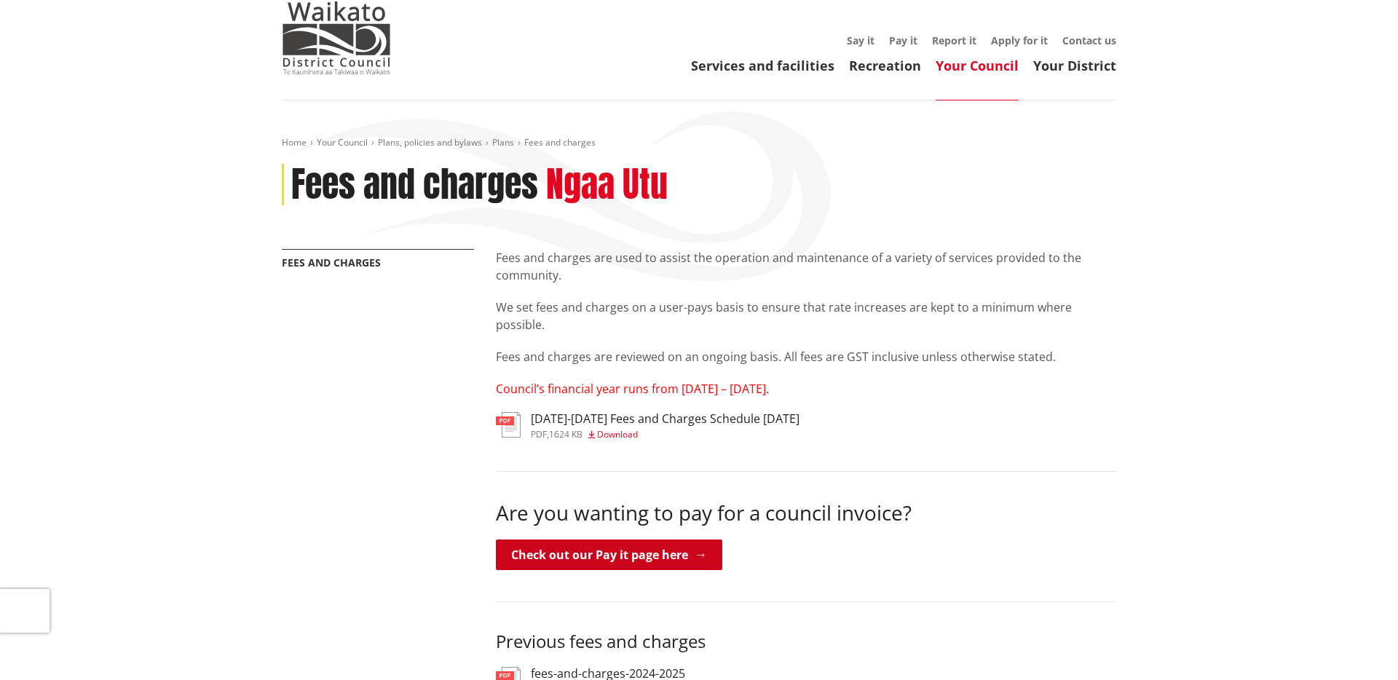
click at [624, 564] on link "Check out our Pay it page here" at bounding box center [609, 555] width 226 height 31
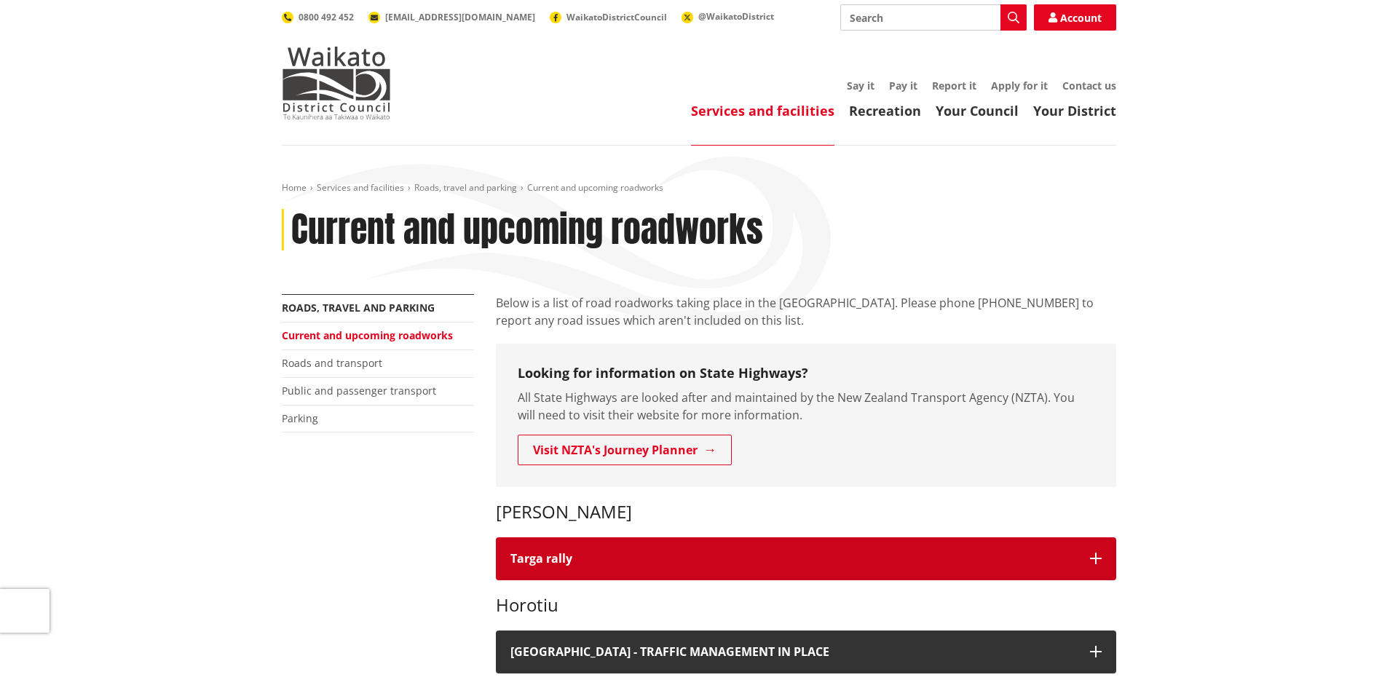
click at [690, 542] on button "Targa rally" at bounding box center [806, 558] width 620 height 43
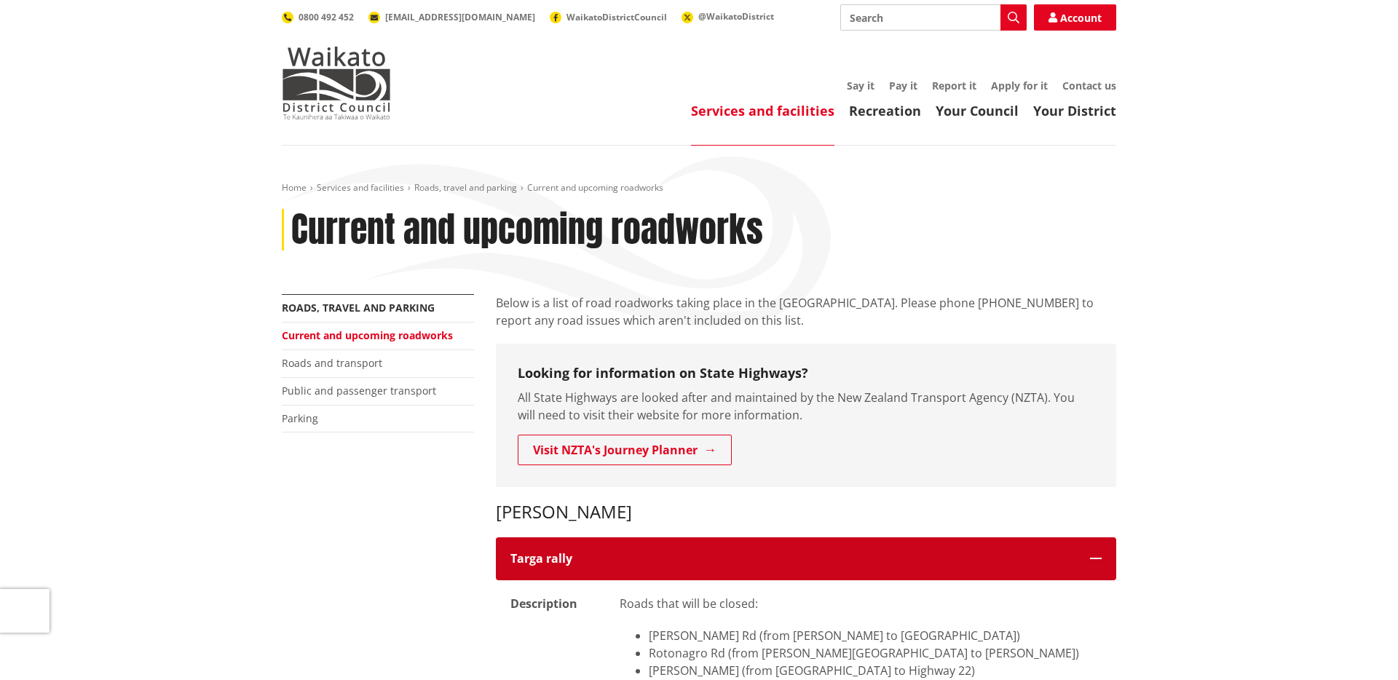
click at [690, 542] on button "Targa rally" at bounding box center [806, 558] width 620 height 43
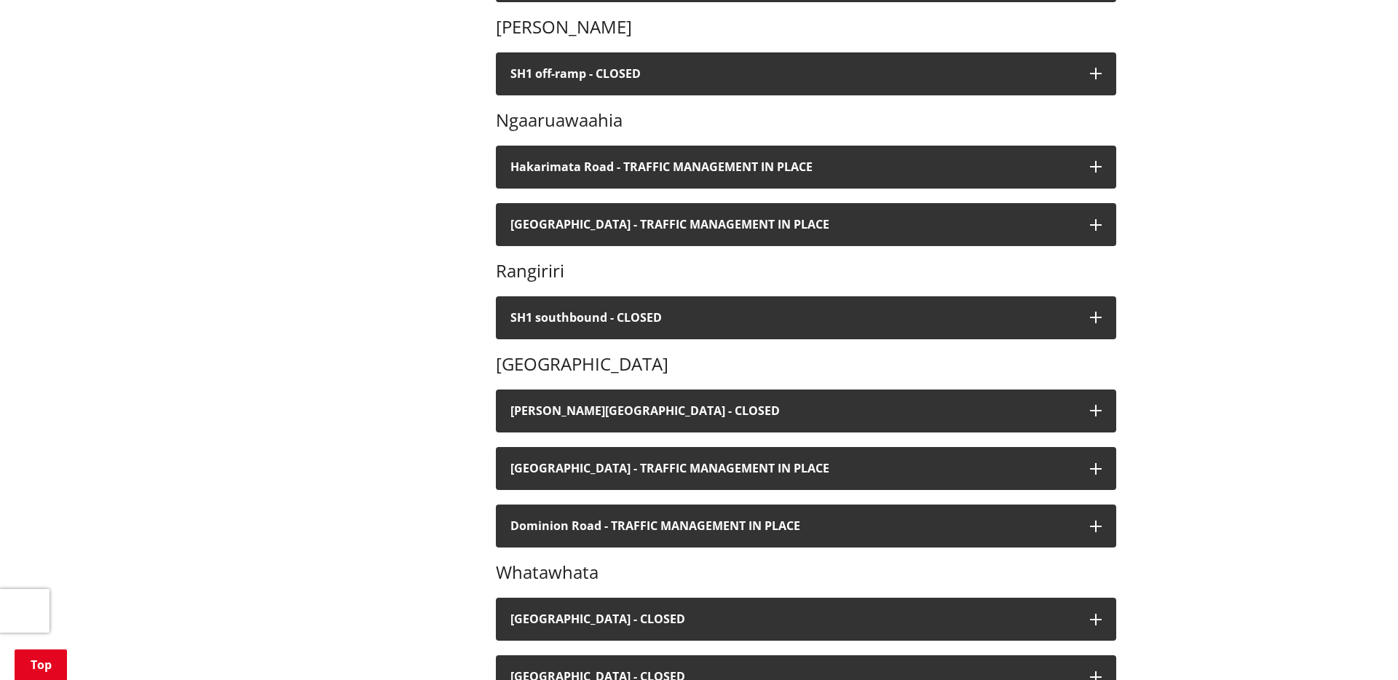
scroll to position [599, 0]
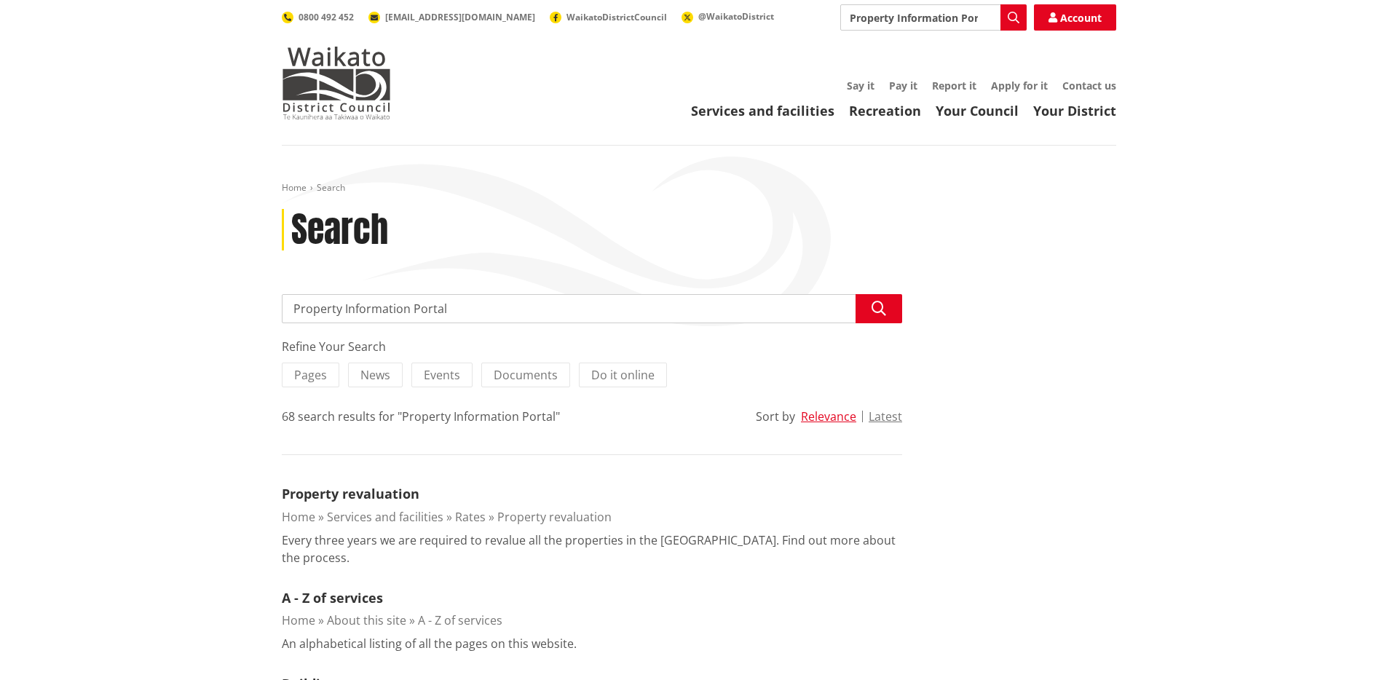
click at [924, 17] on input "Property Information Portal" at bounding box center [933, 17] width 186 height 26
click at [924, 18] on input "Prope Portal" at bounding box center [933, 17] width 186 height 26
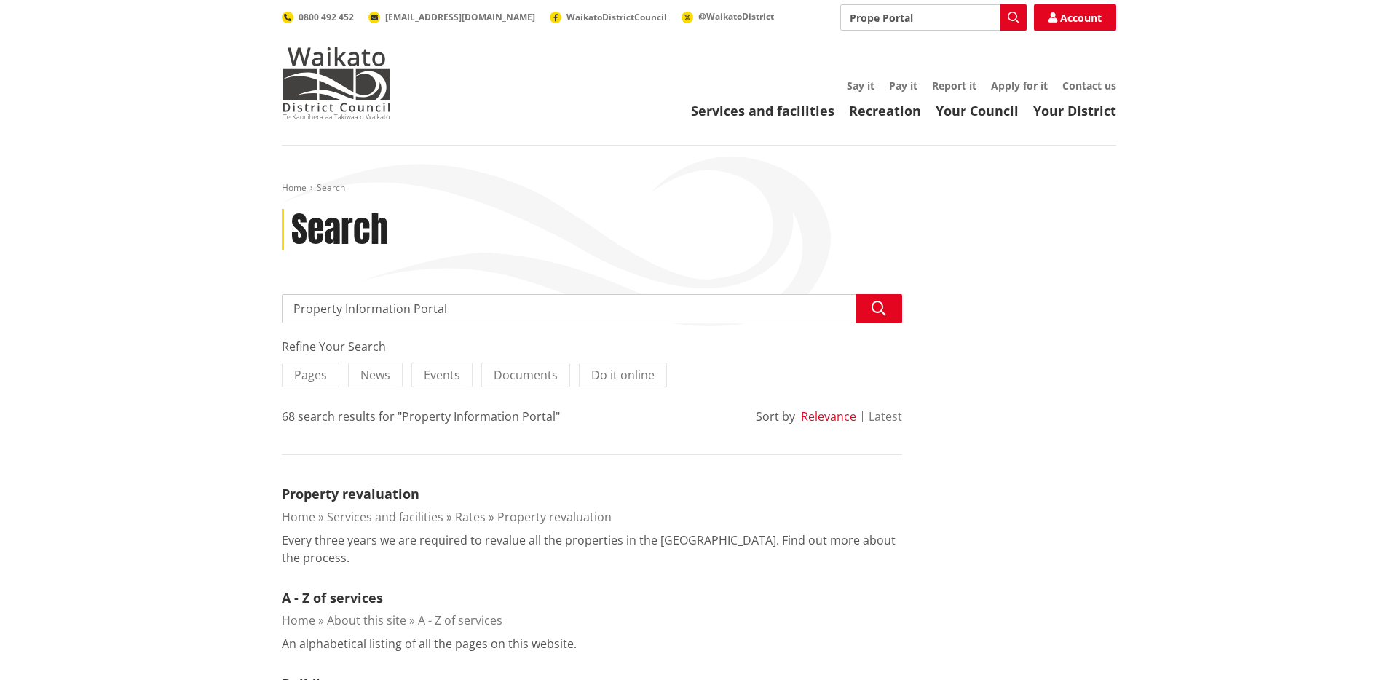
click at [924, 18] on input "Prope Portal" at bounding box center [933, 17] width 186 height 26
type input "D"
type input "Calculator"
click at [1012, 9] on button "Search" at bounding box center [1013, 17] width 26 height 26
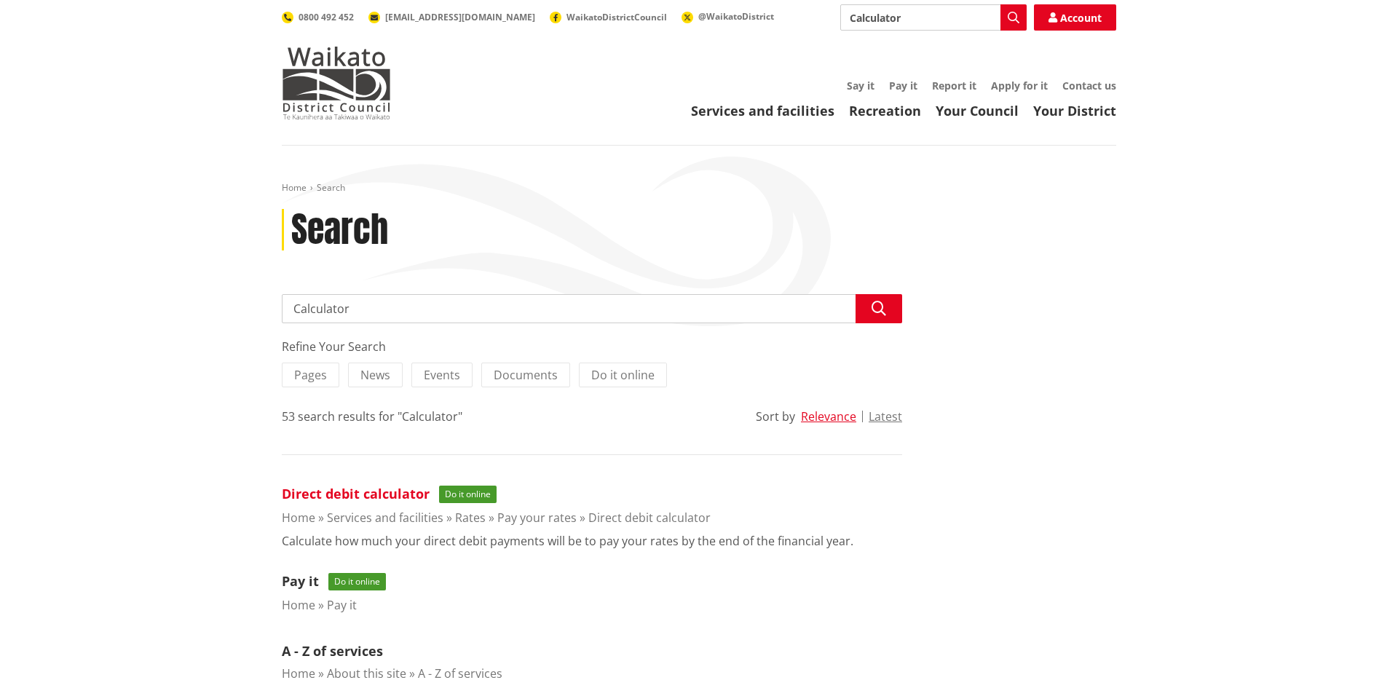
click at [393, 494] on link "Direct debit calculator" at bounding box center [356, 493] width 148 height 17
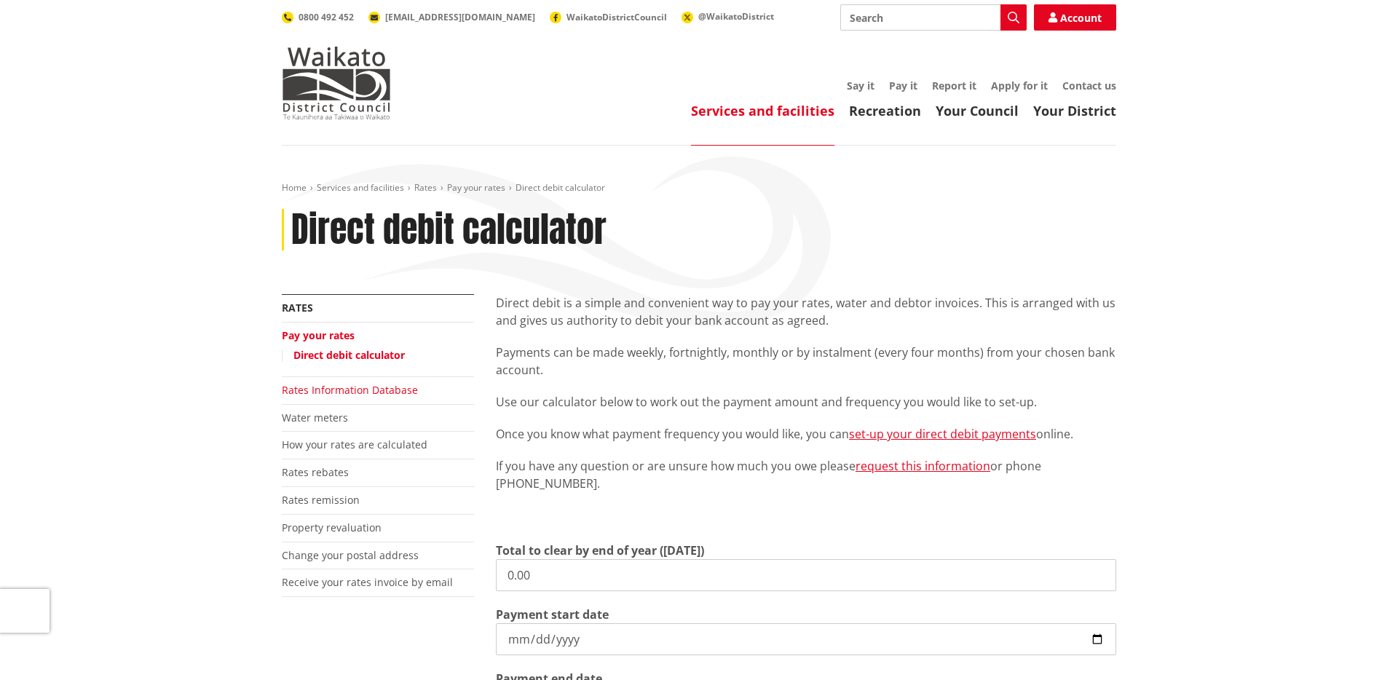
click at [342, 388] on link "Rates Information Database" at bounding box center [350, 390] width 136 height 14
click at [333, 417] on link "Water meters" at bounding box center [315, 418] width 66 height 14
click at [342, 442] on link "How your rates are calculated" at bounding box center [355, 445] width 146 height 14
click at [329, 528] on link "Property revaluation" at bounding box center [332, 528] width 100 height 14
click at [328, 558] on link "Change your postal address" at bounding box center [350, 555] width 137 height 14
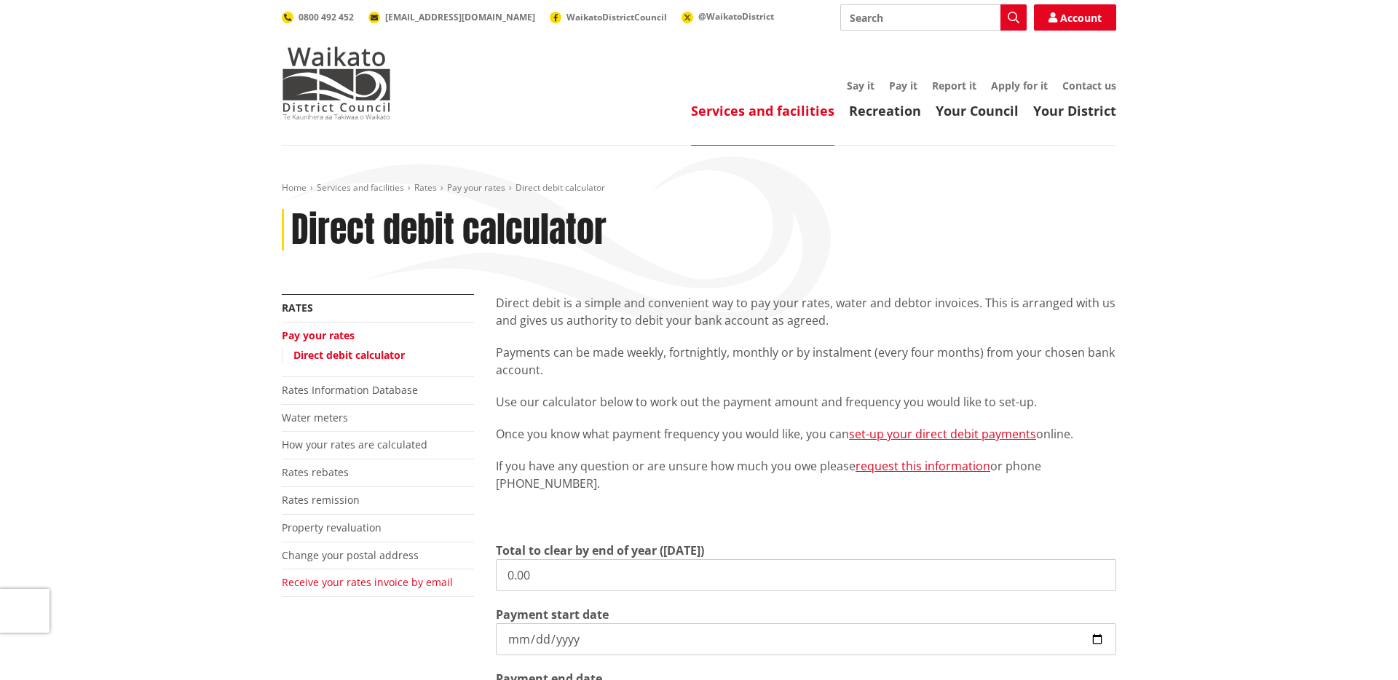
click at [332, 585] on link "Receive your rates invoice by email" at bounding box center [367, 582] width 171 height 14
click at [322, 553] on link "Change your postal address" at bounding box center [350, 555] width 137 height 14
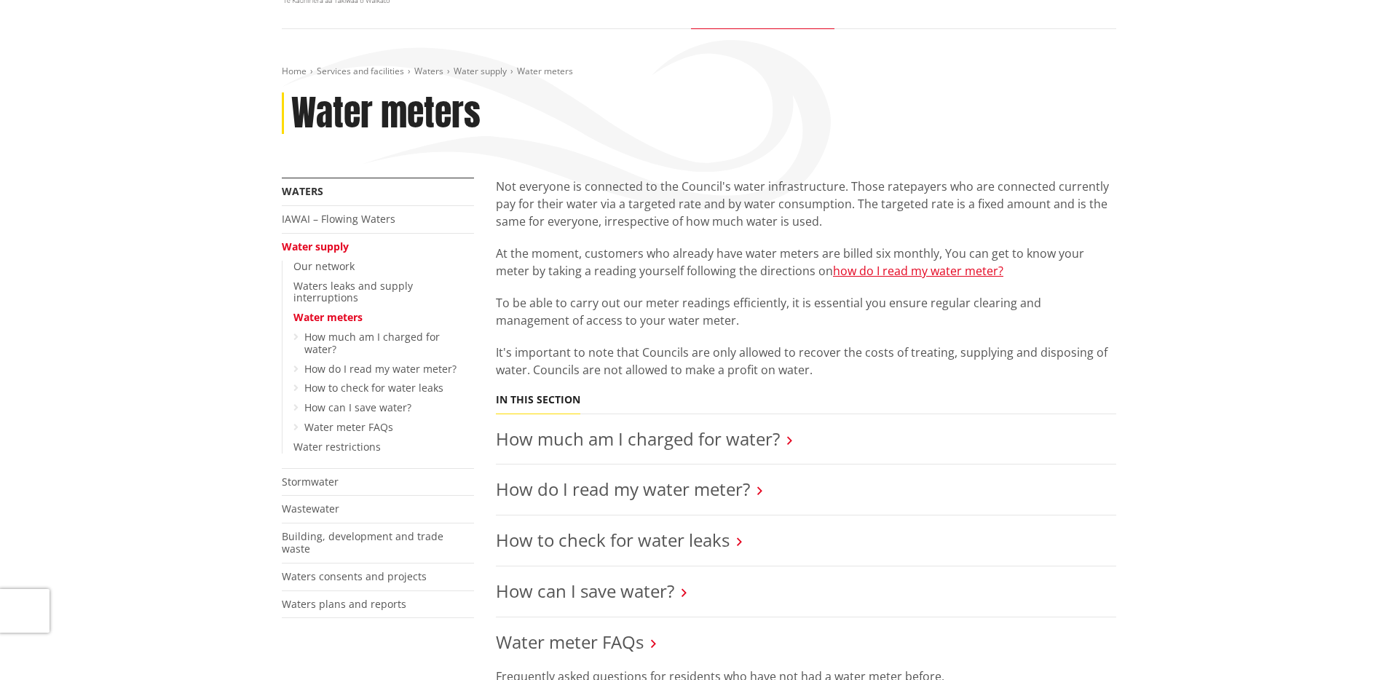
scroll to position [240, 0]
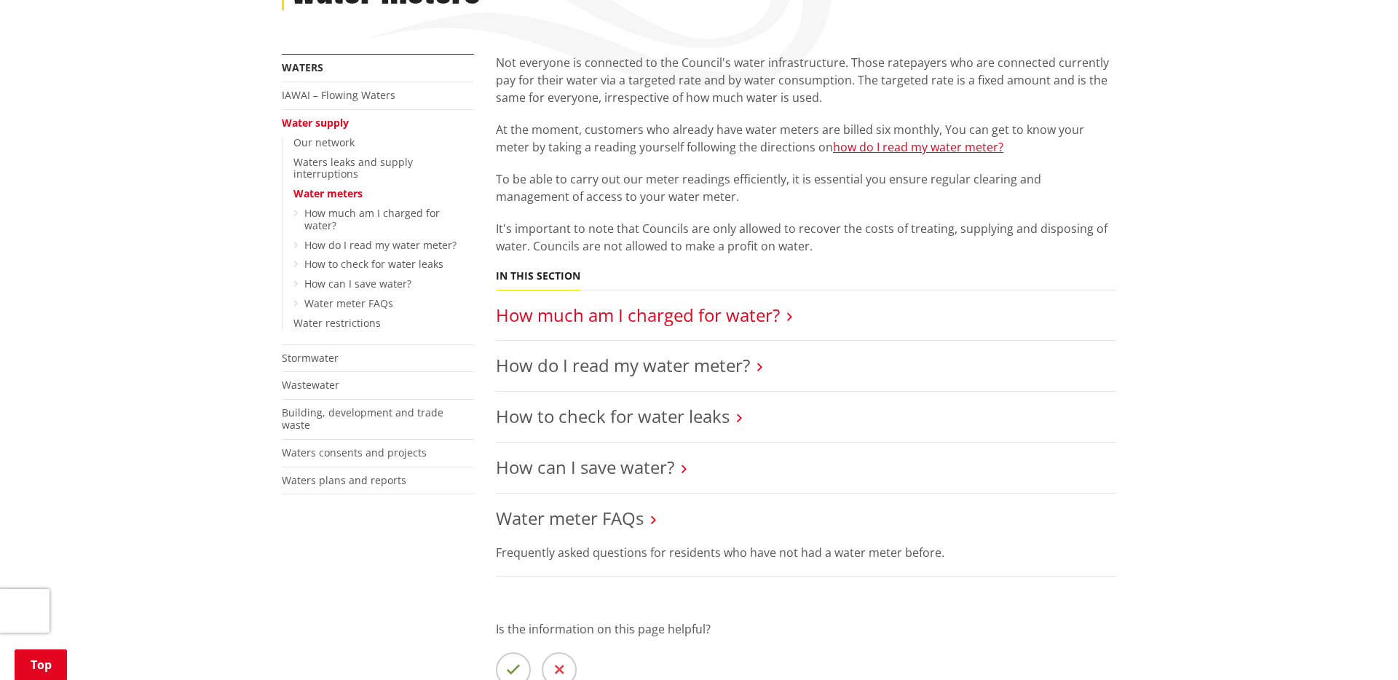
click at [625, 321] on link "How much am I charged for water?" at bounding box center [638, 315] width 284 height 24
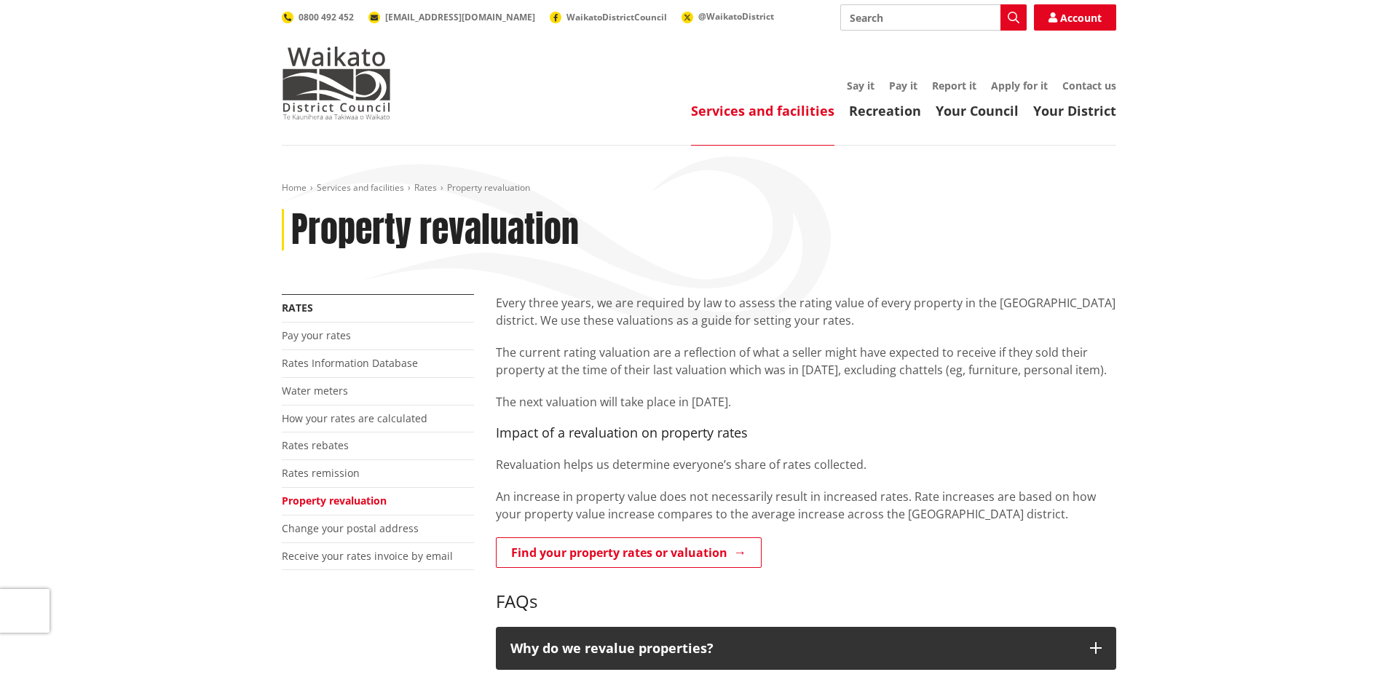
scroll to position [216, 0]
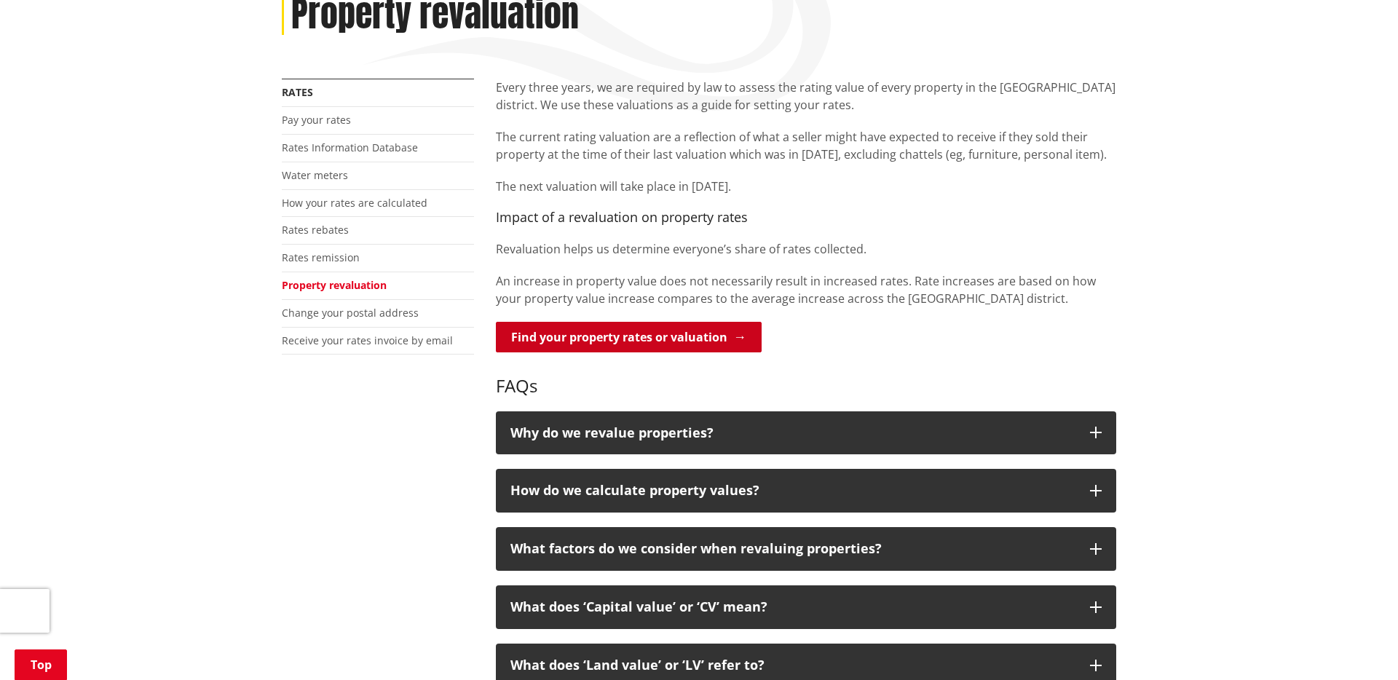
click at [609, 338] on link "Find your property rates or valuation" at bounding box center [629, 337] width 266 height 31
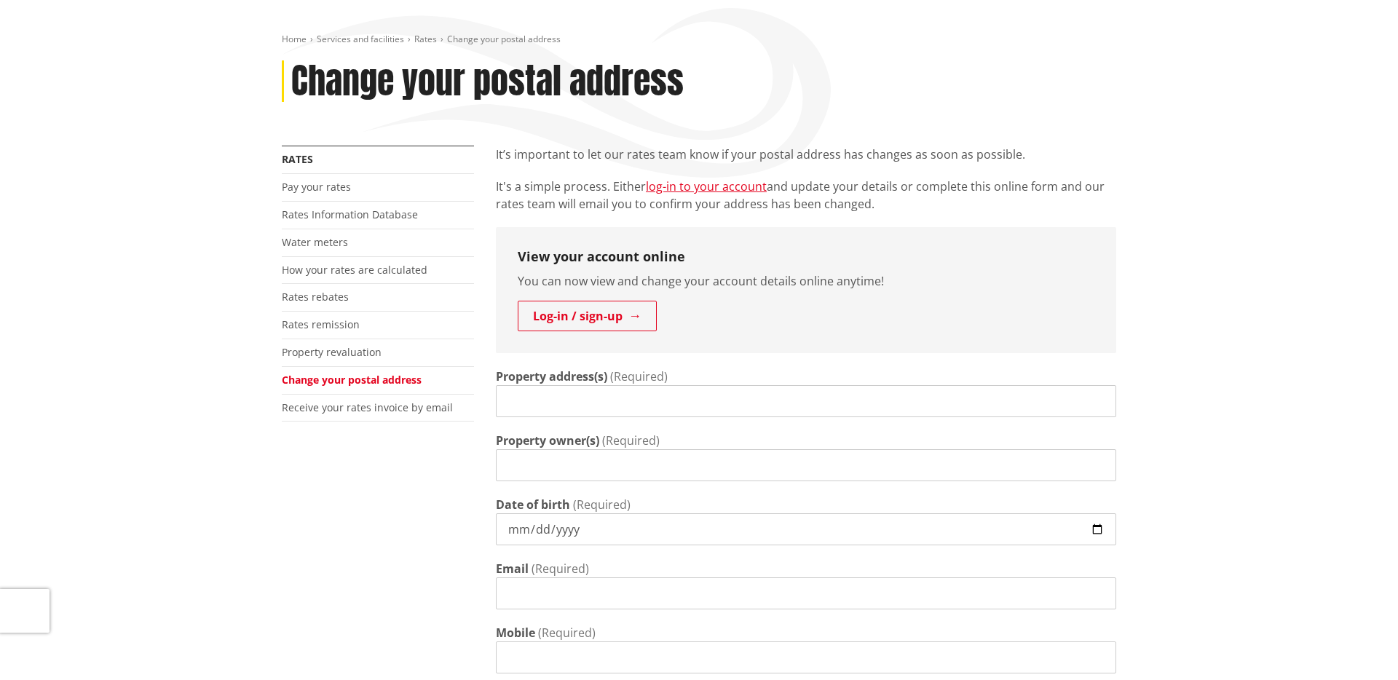
scroll to position [54, 0]
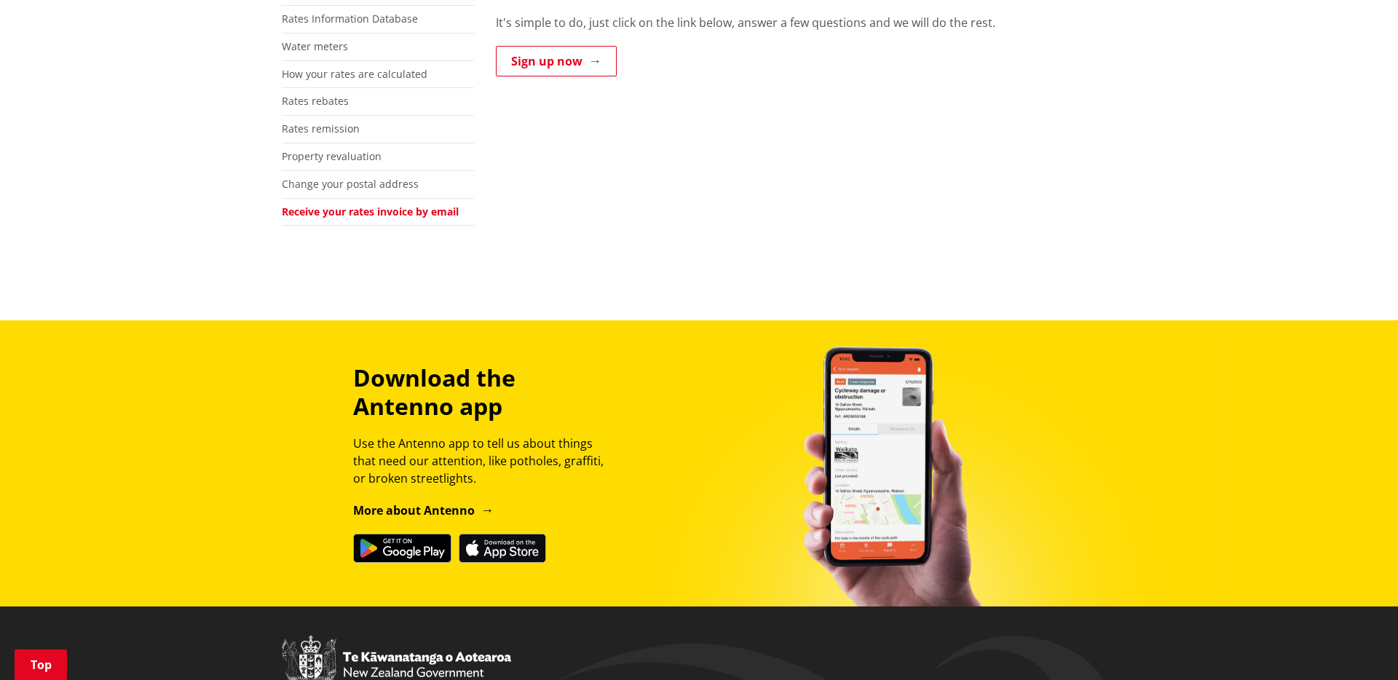
scroll to position [384, 0]
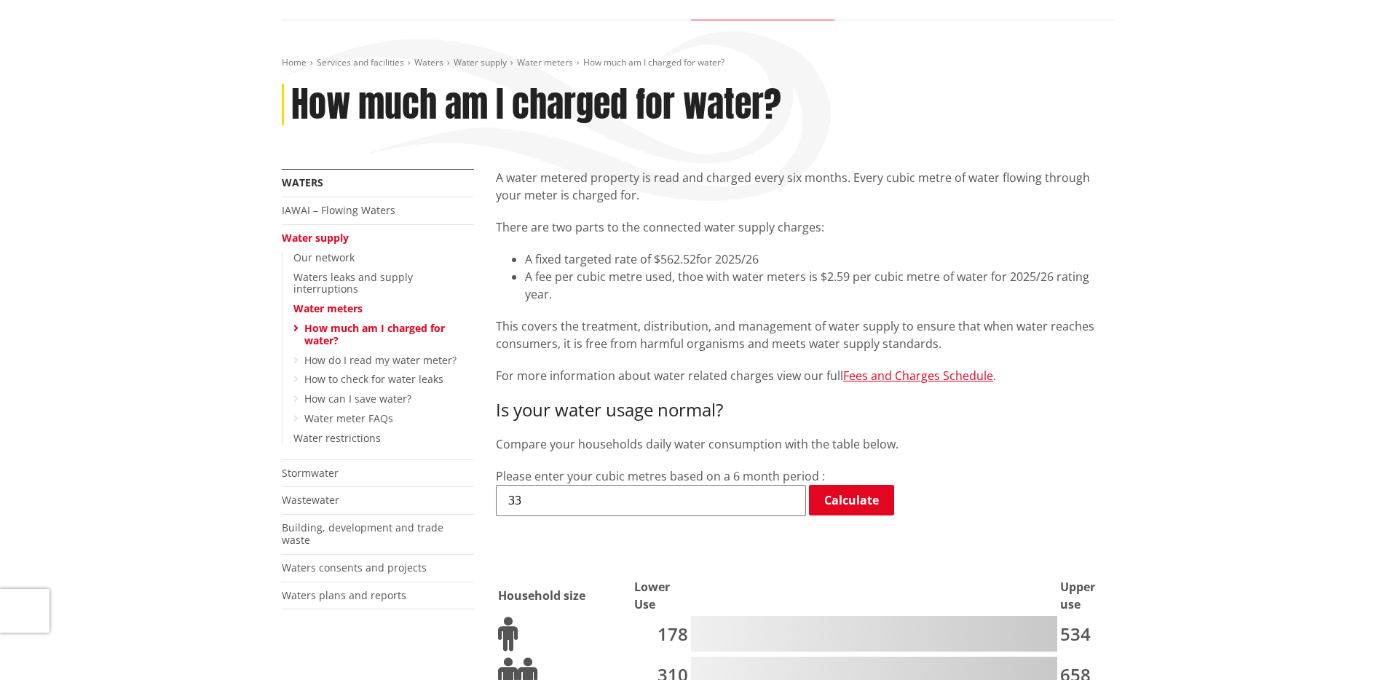
scroll to position [289, 0]
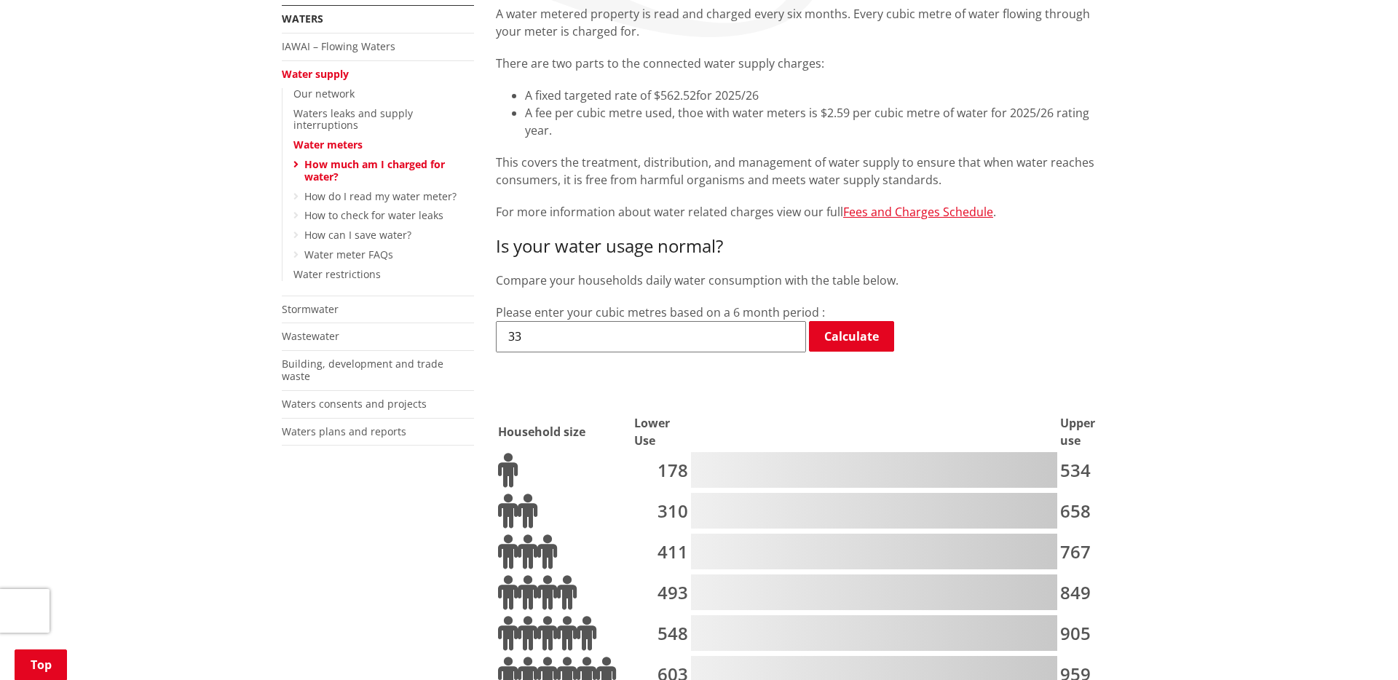
click at [558, 321] on input "33" at bounding box center [651, 336] width 310 height 31
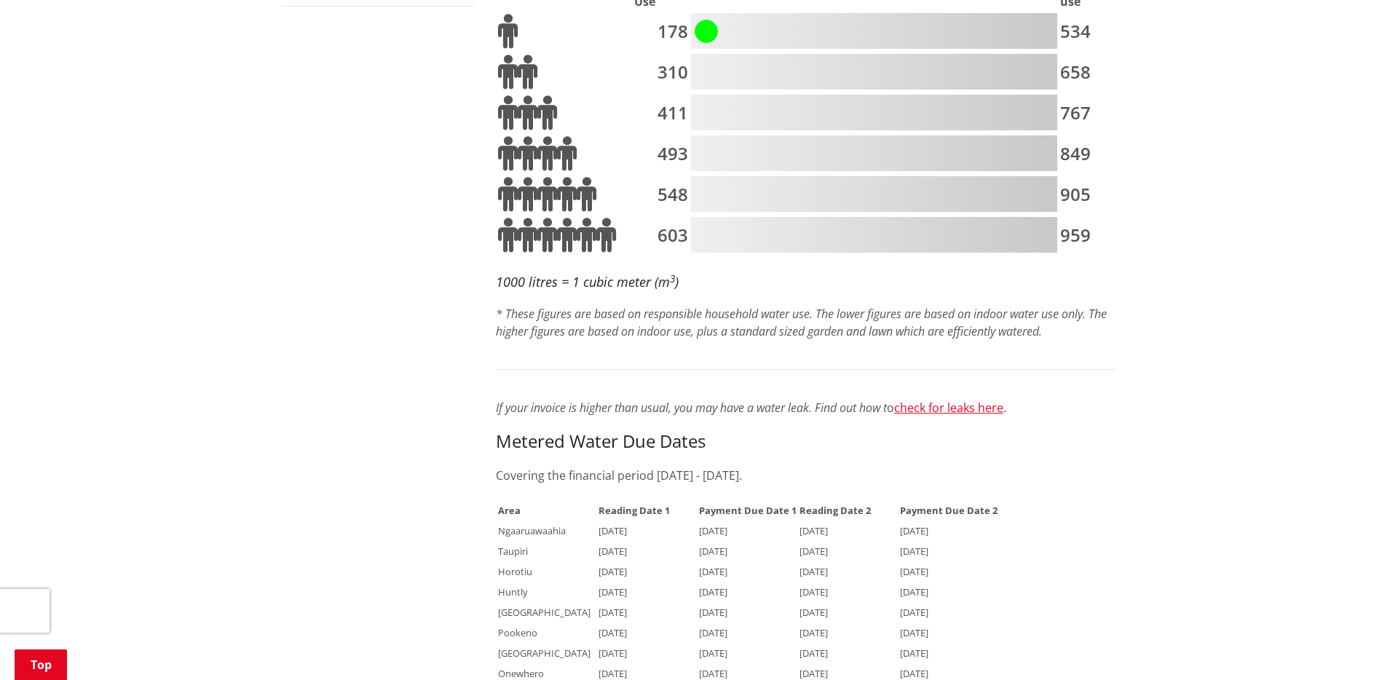
scroll to position [337, 0]
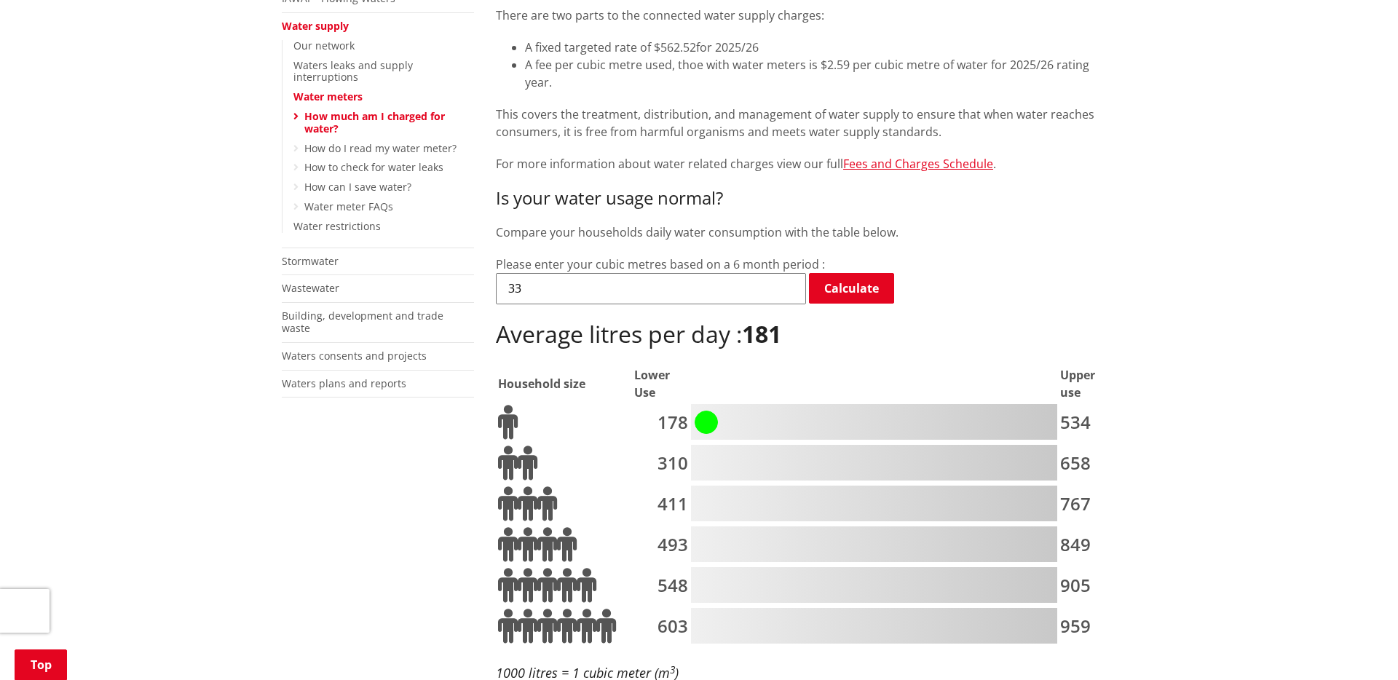
click at [612, 273] on input "33" at bounding box center [651, 288] width 310 height 31
click at [328, 254] on link "Stormwater" at bounding box center [310, 261] width 57 height 14
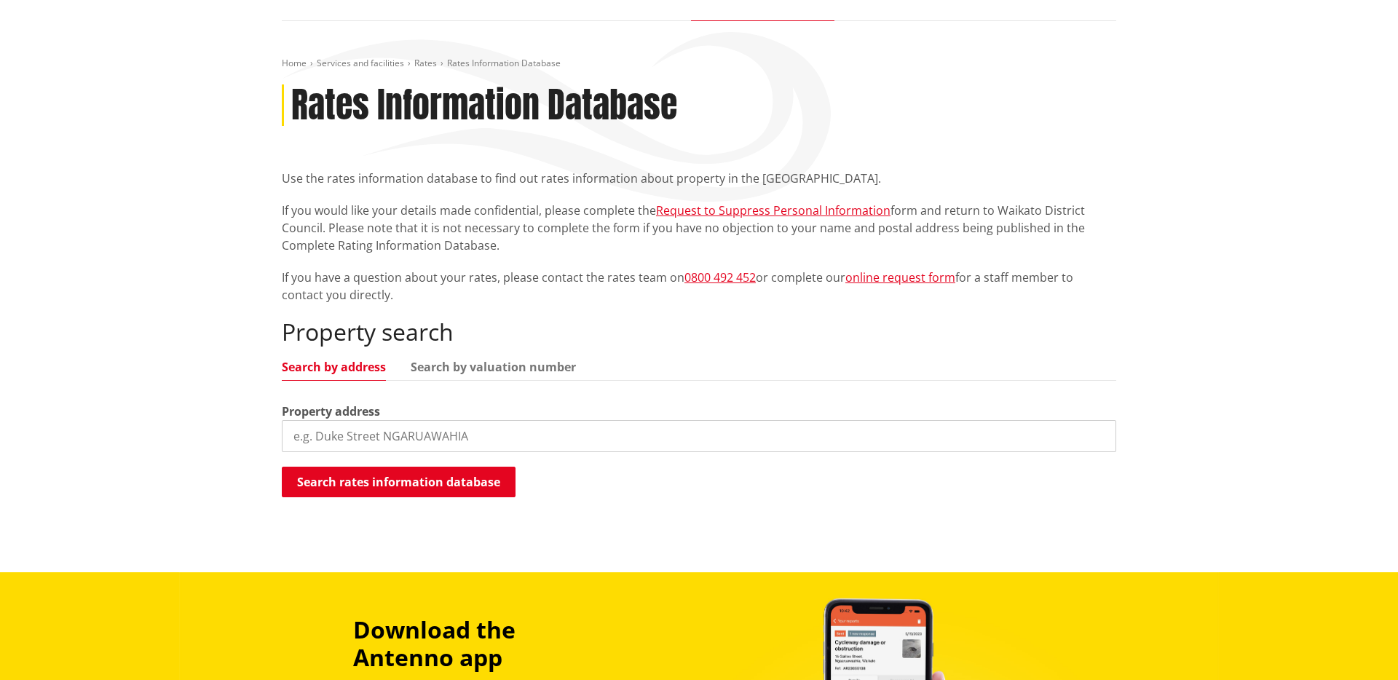
scroll to position [277, 0]
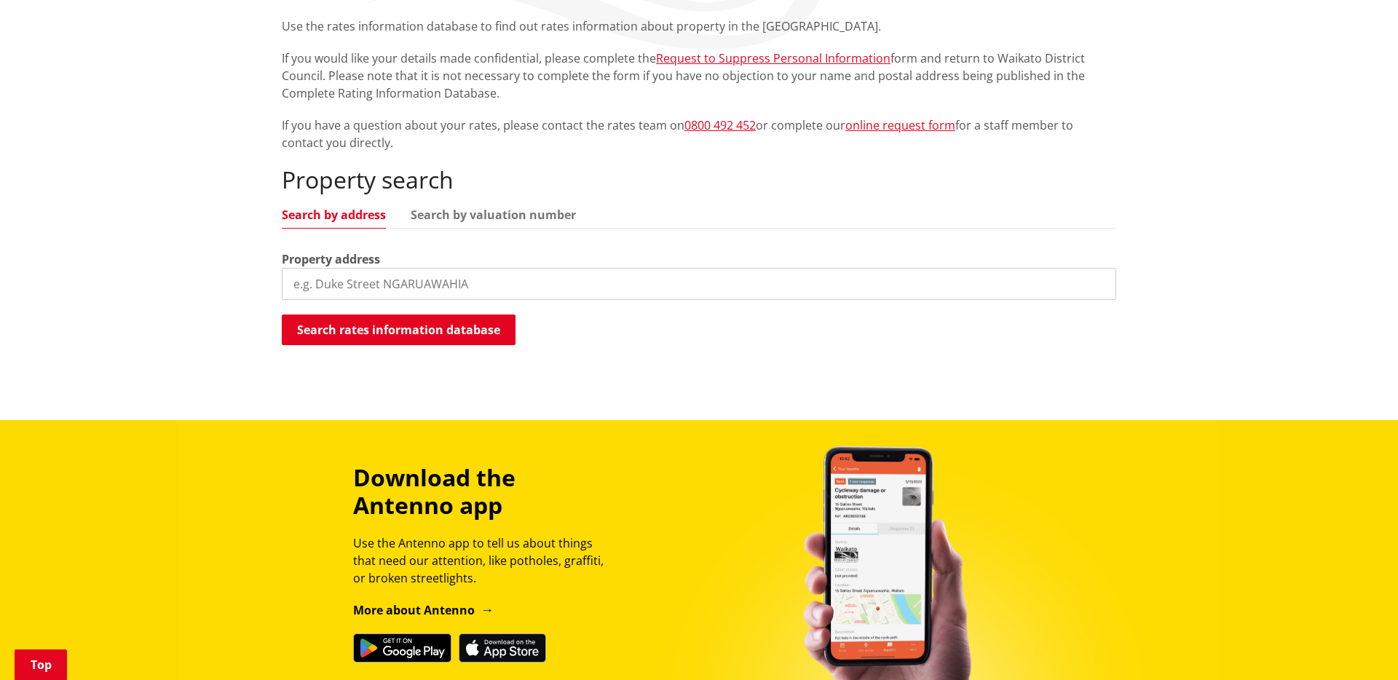
click at [538, 285] on input "search" at bounding box center [699, 284] width 834 height 32
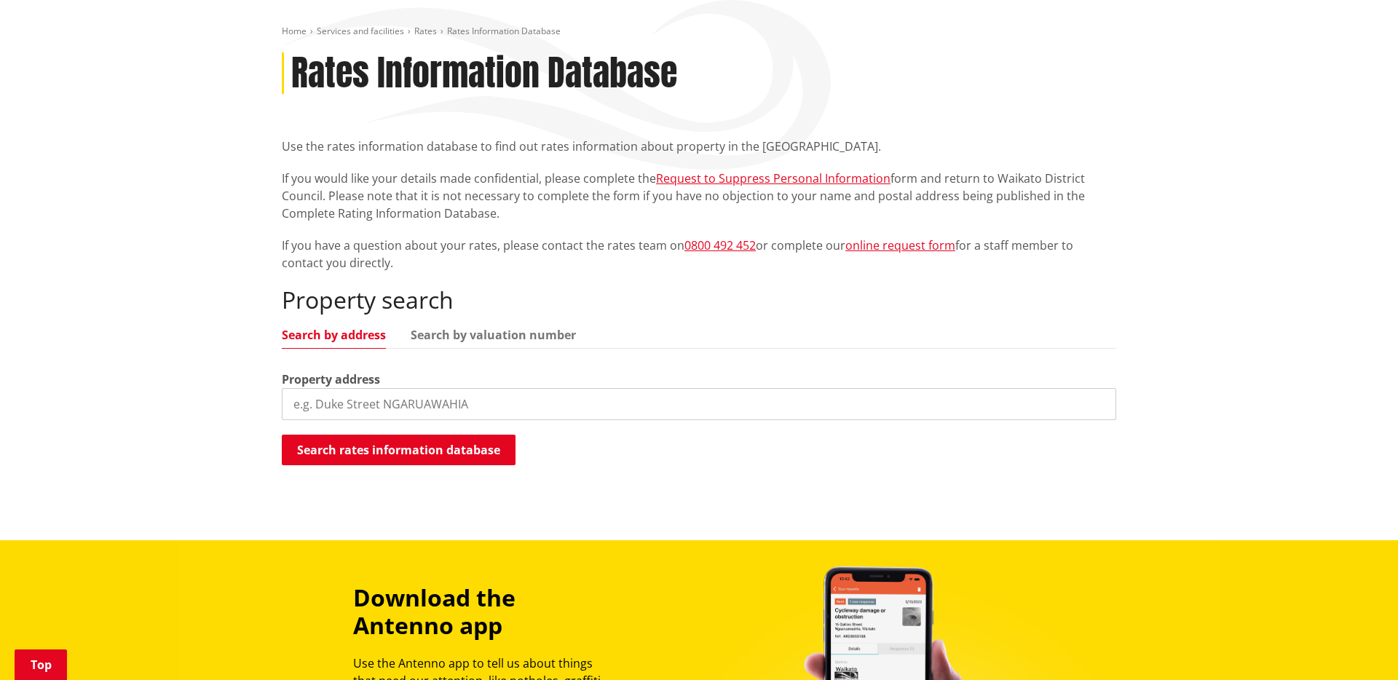
scroll to position [0, 0]
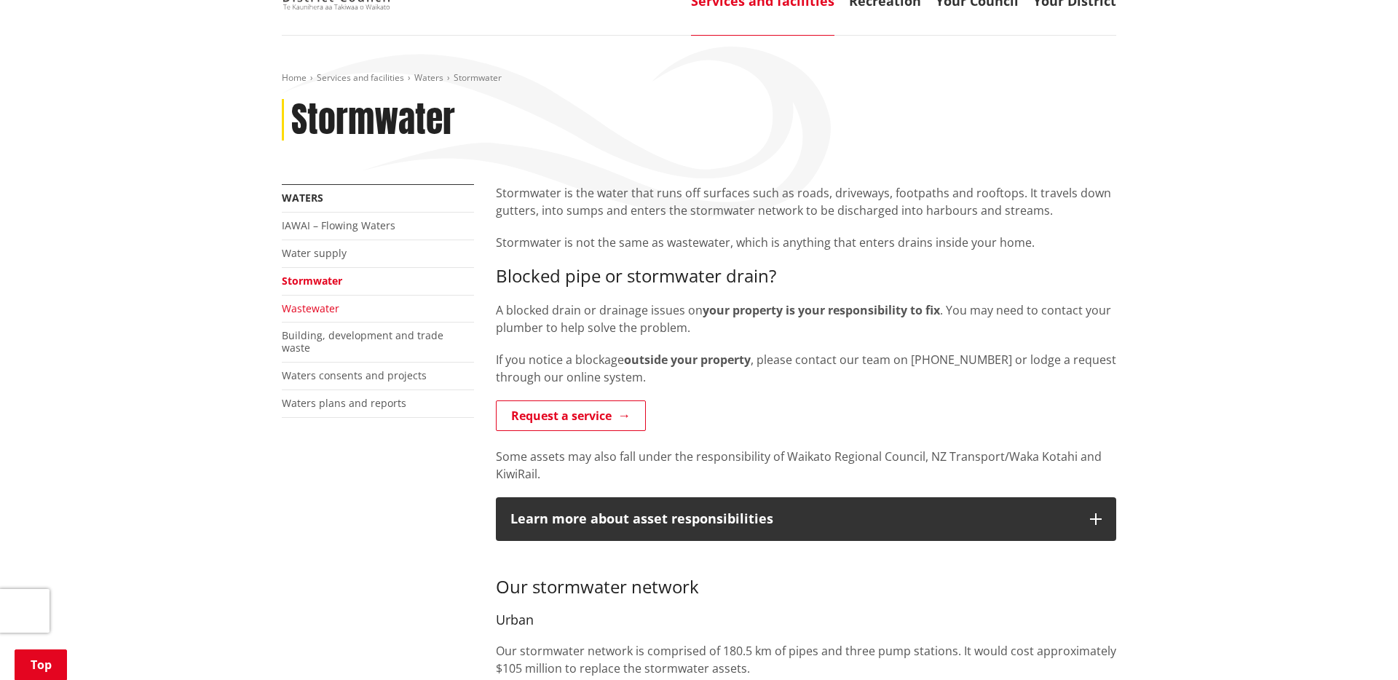
scroll to position [201, 0]
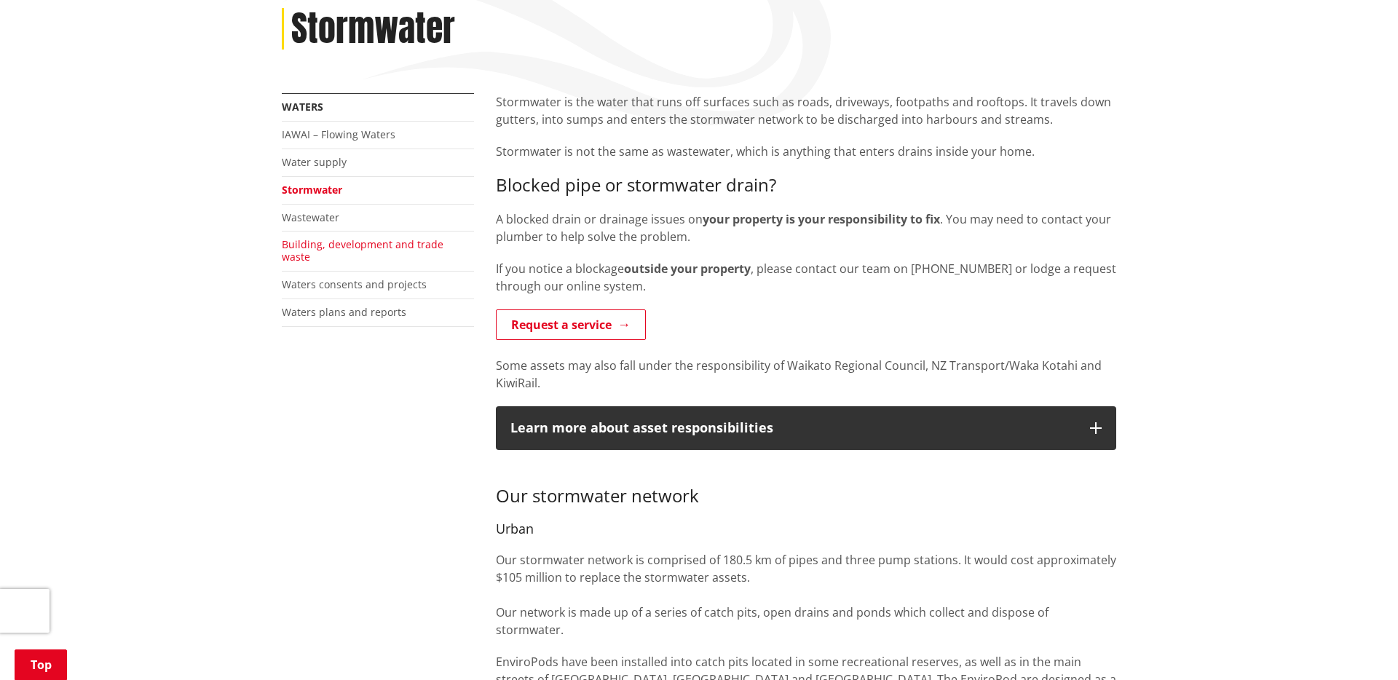
click at [307, 243] on link "Building, development and trade waste" at bounding box center [363, 250] width 162 height 26
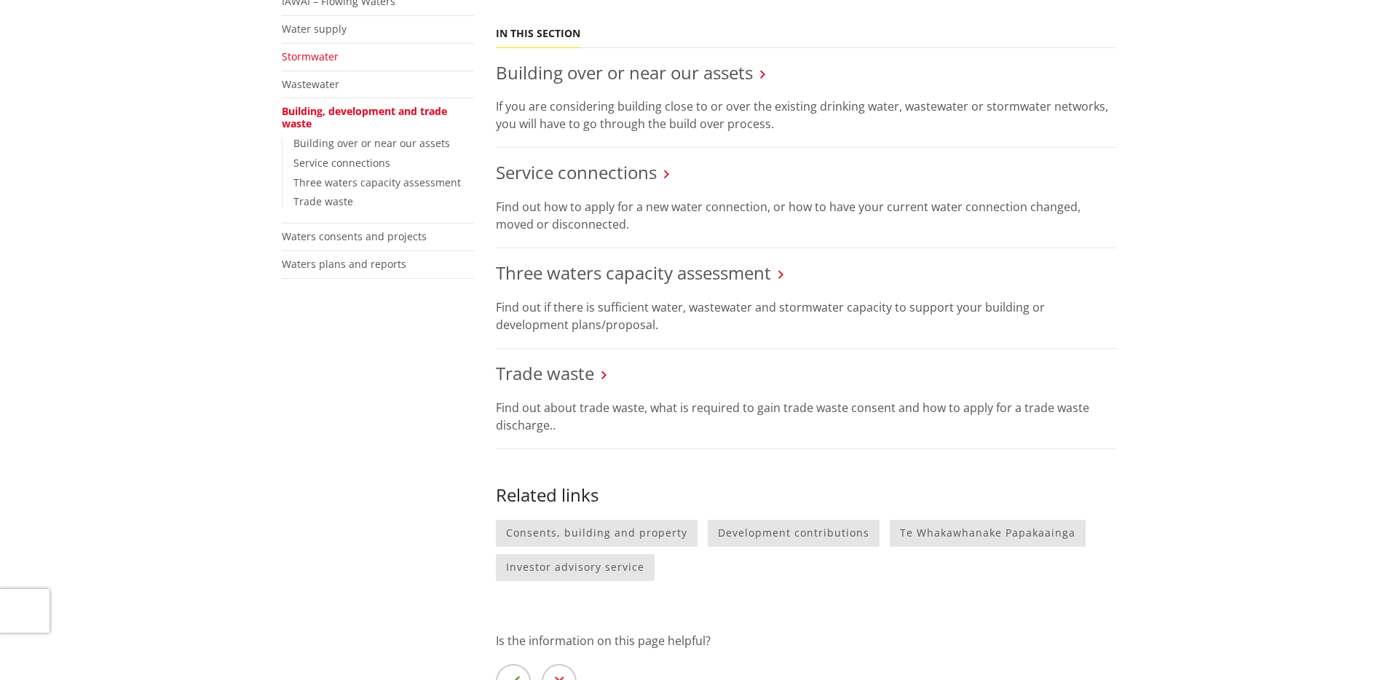
scroll to position [17, 0]
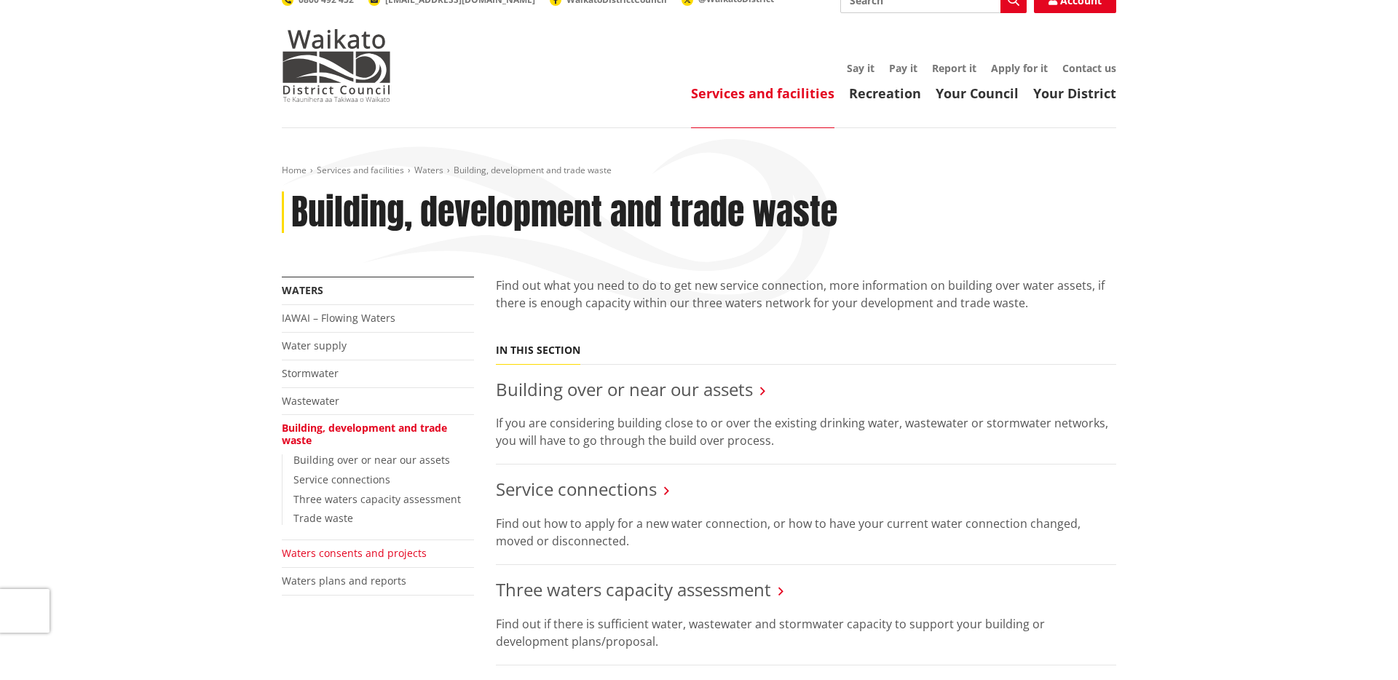
click at [324, 558] on link "Waters consents and projects" at bounding box center [354, 553] width 145 height 14
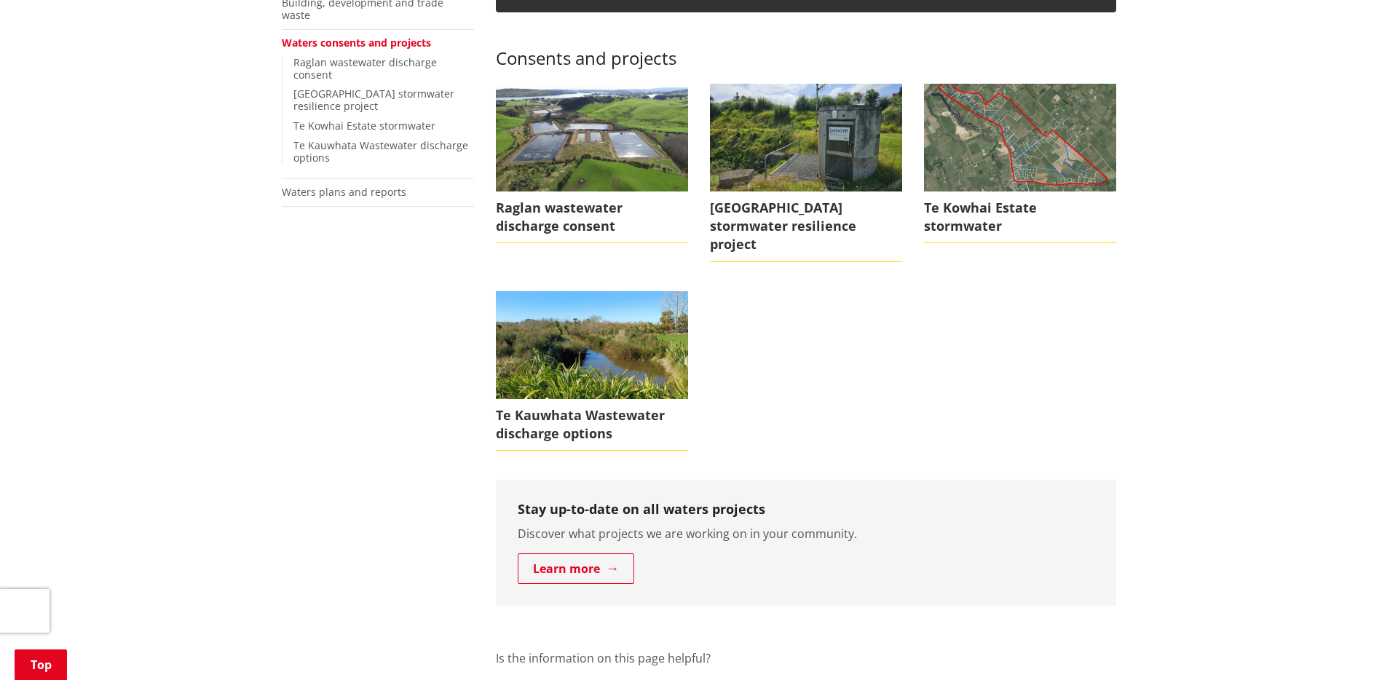
scroll to position [277, 0]
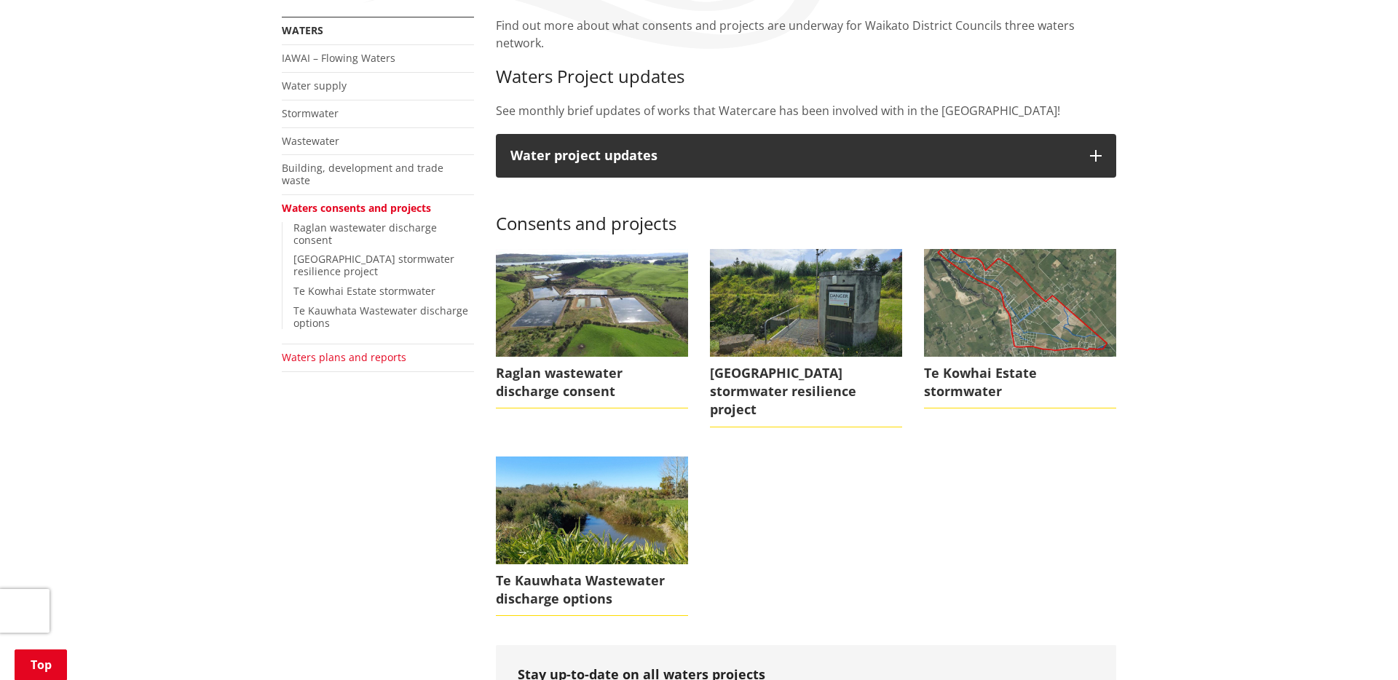
click at [327, 350] on link "Waters plans and reports" at bounding box center [344, 357] width 125 height 14
